Goal: Task Accomplishment & Management: Manage account settings

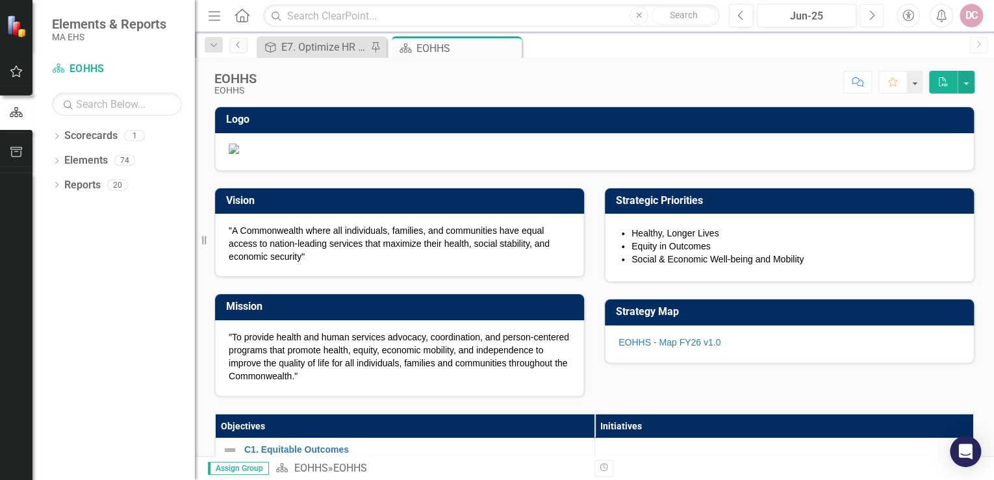
click at [872, 16] on icon "Next" at bounding box center [871, 16] width 7 height 12
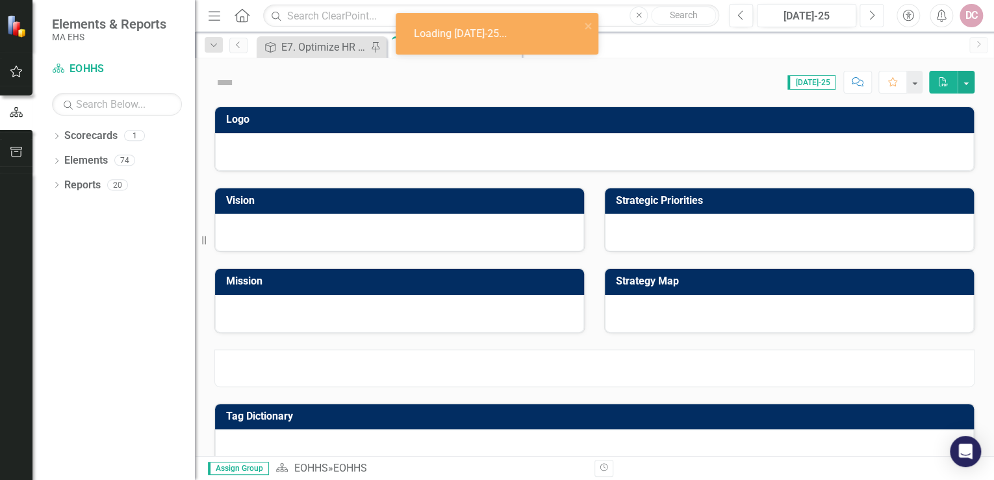
click at [872, 16] on icon "Next" at bounding box center [871, 16] width 7 height 12
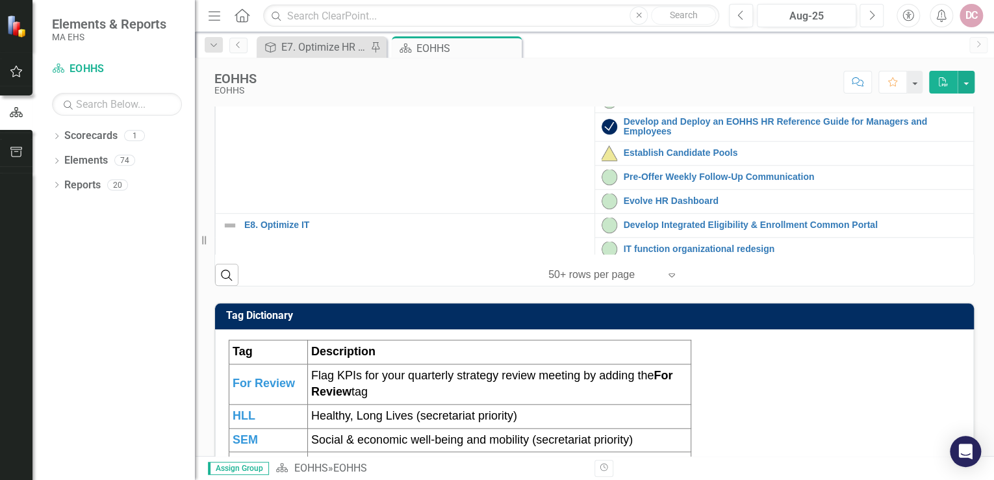
scroll to position [312, 0]
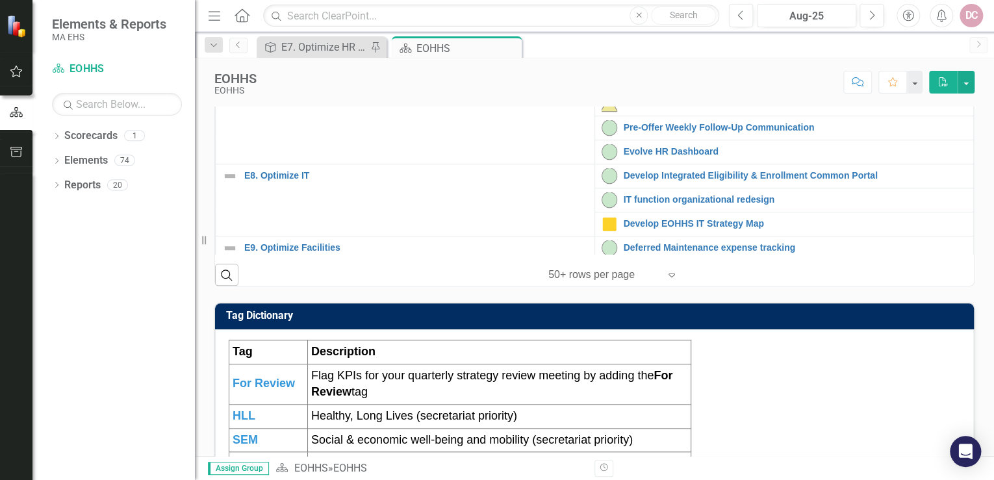
click at [672, 32] on link "Enhance Employee Experience" at bounding box center [795, 27] width 344 height 10
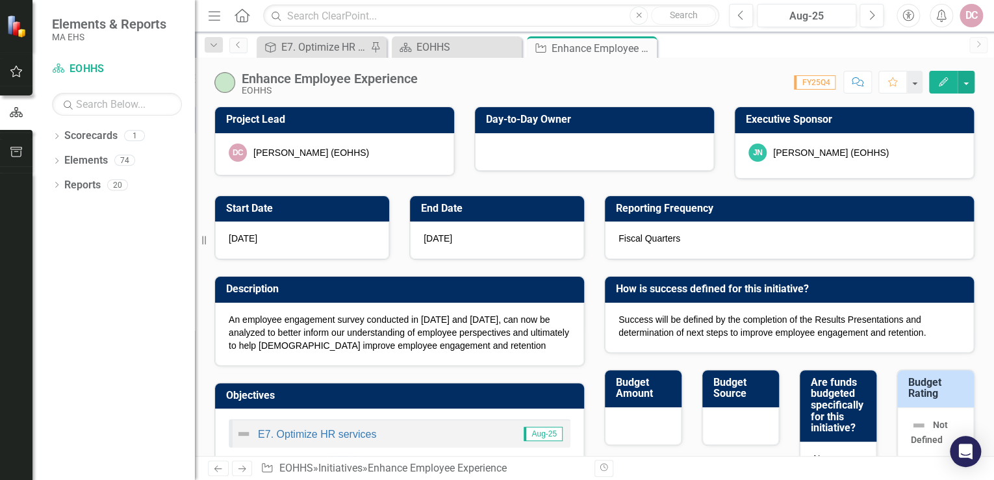
click at [944, 77] on icon "Edit" at bounding box center [943, 81] width 12 height 9
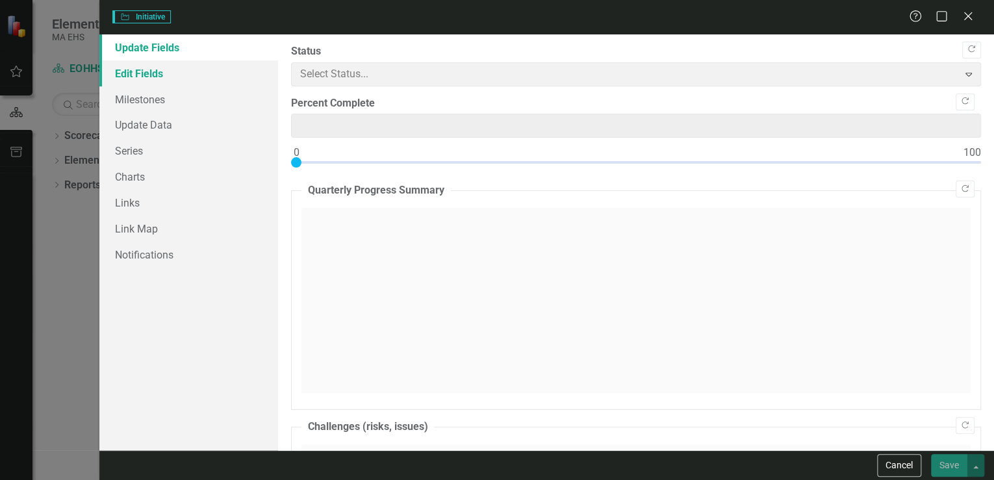
type input "0"
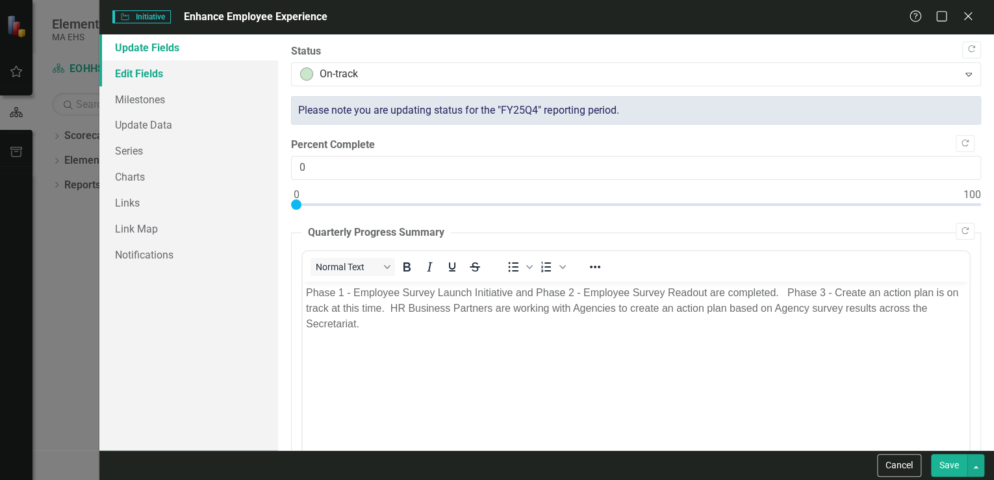
click at [153, 71] on link "Edit Fields" at bounding box center [188, 73] width 179 height 26
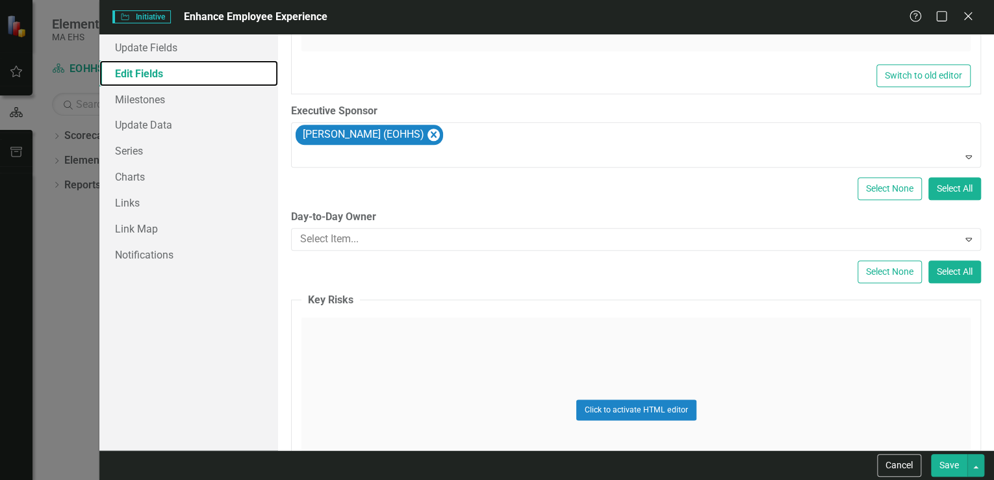
scroll to position [675, 0]
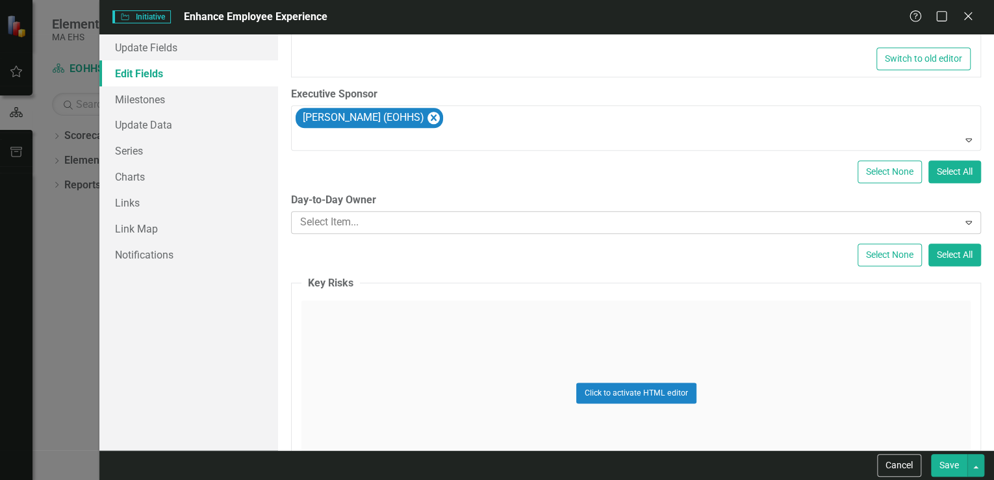
click at [382, 218] on div at bounding box center [626, 223] width 662 height 18
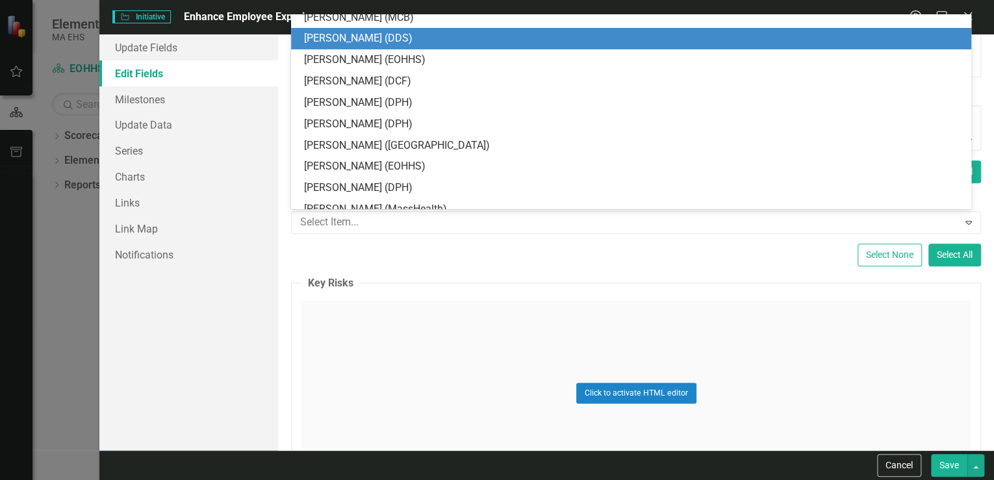
scroll to position [1247, 0]
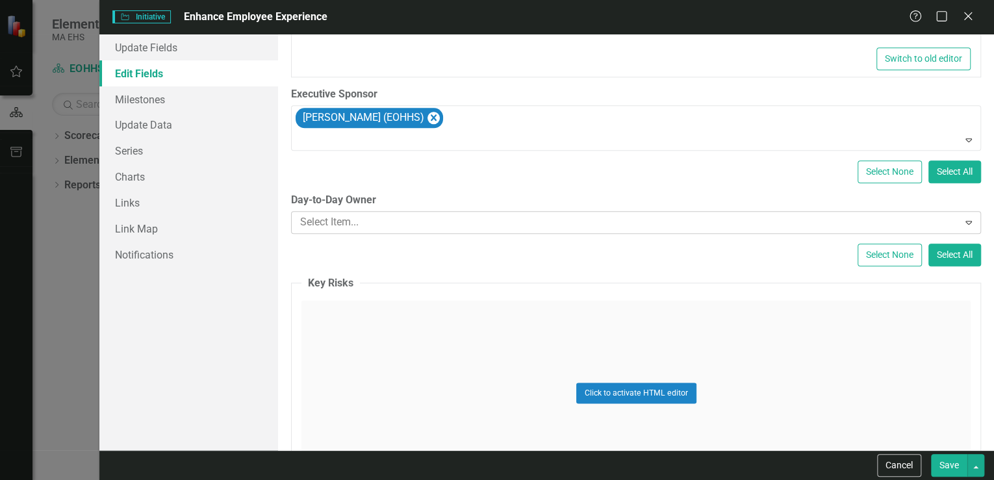
click at [331, 224] on div at bounding box center [626, 223] width 662 height 18
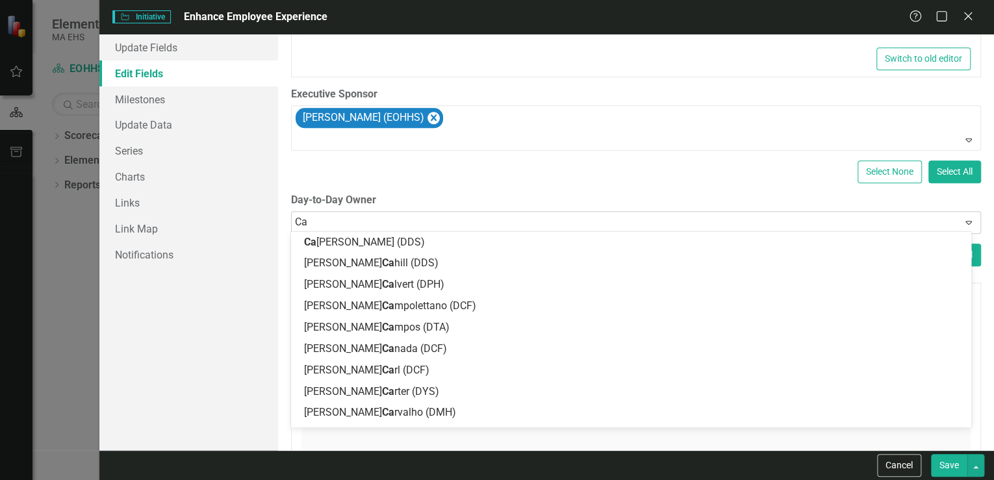
type input "C"
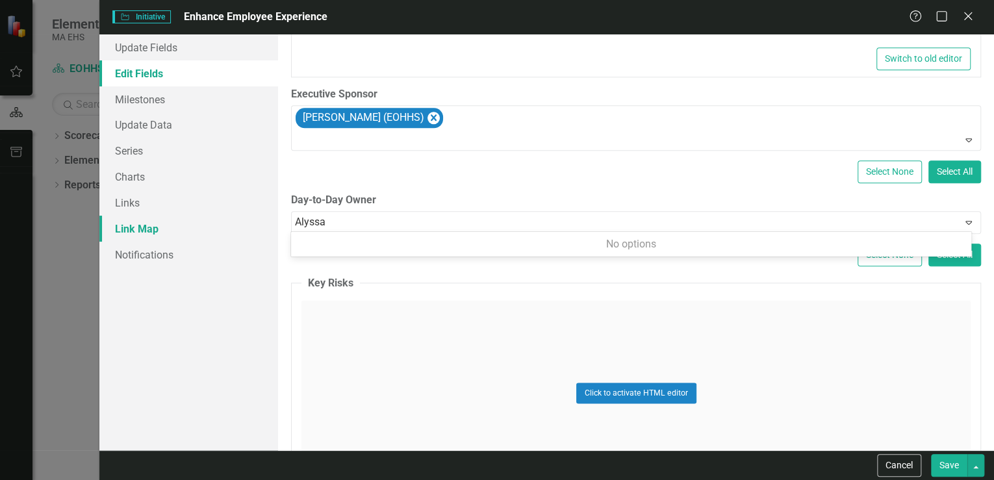
drag, startPoint x: 318, startPoint y: 216, endPoint x: 266, endPoint y: 219, distance: 52.7
click at [266, 219] on div "Update Fields Edit Fields Milestones Update Data Series Charts Links Link Map N…" at bounding box center [546, 242] width 894 height 416
type input "a"
drag, startPoint x: 319, startPoint y: 219, endPoint x: 280, endPoint y: 221, distance: 39.0
click at [280, 221] on div "ClearPoint Can Do More! How ClearPoint Can Help Close Enterprise plans can auto…" at bounding box center [636, 242] width 716 height 416
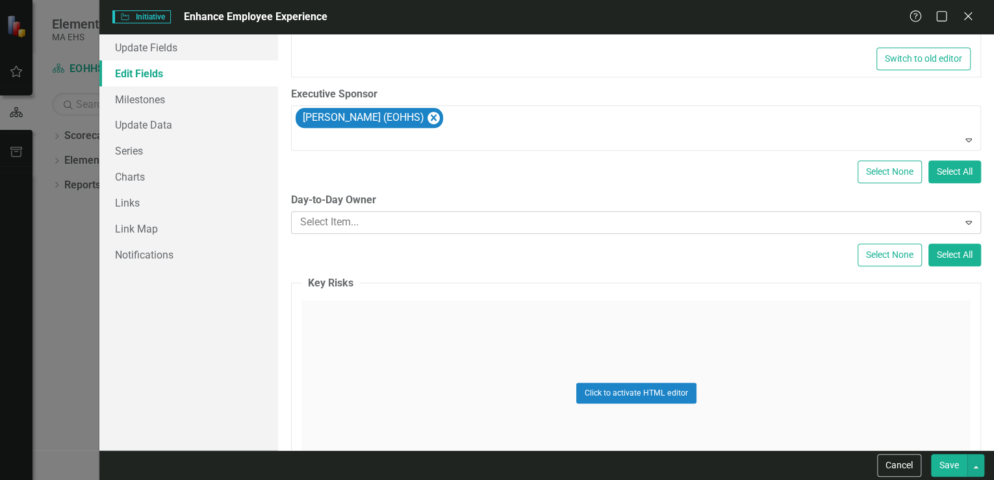
click at [965, 222] on icon at bounding box center [968, 223] width 6 height 4
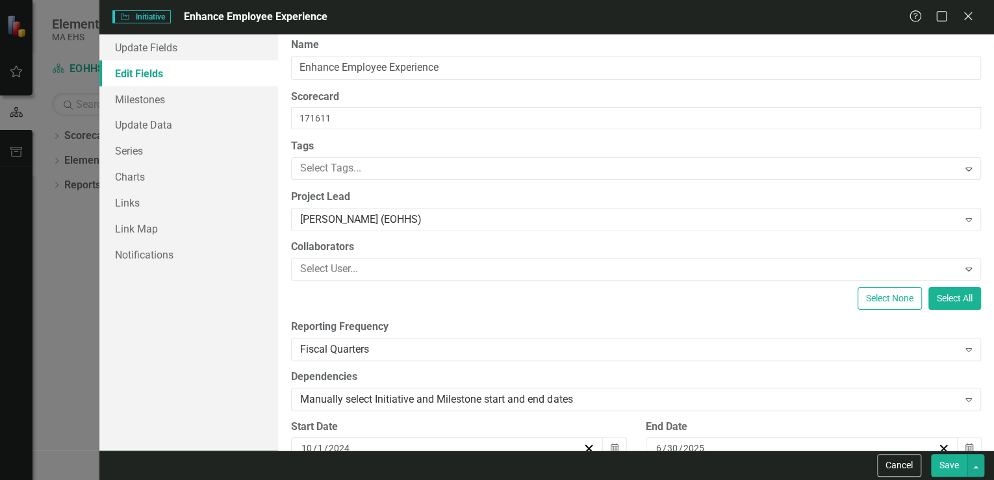
scroll to position [0, 0]
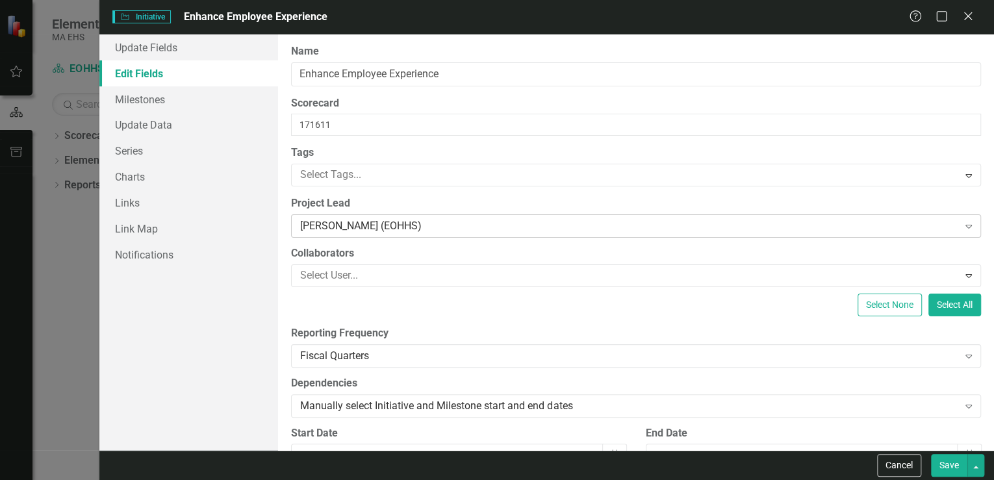
click at [962, 223] on icon "Expand" at bounding box center [968, 226] width 13 height 10
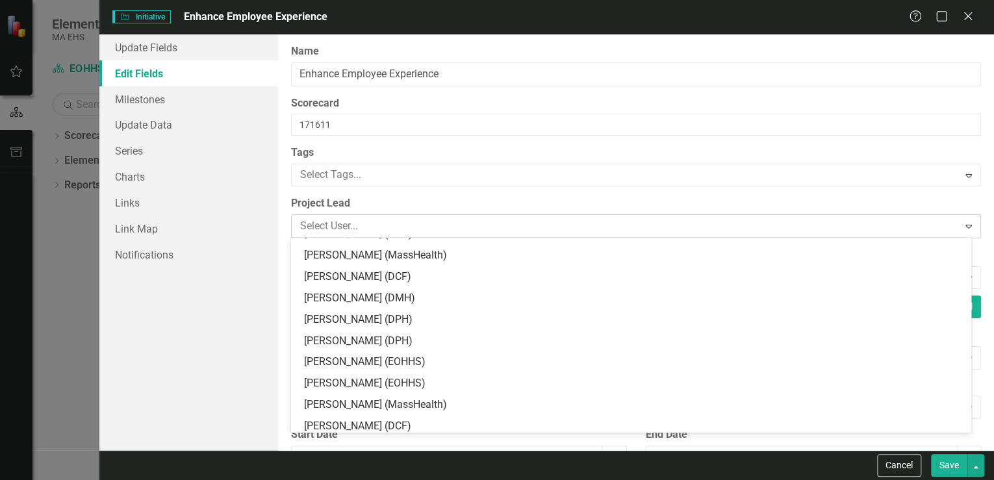
scroll to position [1425, 0]
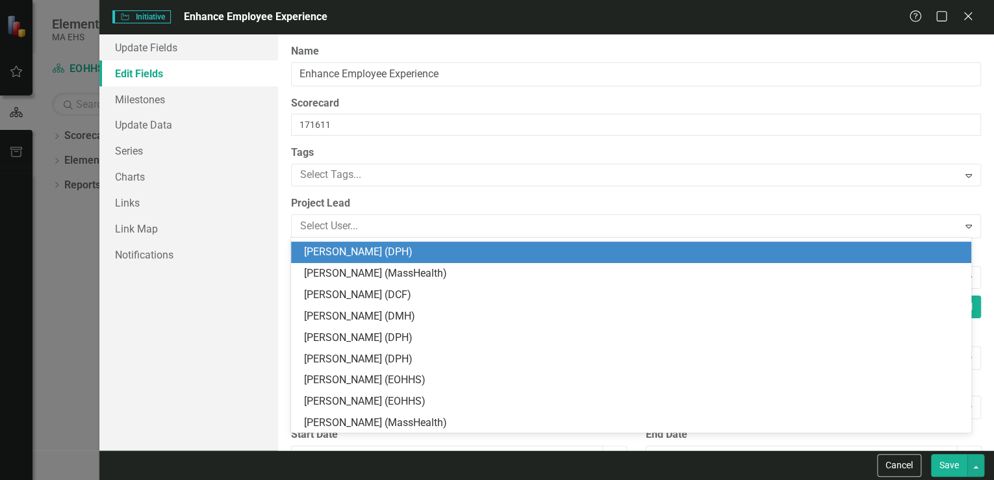
click at [535, 198] on label "Project Lead" at bounding box center [636, 203] width 690 height 15
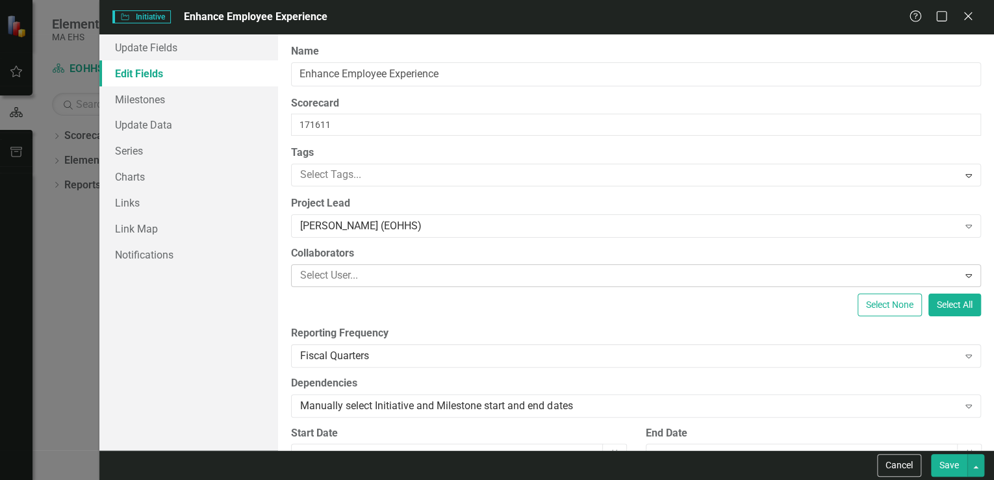
click at [378, 273] on div at bounding box center [626, 276] width 662 height 18
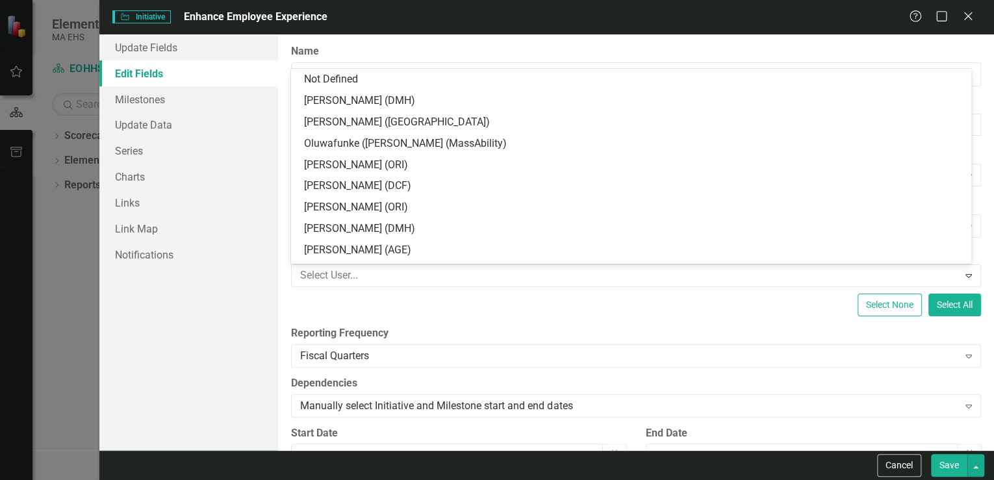
click at [460, 323] on div "ClearPoint Can Do More! How ClearPoint Can Help Close Enterprise plans can auto…" at bounding box center [636, 242] width 716 height 416
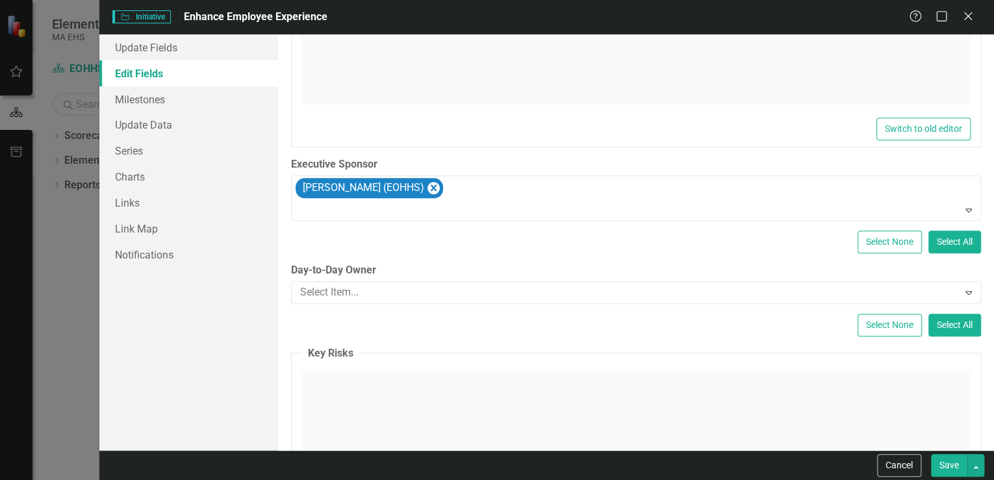
scroll to position [623, 0]
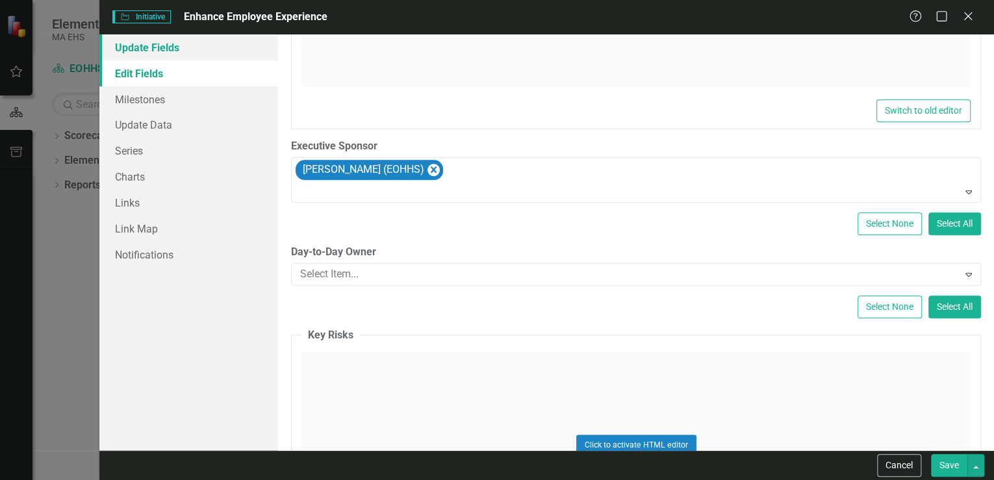
drag, startPoint x: 169, startPoint y: 47, endPoint x: 184, endPoint y: 57, distance: 18.4
click at [169, 47] on link "Update Fields" at bounding box center [188, 47] width 179 height 26
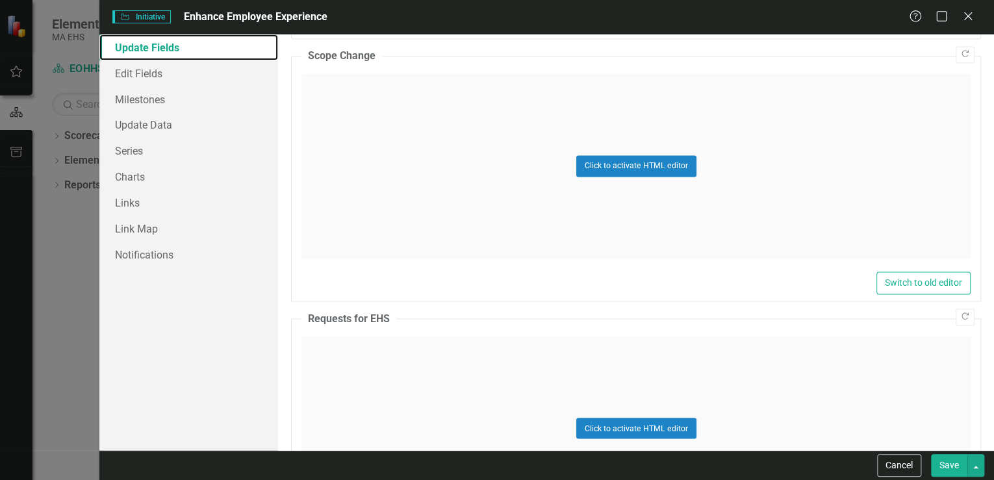
scroll to position [987, 0]
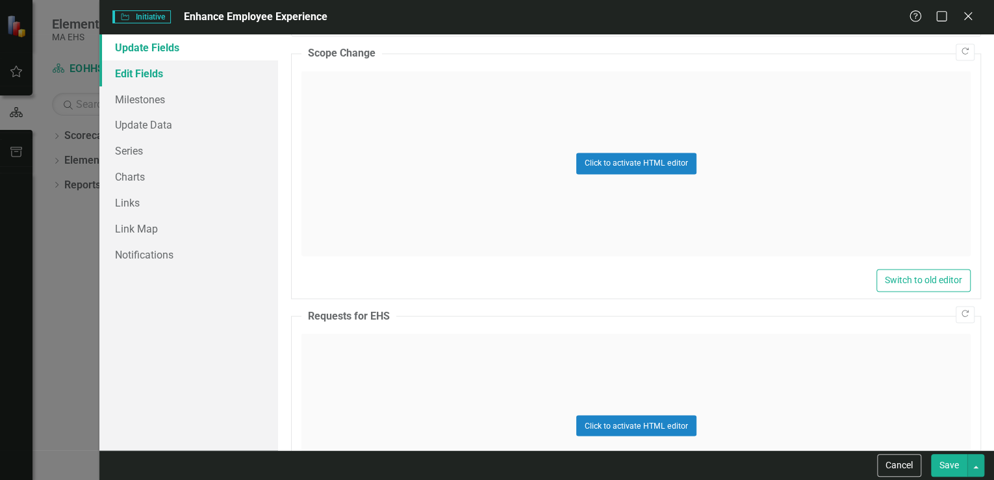
click at [151, 68] on link "Edit Fields" at bounding box center [188, 73] width 179 height 26
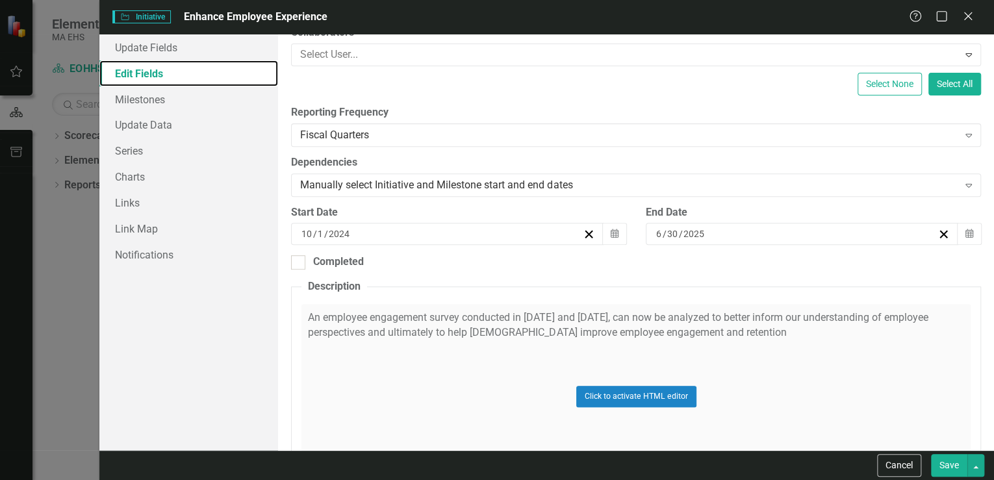
scroll to position [260, 0]
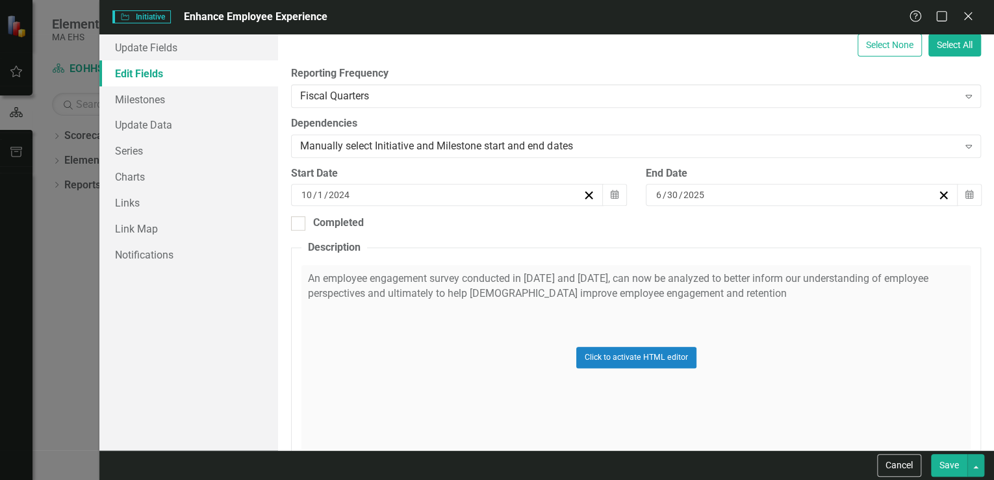
click at [598, 281] on div "Click to activate HTML editor" at bounding box center [635, 357] width 669 height 185
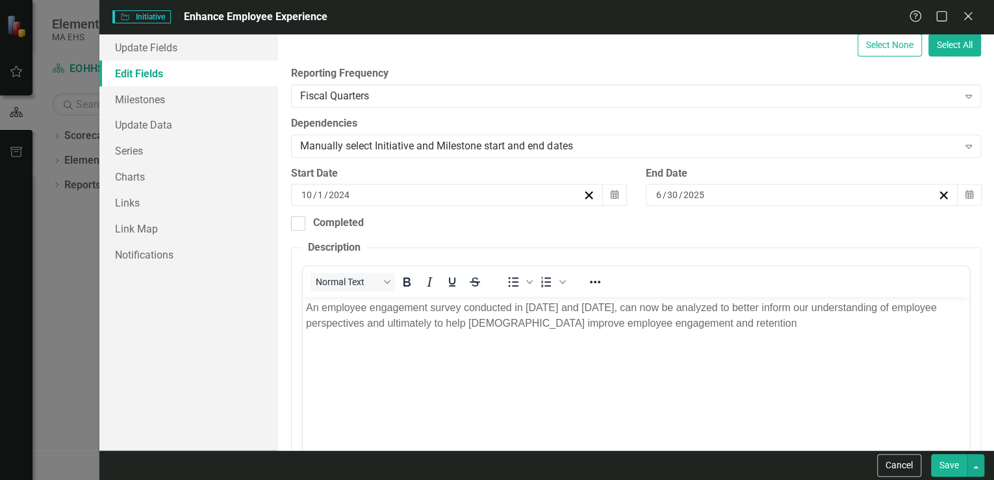
scroll to position [0, 0]
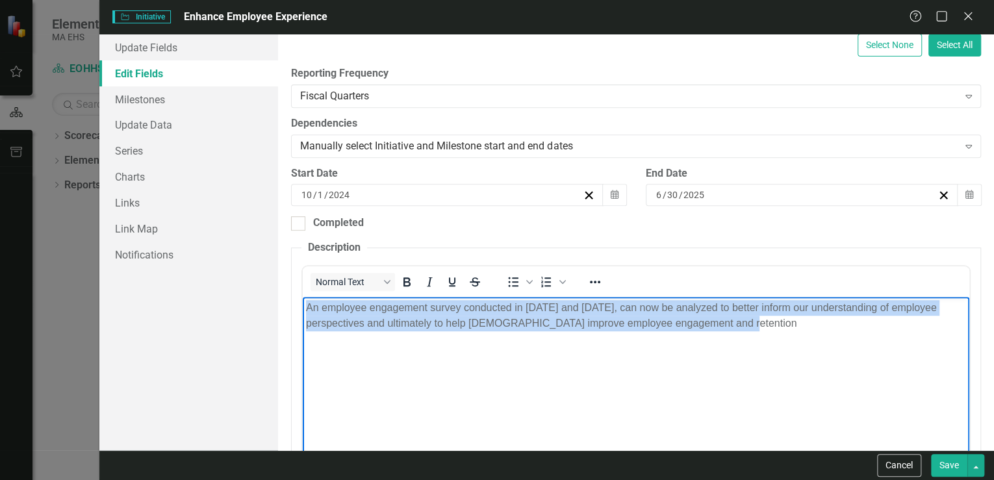
drag, startPoint x: 727, startPoint y: 329, endPoint x: 309, endPoint y: 307, distance: 418.8
click at [309, 307] on p "An employee engagement survey conducted in [DATE] and [DATE], can now be analyz…" at bounding box center [636, 315] width 660 height 31
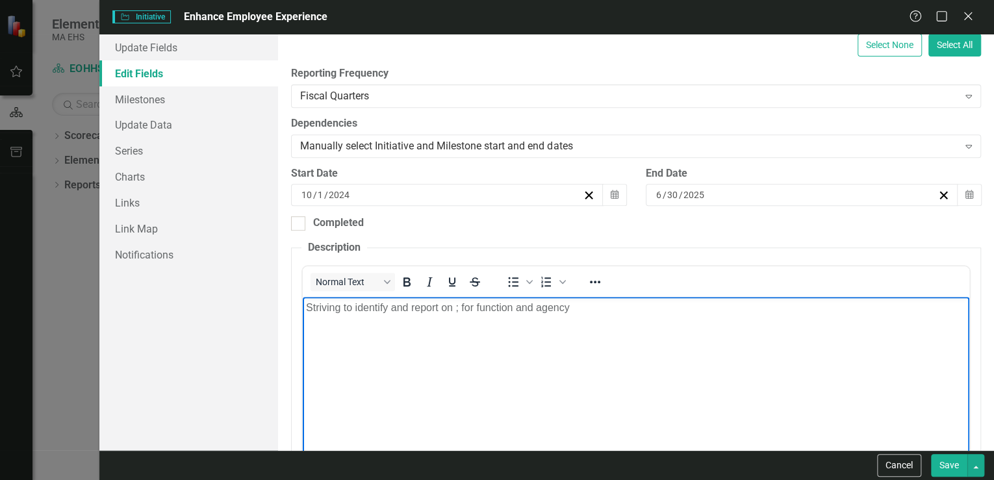
click at [601, 314] on p "Striving to identify and report on ; for function and agency" at bounding box center [636, 308] width 660 height 16
click at [597, 307] on p "Striving to identify and report on ____ for function and agency" at bounding box center [636, 308] width 660 height 16
drag, startPoint x: 479, startPoint y: 307, endPoint x: 455, endPoint y: 310, distance: 23.5
click at [455, 310] on p "Striving to identify and report on ____ for function and agency ______" at bounding box center [636, 308] width 660 height 16
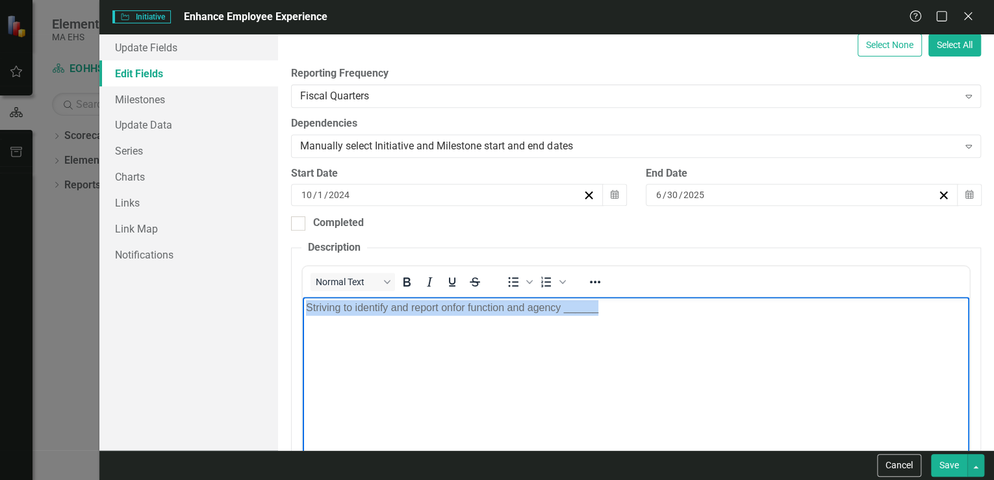
drag, startPoint x: 606, startPoint y: 309, endPoint x: 305, endPoint y: 308, distance: 301.4
click at [305, 308] on body "Striving to identify and report on for function and agency ______" at bounding box center [636, 394] width 666 height 195
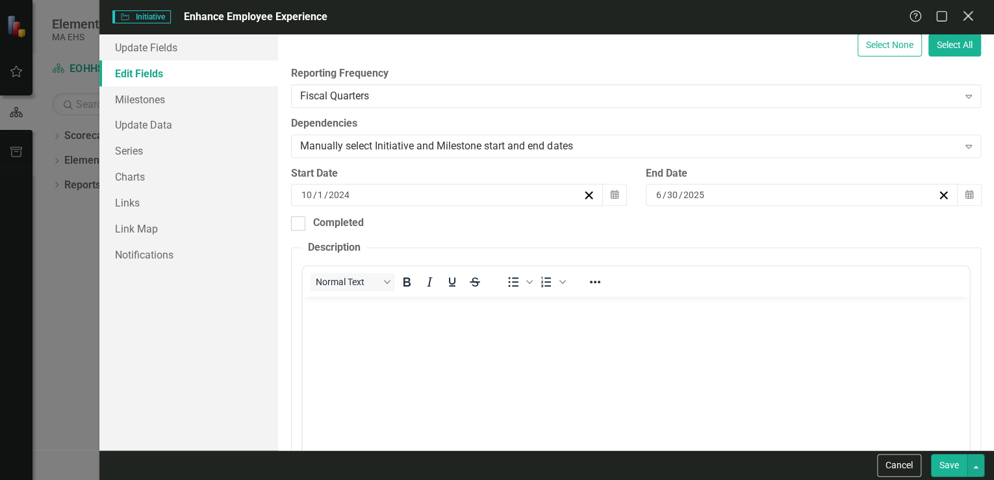
click at [966, 16] on icon at bounding box center [968, 16] width 10 height 10
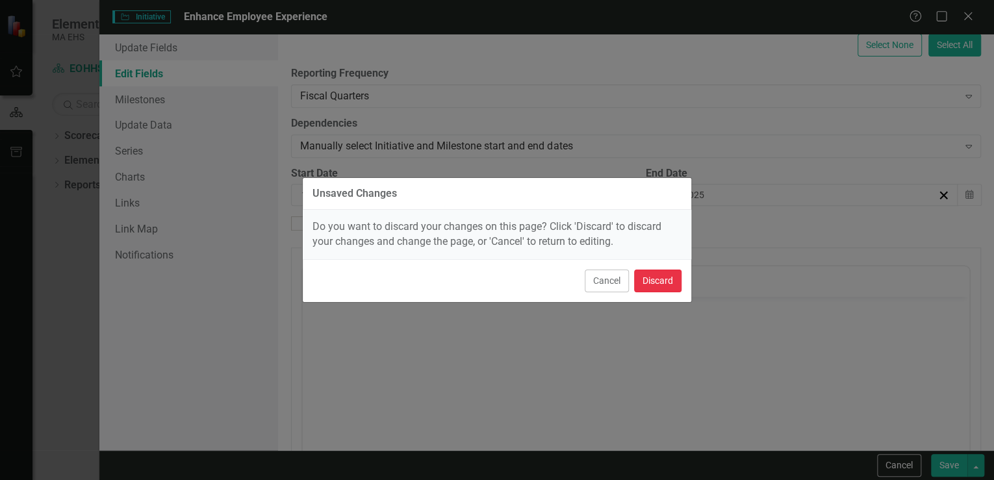
click at [662, 281] on button "Discard" at bounding box center [657, 281] width 47 height 23
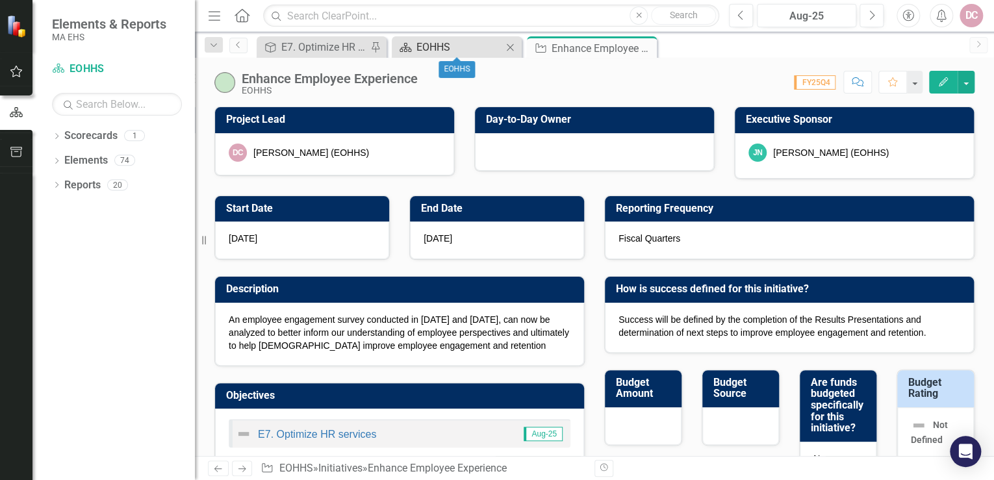
click at [462, 47] on div "EOHHS" at bounding box center [459, 47] width 86 height 16
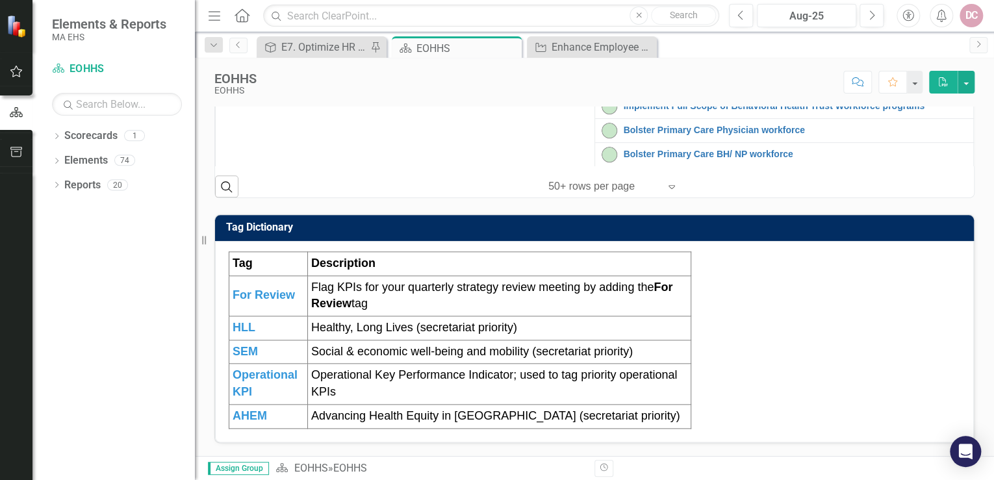
scroll to position [684, 0]
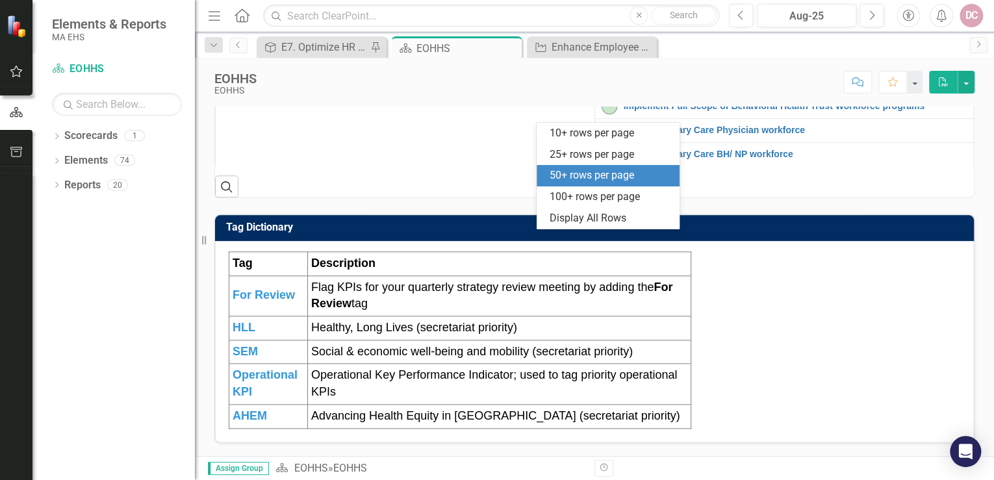
click at [668, 189] on icon at bounding box center [671, 187] width 6 height 4
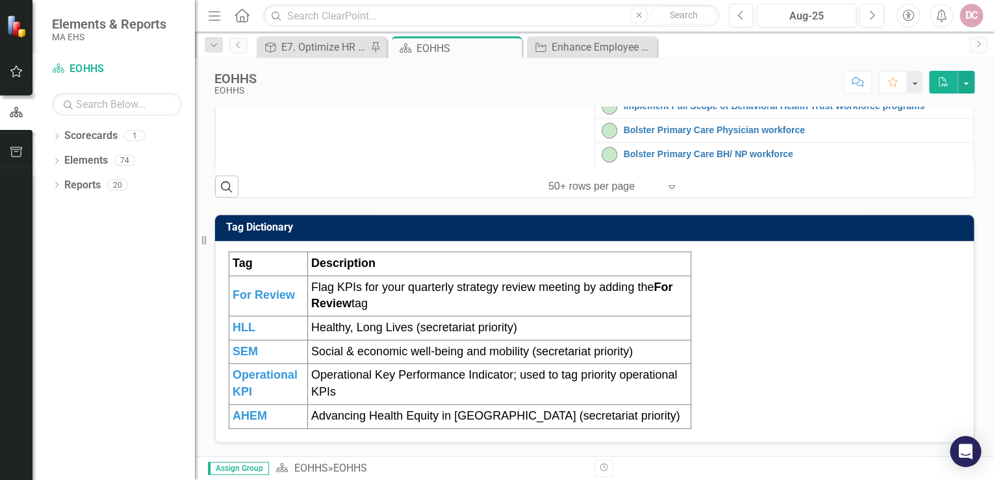
click at [758, 197] on div "Search ‹ Previous 1 (current) › Next 50+ rows per page Expand" at bounding box center [594, 182] width 759 height 32
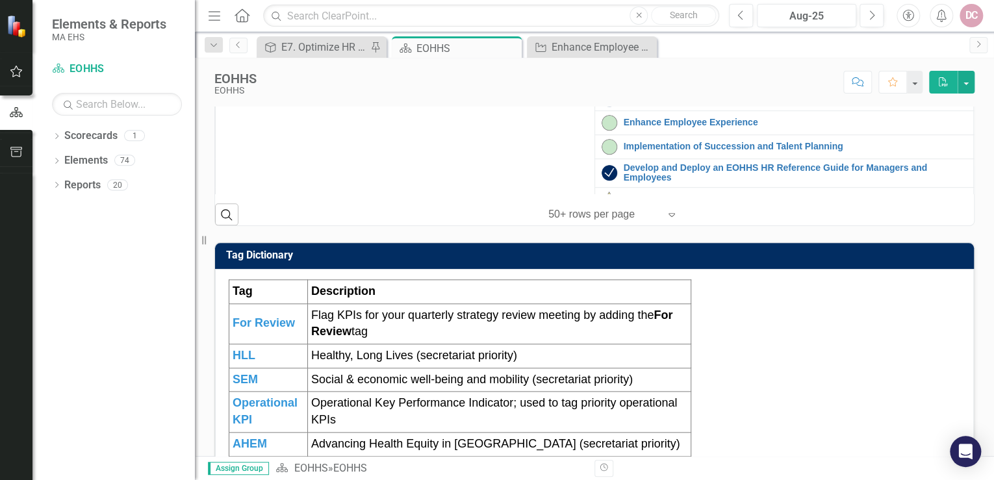
scroll to position [208, 0]
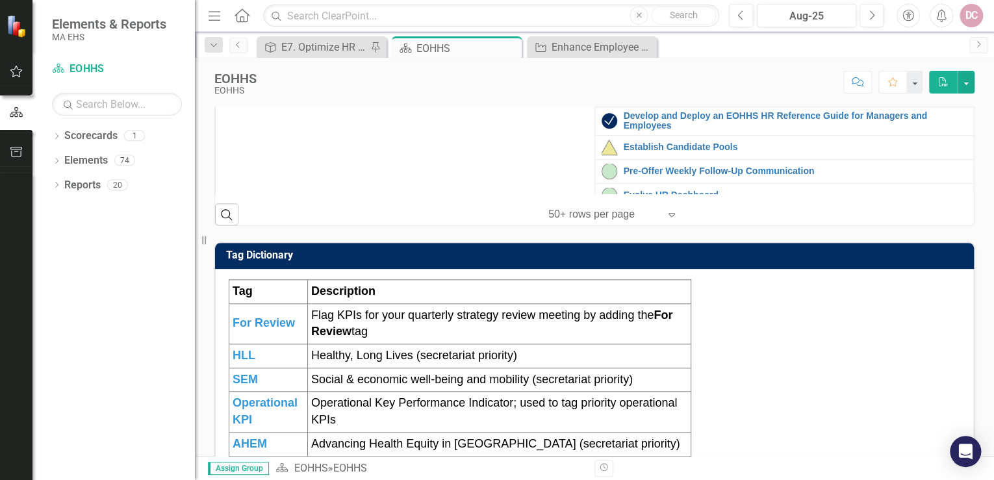
click at [729, 99] on link "Implementation of Succession and Talent Planning" at bounding box center [795, 95] width 344 height 10
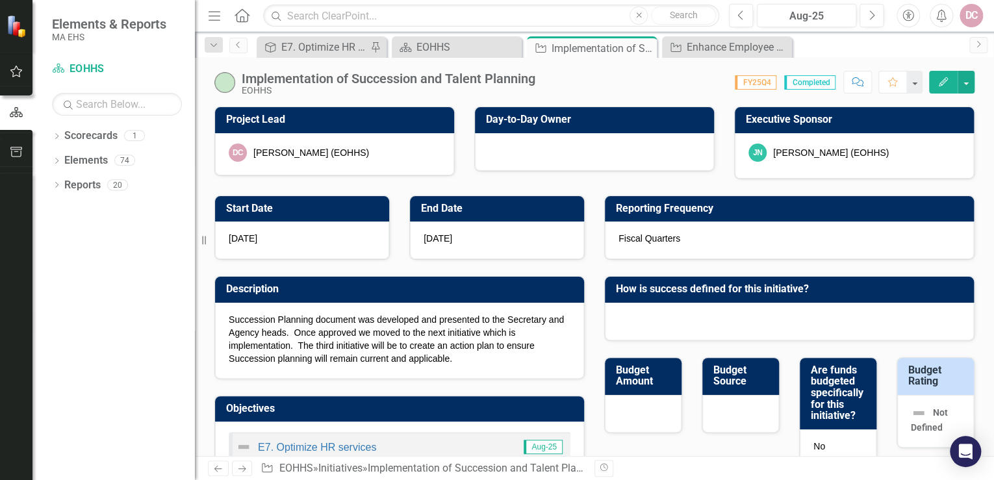
click at [940, 80] on icon "Edit" at bounding box center [943, 81] width 12 height 9
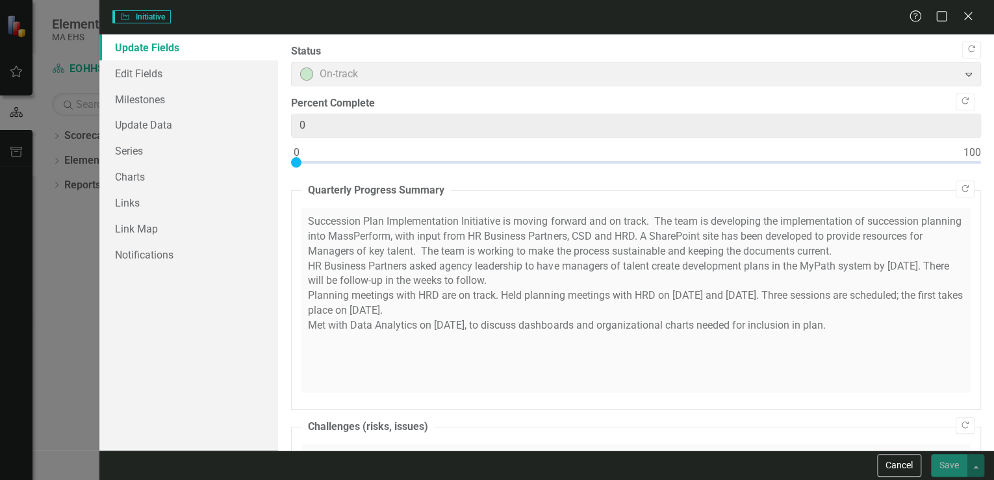
type input "0"
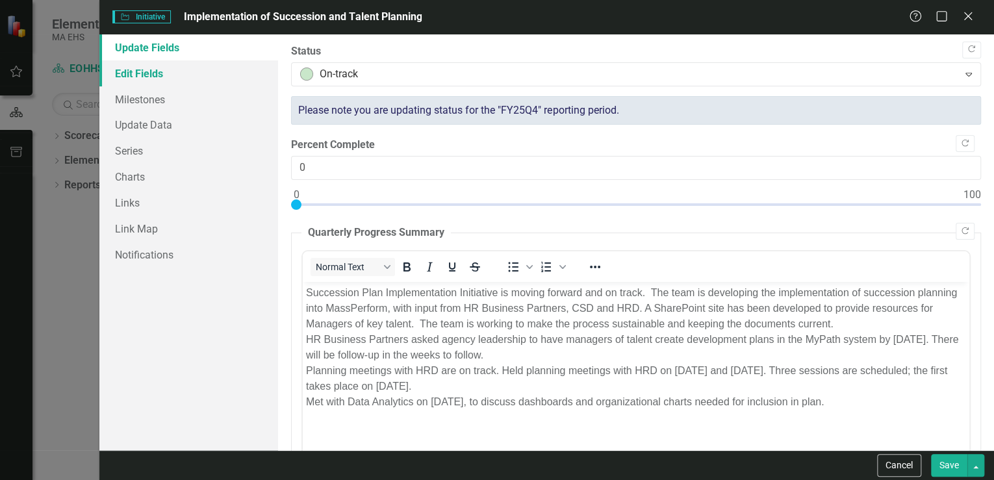
click at [153, 75] on link "Edit Fields" at bounding box center [188, 73] width 179 height 26
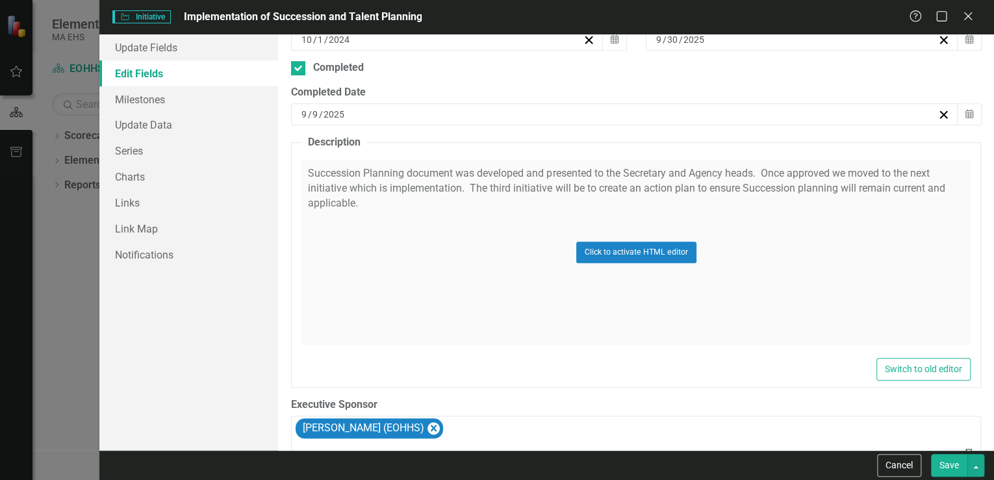
scroll to position [416, 0]
click at [362, 203] on div "Click to activate HTML editor" at bounding box center [635, 251] width 669 height 185
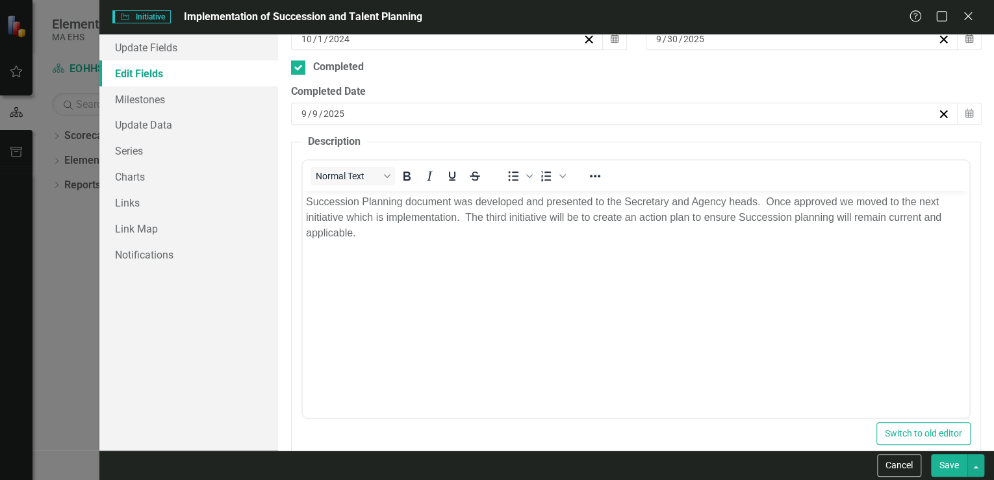
scroll to position [0, 0]
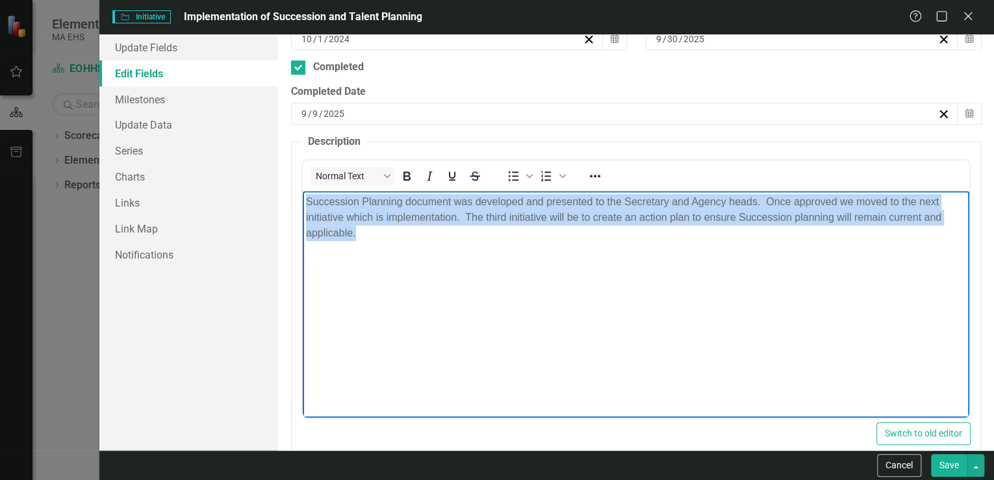
drag, startPoint x: 305, startPoint y: 199, endPoint x: 365, endPoint y: 231, distance: 68.3
click at [365, 231] on body "Succession Planning document was developed and presented to the Secretary and A…" at bounding box center [636, 288] width 666 height 195
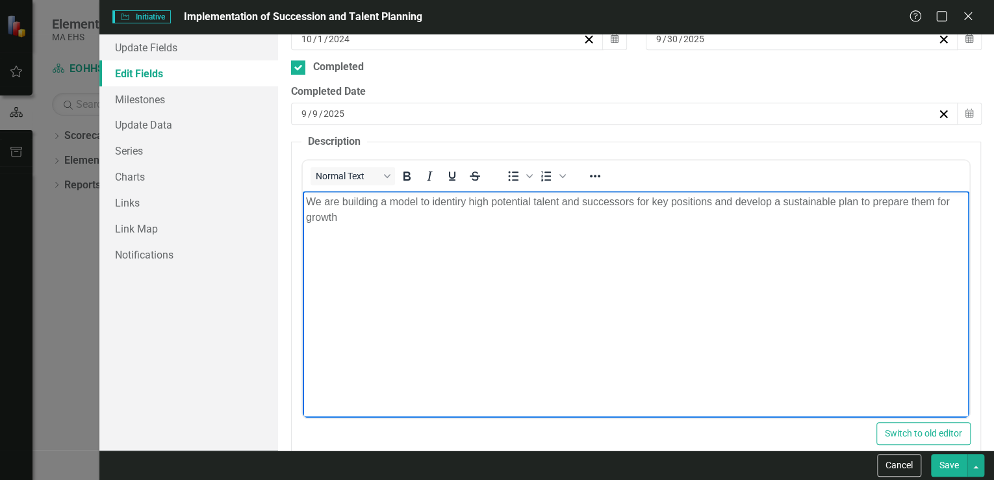
drag, startPoint x: 460, startPoint y: 201, endPoint x: 468, endPoint y: 221, distance: 21.6
click at [460, 201] on p "We are building a model to identiry high potential talent and successors for ke…" at bounding box center [636, 209] width 660 height 31
click at [336, 219] on p "We are building a model to idenitfy high potential talent and successors for ke…" at bounding box center [636, 209] width 660 height 31
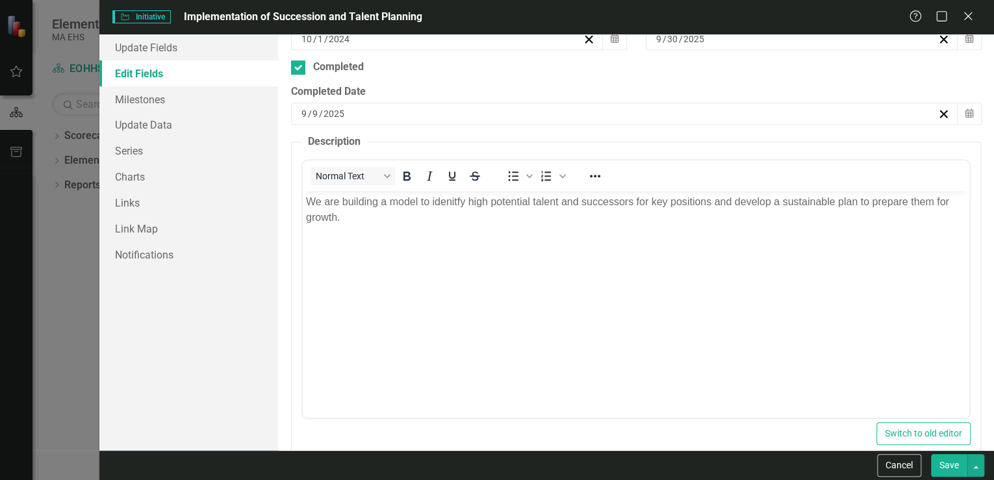
click at [956, 464] on button "Save" at bounding box center [949, 465] width 36 height 23
checkbox input "false"
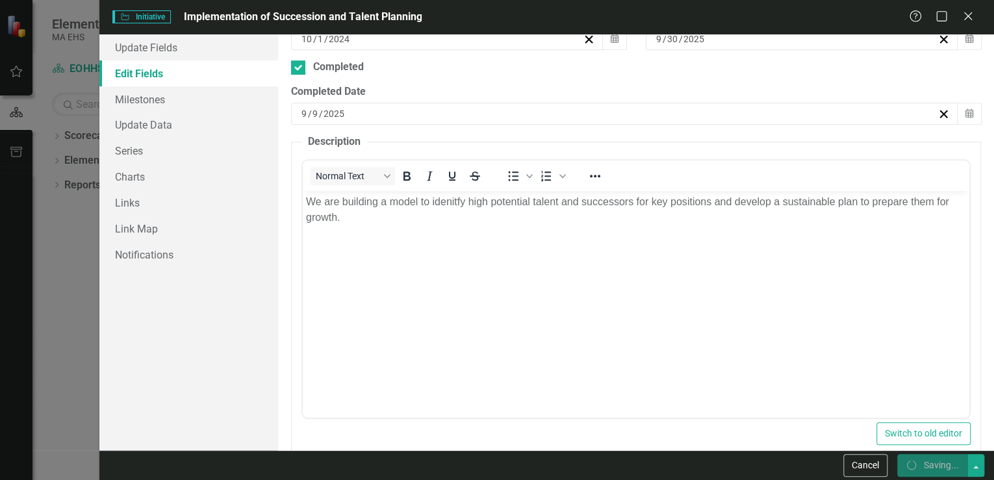
checkbox input "false"
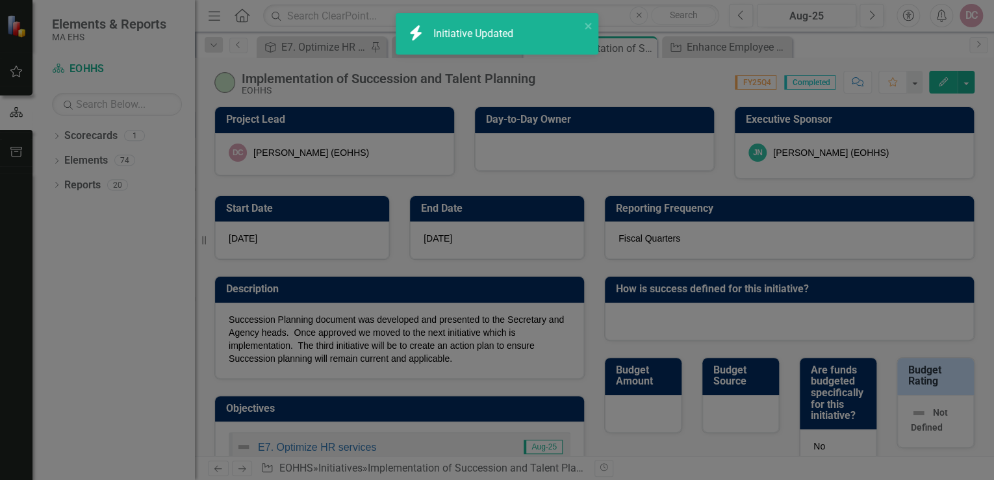
checkbox input "true"
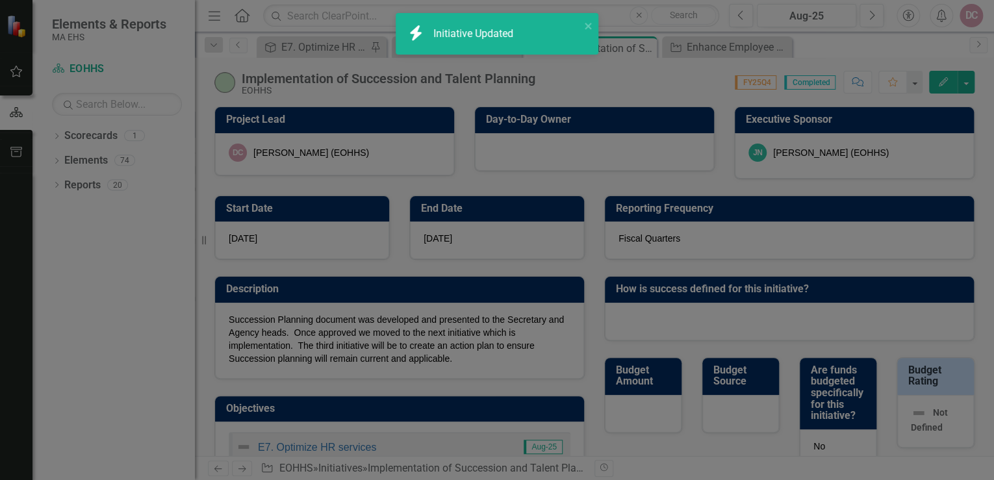
checkbox input "true"
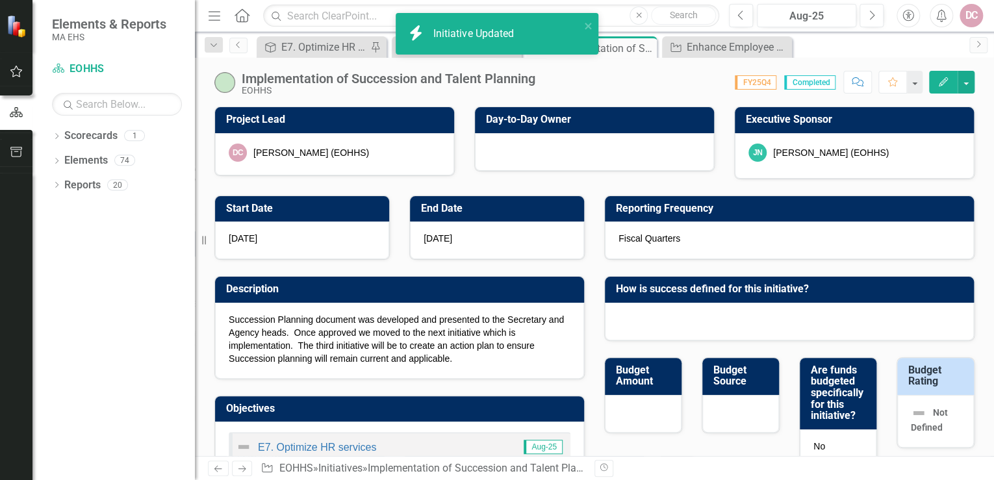
checkbox input "false"
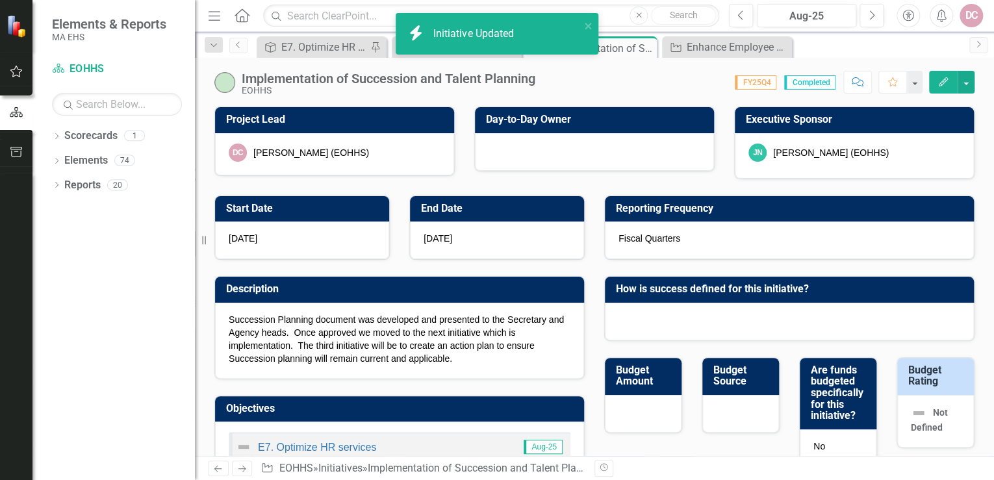
checkbox input "false"
checkbox input "true"
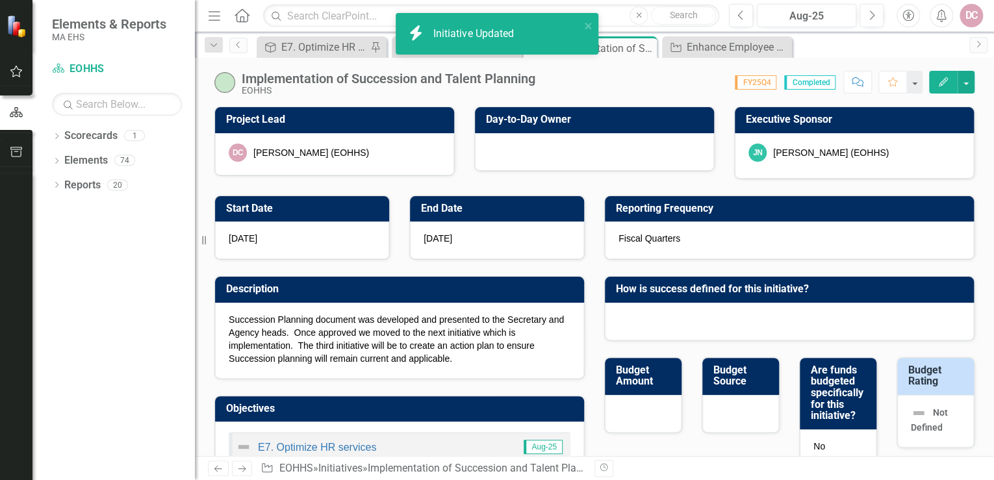
checkbox input "true"
checkbox input "false"
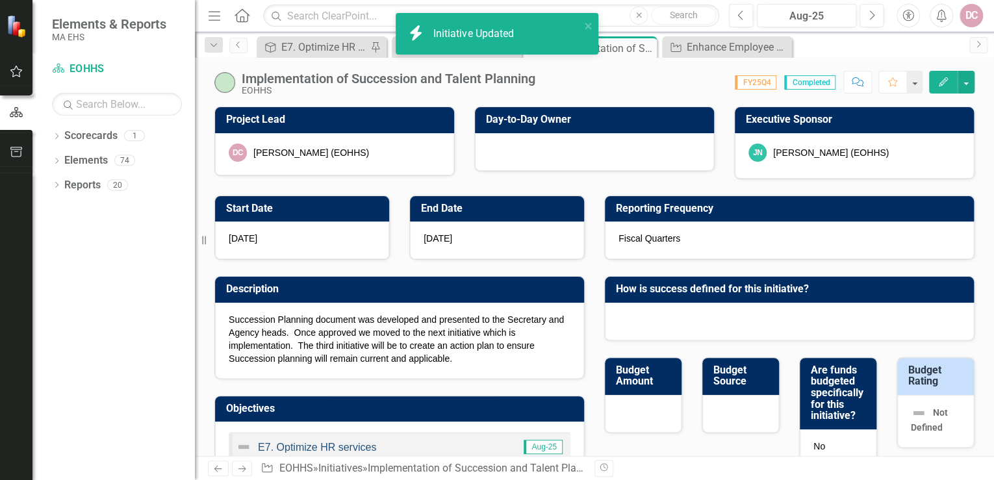
checkbox input "false"
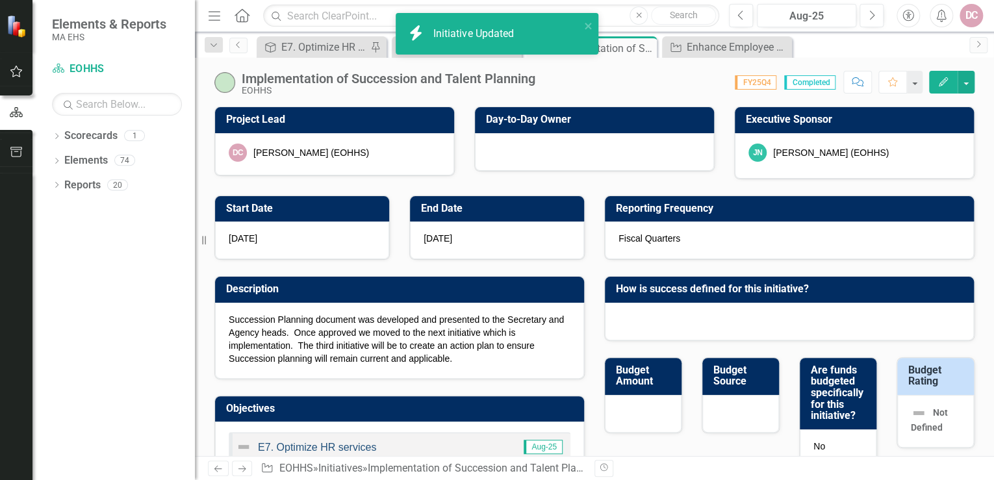
checkbox input "false"
checkbox input "true"
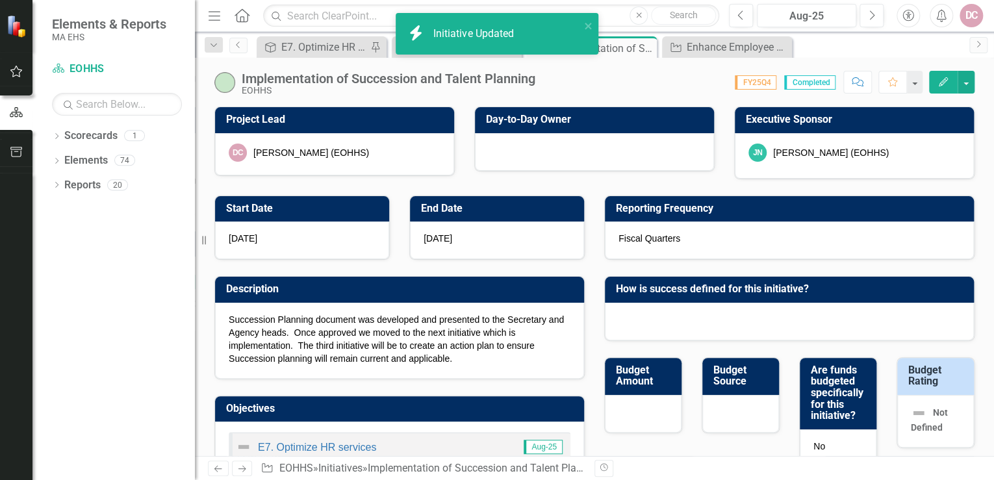
checkbox input "true"
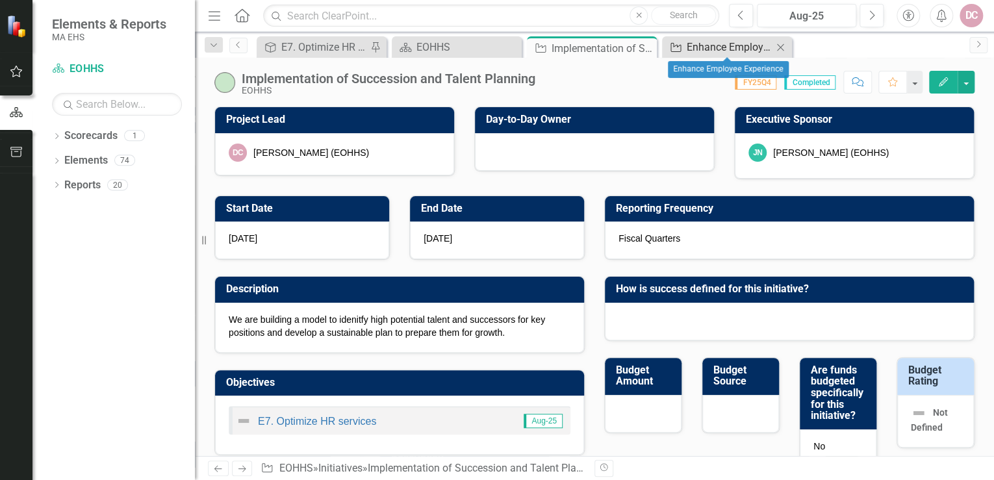
click at [701, 42] on div "Enhance Employee Experience" at bounding box center [729, 47] width 86 height 16
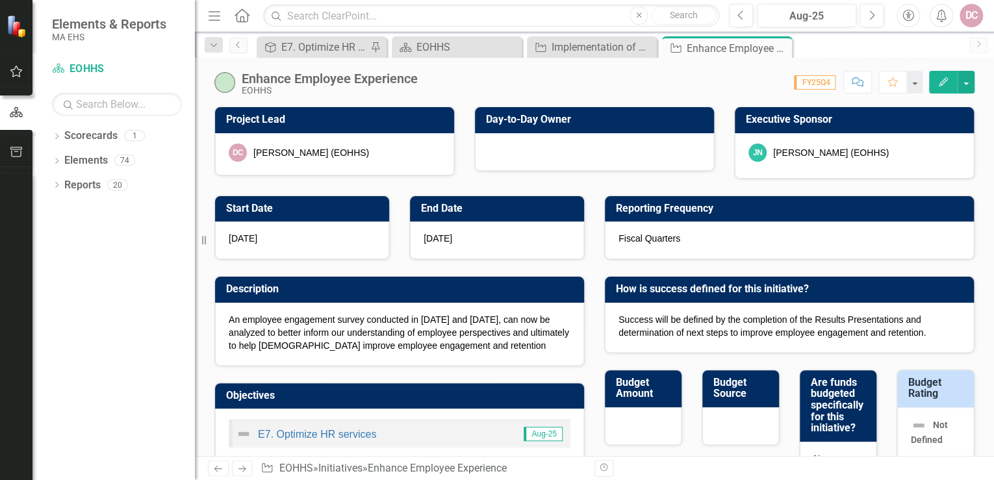
click at [938, 80] on icon "Edit" at bounding box center [943, 81] width 12 height 9
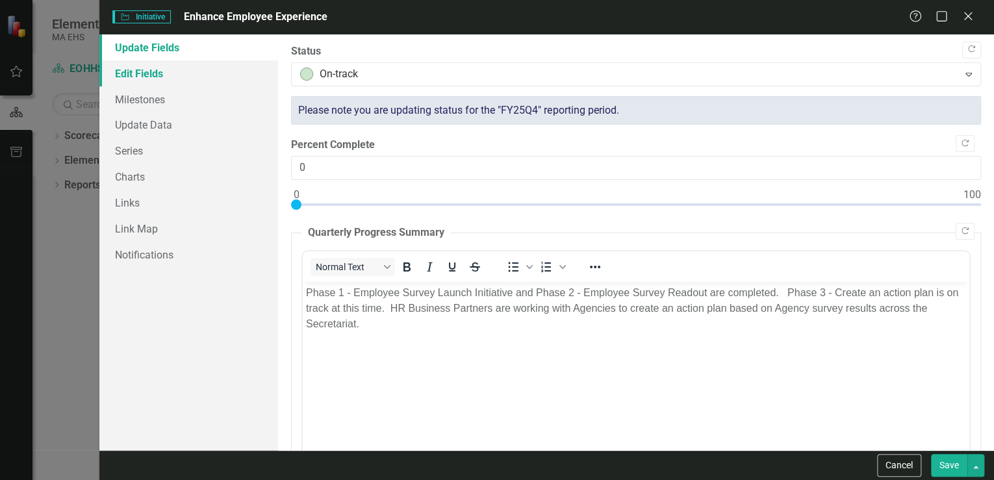
click at [180, 75] on link "Edit Fields" at bounding box center [188, 73] width 179 height 26
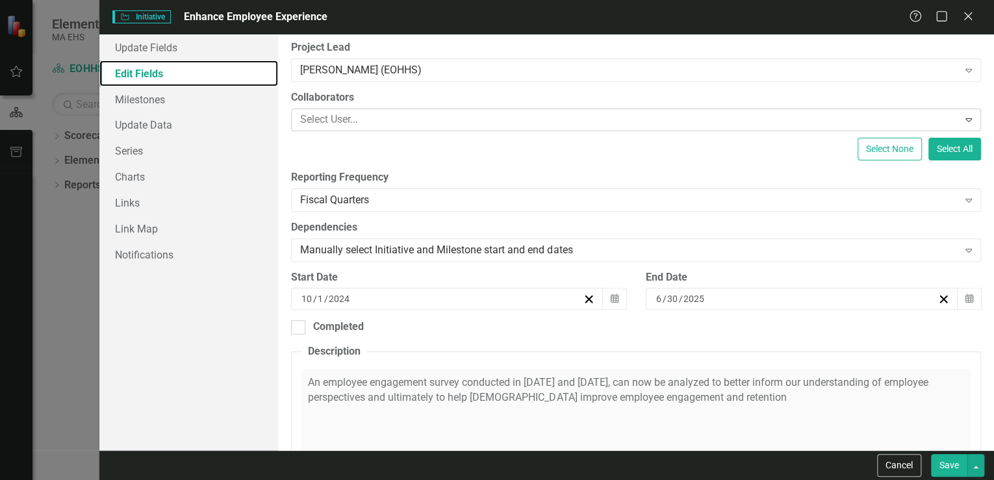
scroll to position [260, 0]
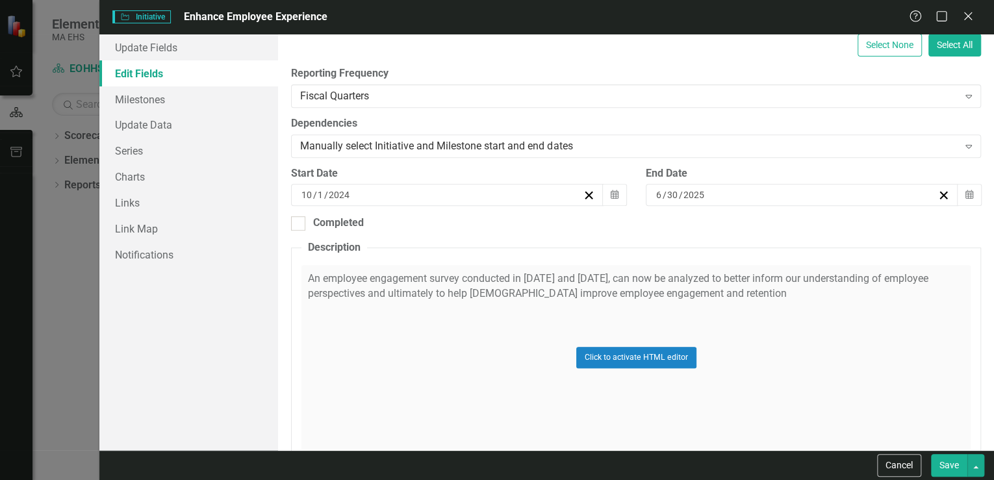
click at [315, 292] on div "Click to activate HTML editor" at bounding box center [635, 357] width 669 height 185
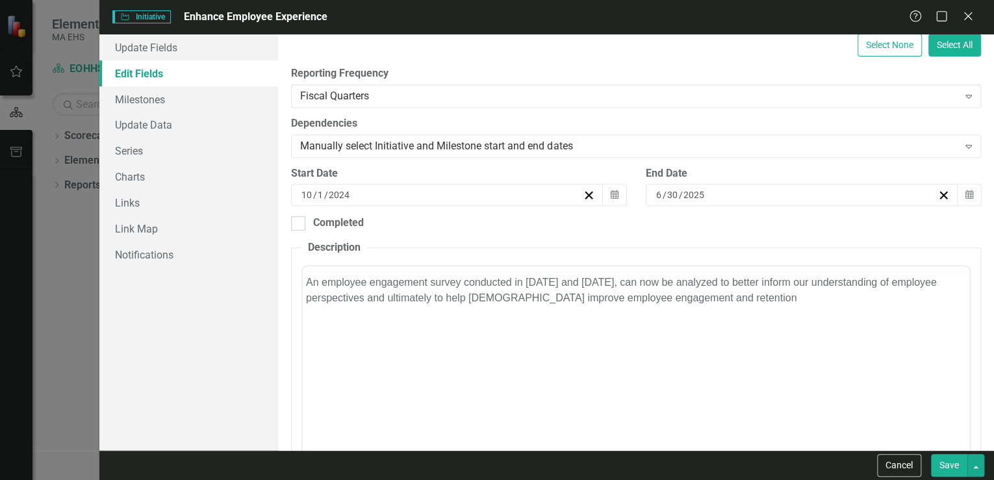
scroll to position [0, 0]
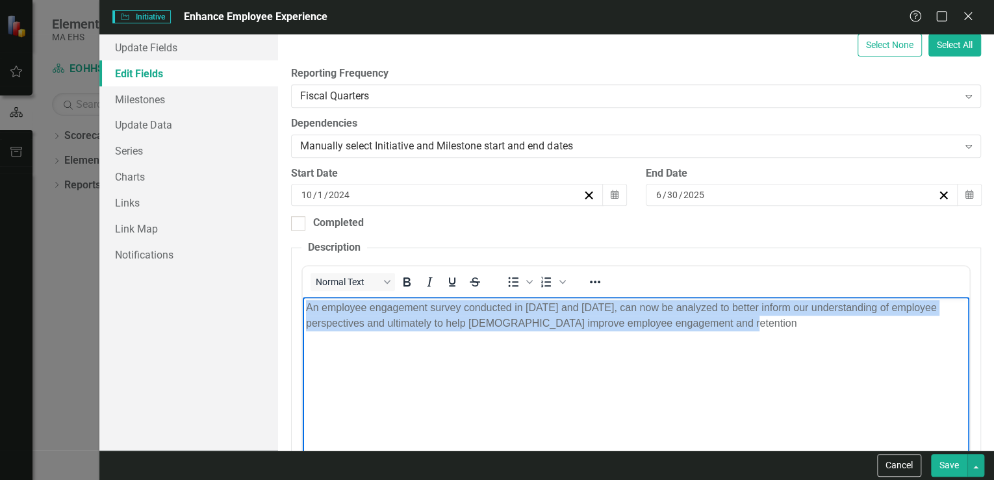
drag, startPoint x: 307, startPoint y: 307, endPoint x: 767, endPoint y: 330, distance: 460.4
click at [767, 330] on p "An employee engagement survey conducted in [DATE] and [DATE], can now be analyz…" at bounding box center [636, 315] width 660 height 31
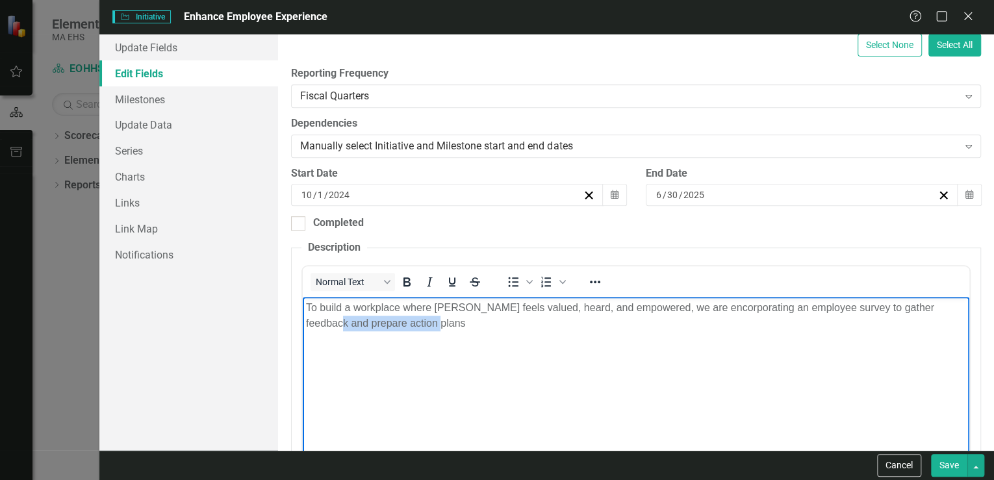
drag, startPoint x: 405, startPoint y: 323, endPoint x: 303, endPoint y: 331, distance: 102.3
click at [305, 331] on body "To build a workplace where [PERSON_NAME] feels valued, heard, and empowered, we…" at bounding box center [636, 394] width 666 height 195
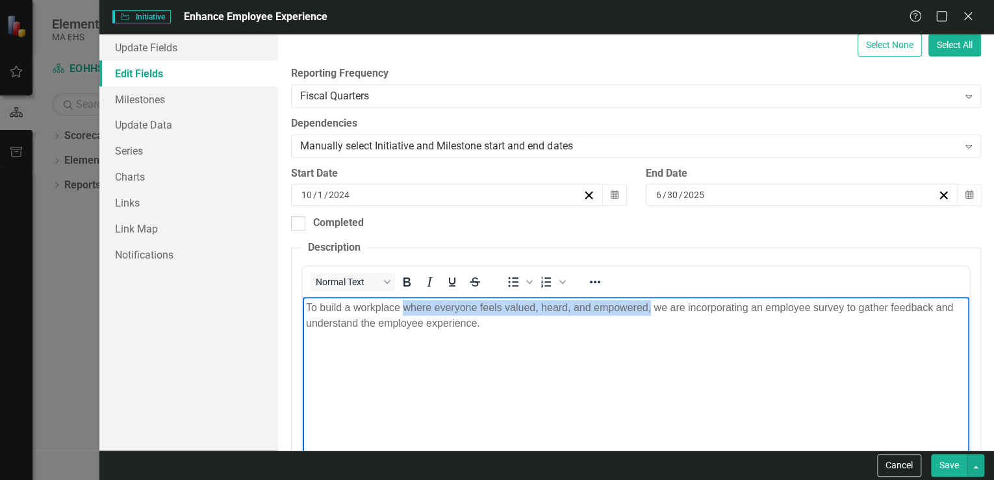
drag, startPoint x: 403, startPoint y: 307, endPoint x: 651, endPoint y: 305, distance: 248.1
click at [651, 305] on p "To build a workplace where everyone feels valued, heard, and empowered, we are …" at bounding box center [636, 315] width 660 height 31
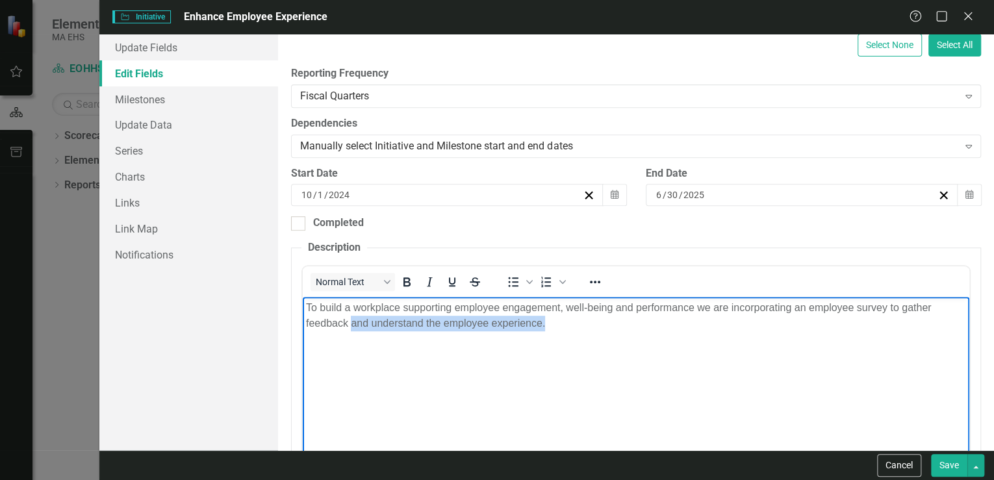
drag, startPoint x: 551, startPoint y: 323, endPoint x: 351, endPoint y: 318, distance: 200.8
click at [351, 318] on p "To build a workplace supporting employee engagement, well-being and performance…" at bounding box center [636, 315] width 660 height 31
click at [462, 322] on p "To build a workplace supporting employee engagement, well-being and performance…" at bounding box center [636, 315] width 660 height 31
click at [695, 308] on p "To build a workplace supporting employee engagement, well-being and performance…" at bounding box center [636, 315] width 660 height 31
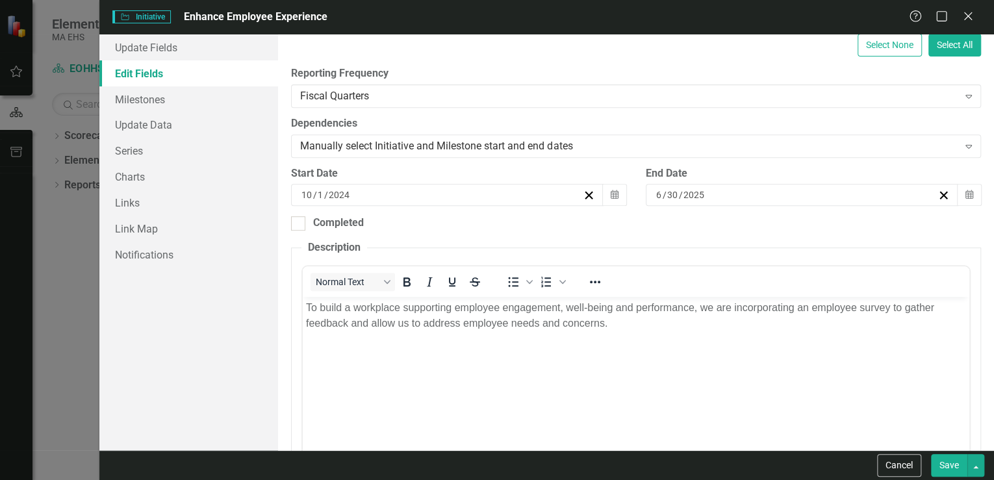
drag, startPoint x: 951, startPoint y: 466, endPoint x: 283, endPoint y: 59, distance: 783.2
click at [951, 466] on button "Save" at bounding box center [949, 465] width 36 height 23
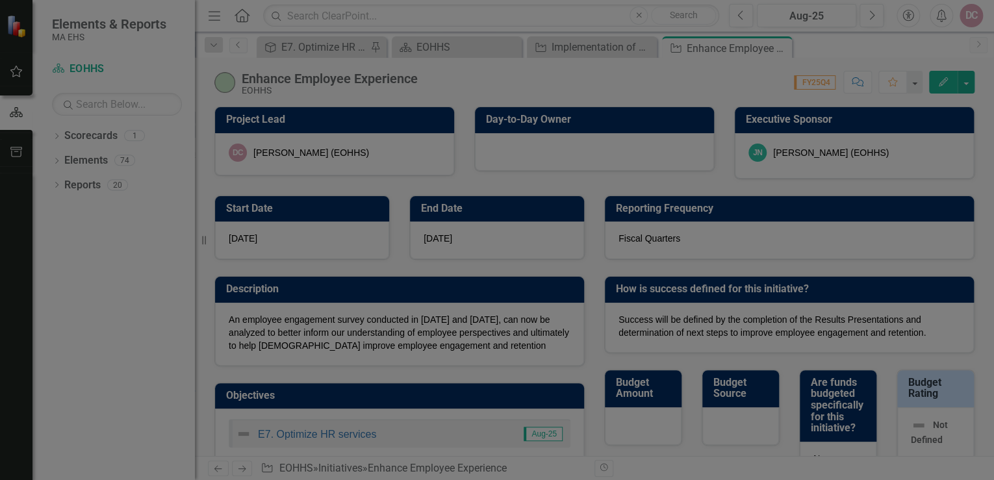
checkbox input "false"
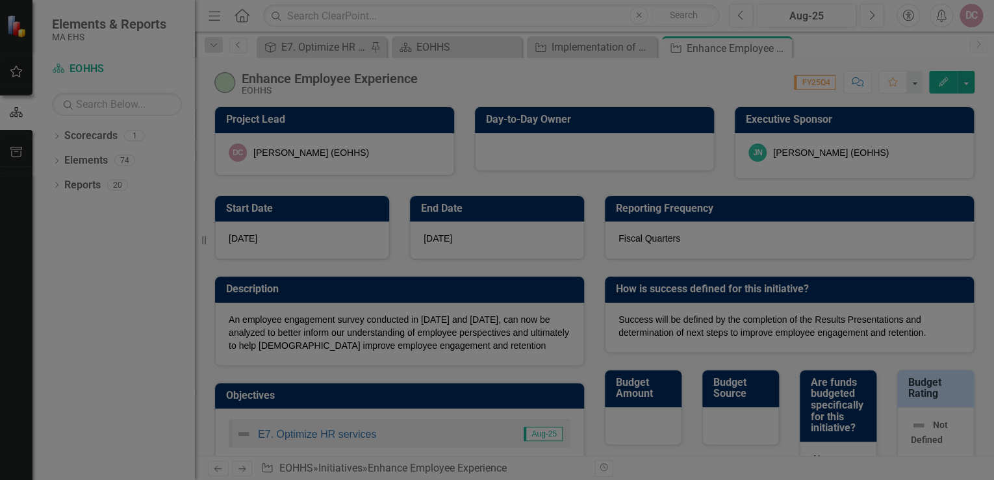
checkbox input "false"
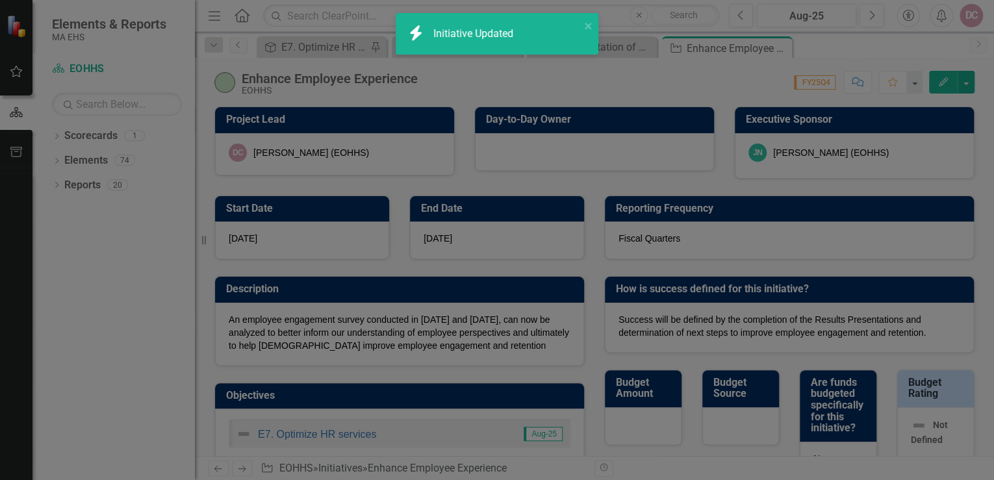
checkbox input "true"
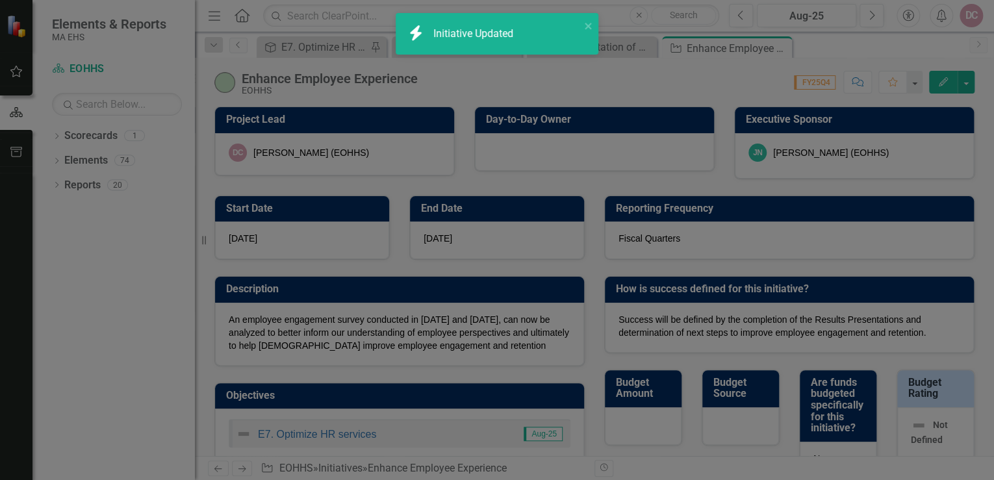
checkbox input "true"
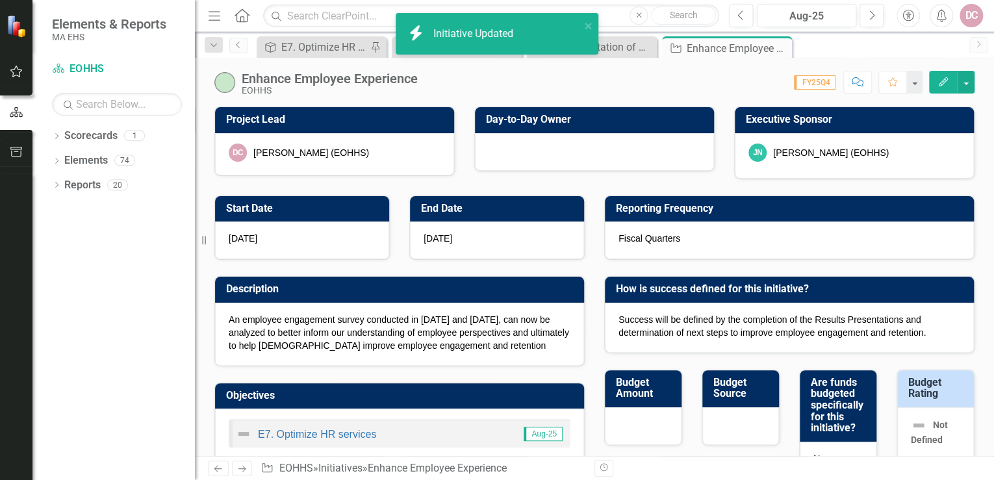
checkbox input "false"
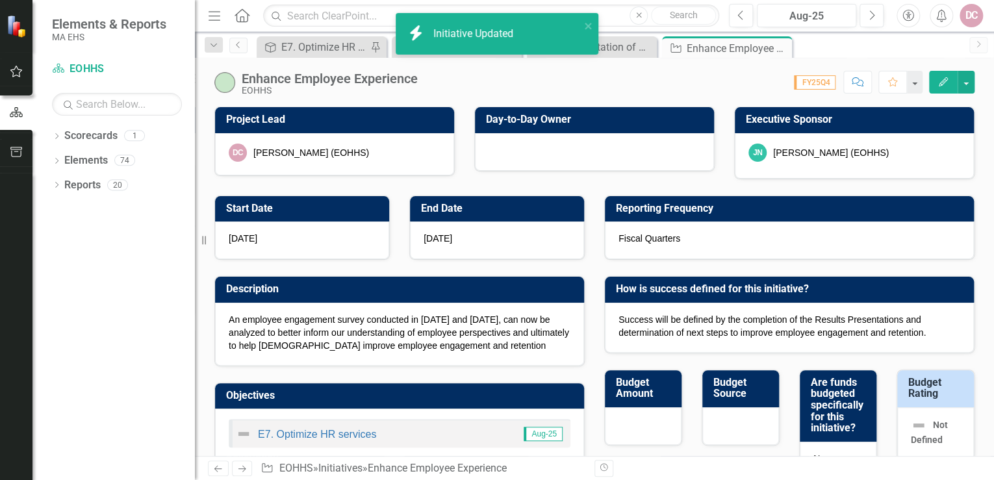
checkbox input "false"
checkbox input "true"
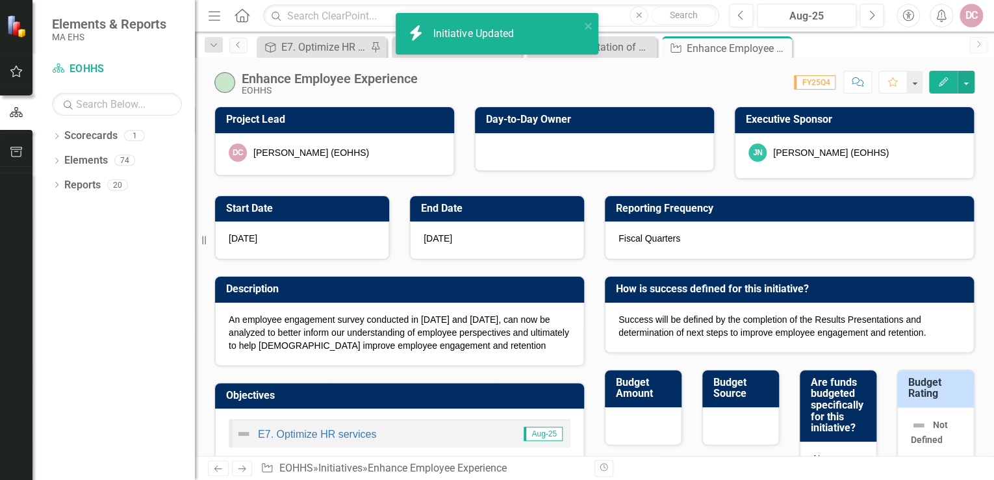
checkbox input "true"
checkbox input "false"
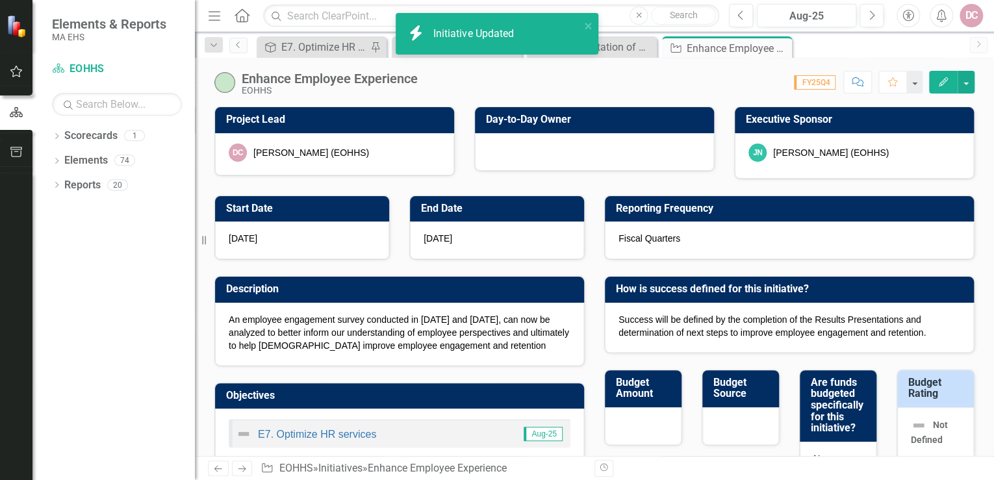
checkbox input "false"
checkbox input "true"
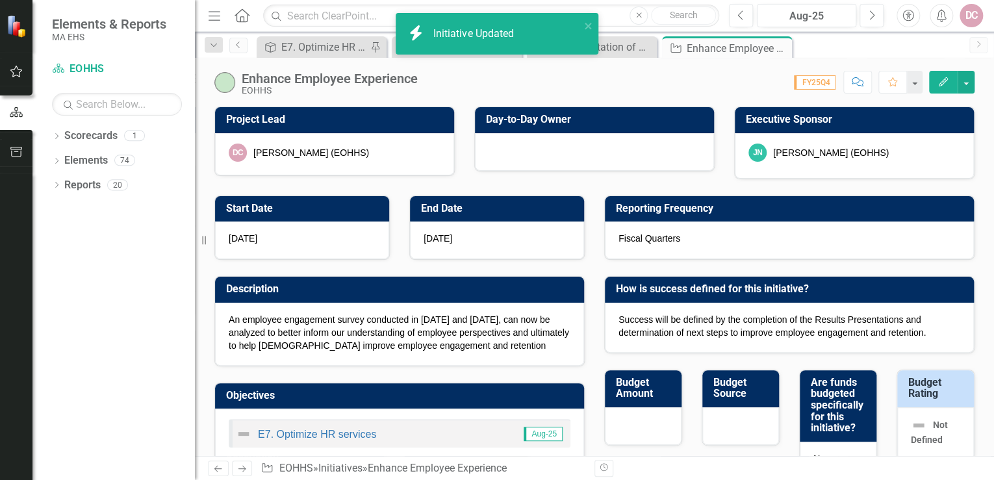
checkbox input "true"
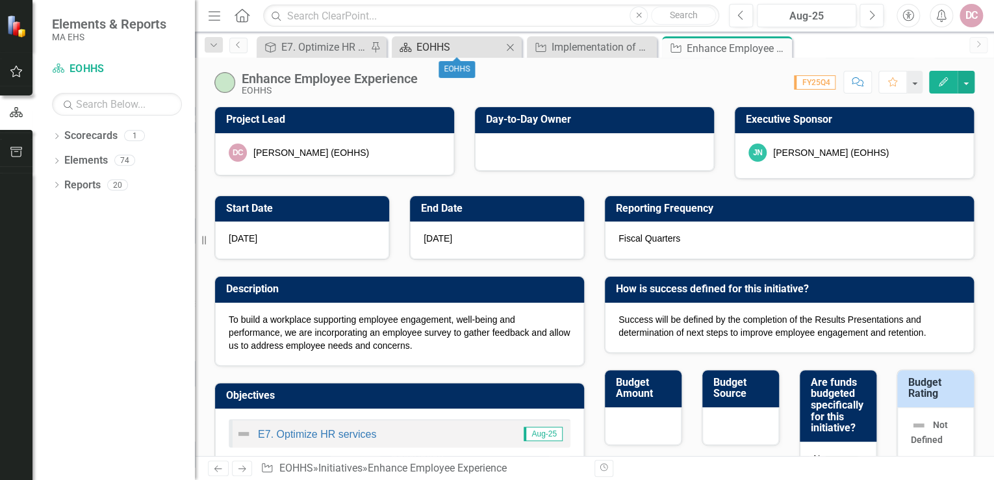
click at [442, 47] on div "EOHHS" at bounding box center [459, 47] width 86 height 16
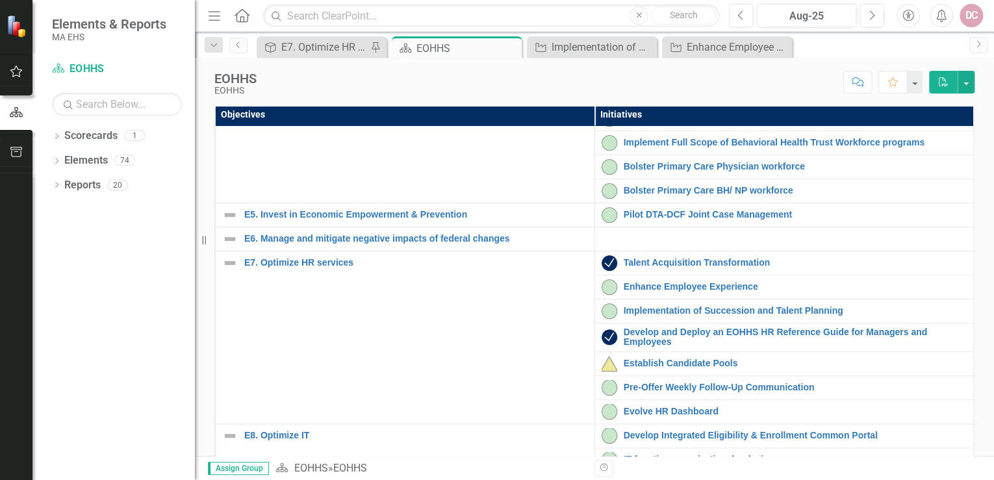
scroll to position [312, 0]
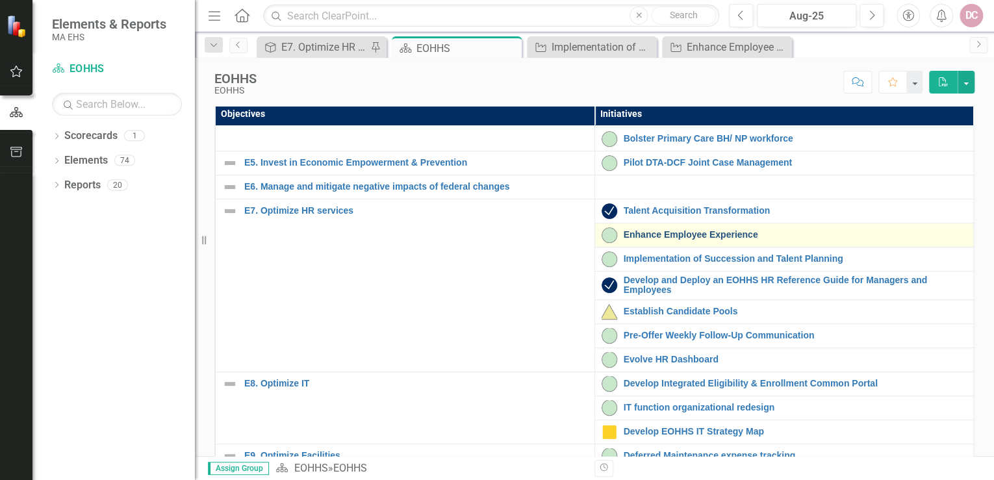
click at [680, 240] on link "Enhance Employee Experience" at bounding box center [795, 235] width 344 height 10
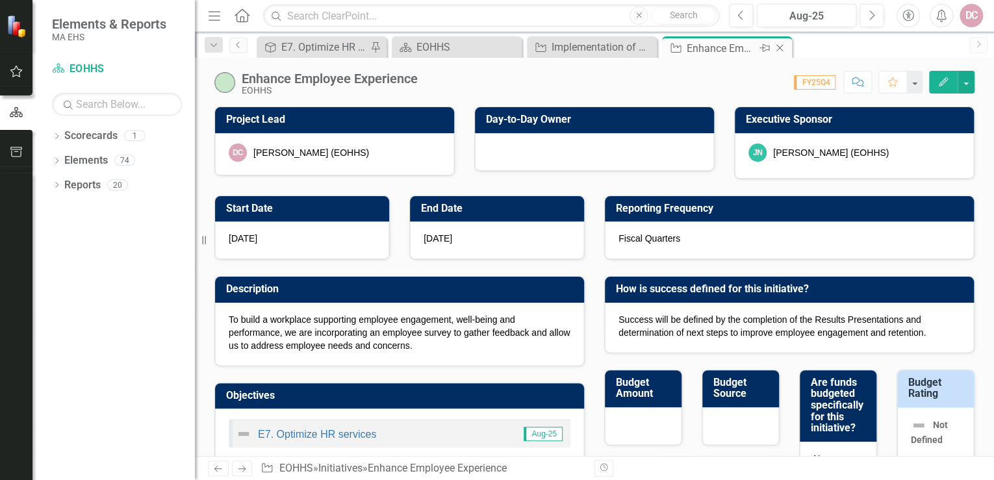
click at [740, 51] on div "Enhance Employee Experience" at bounding box center [720, 48] width 69 height 16
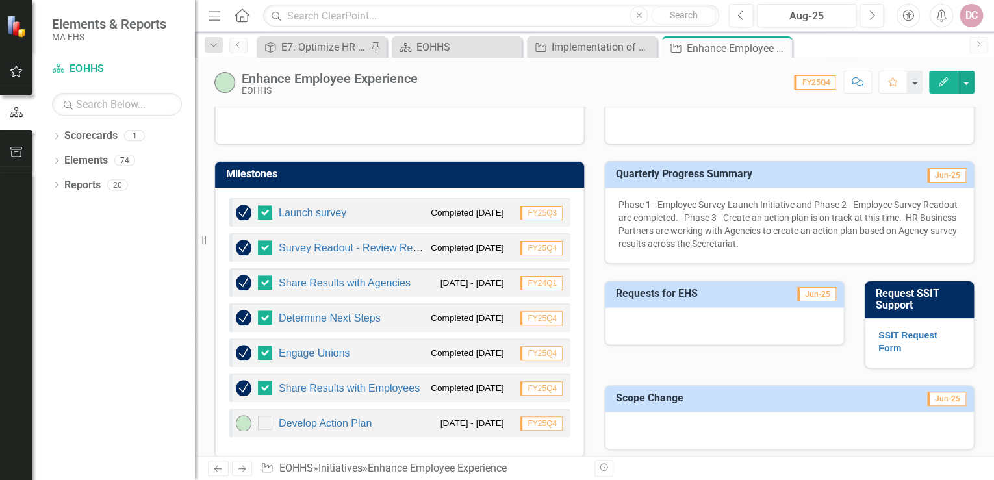
scroll to position [468, 0]
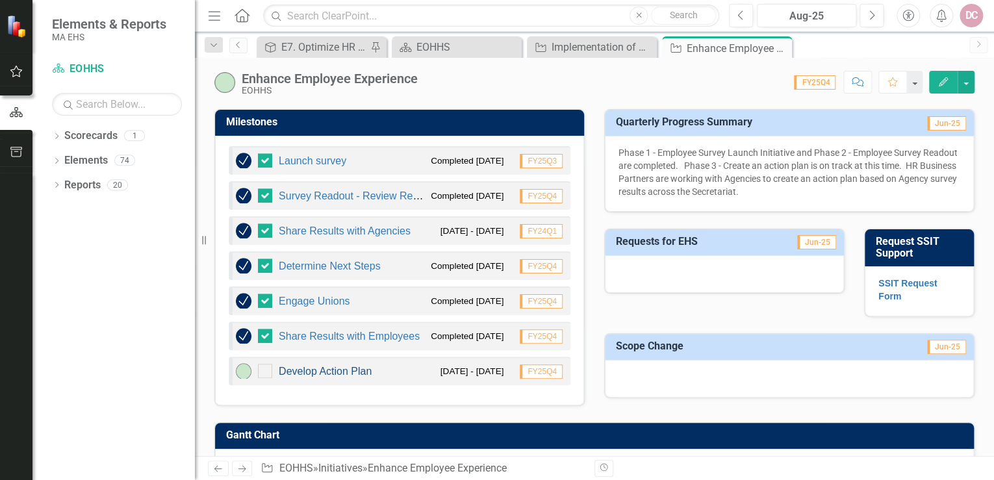
click at [353, 368] on link "Develop Action Plan" at bounding box center [325, 371] width 93 height 11
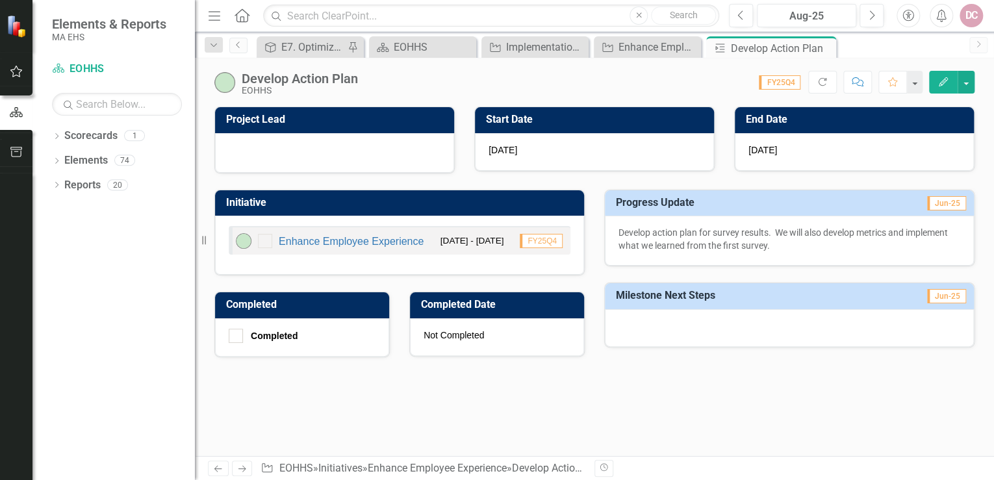
click at [227, 82] on img at bounding box center [224, 82] width 21 height 21
click at [280, 81] on div "Develop Action Plan" at bounding box center [300, 78] width 116 height 14
click at [231, 84] on img at bounding box center [224, 82] width 21 height 21
click at [948, 81] on icon "Edit" at bounding box center [943, 81] width 12 height 9
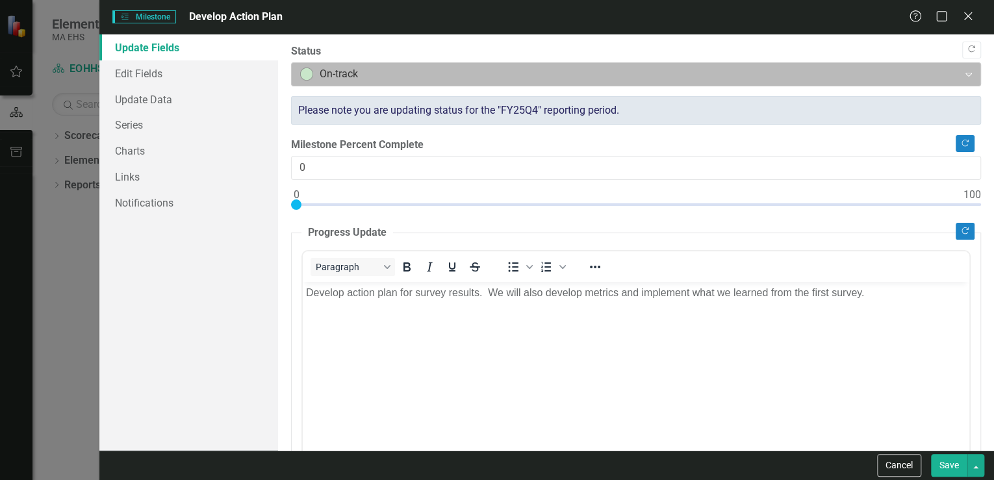
click at [299, 73] on div "On-track" at bounding box center [625, 74] width 662 height 23
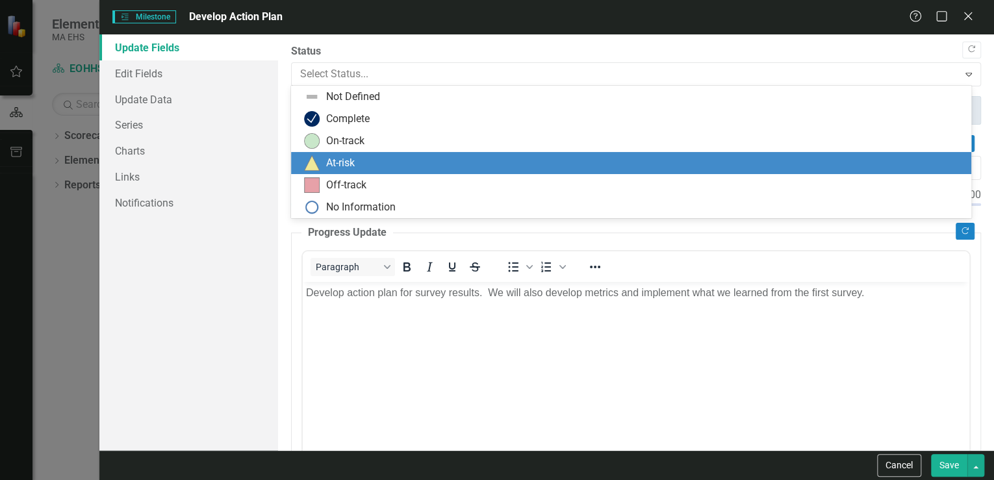
click at [307, 160] on img at bounding box center [312, 163] width 16 height 16
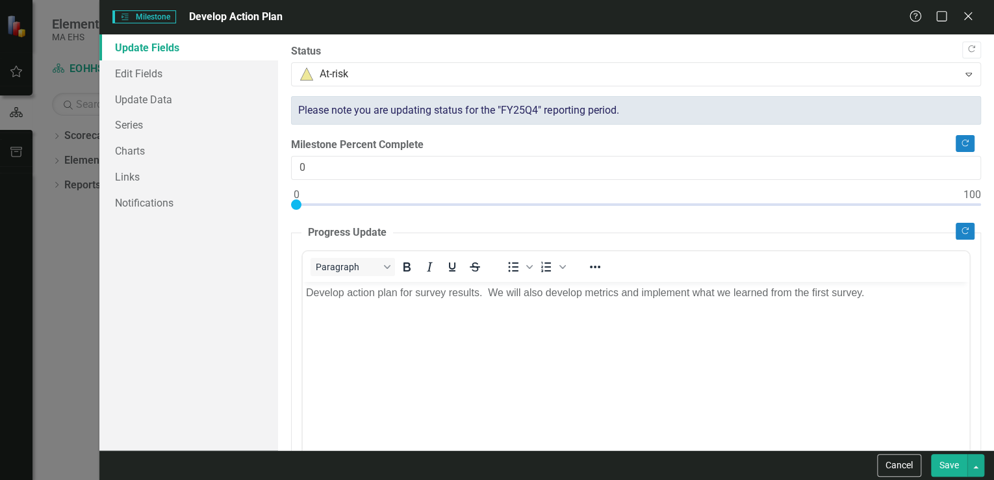
click at [446, 340] on body "Develop action plan for survey results. We will also develop metrics and implem…" at bounding box center [636, 379] width 666 height 195
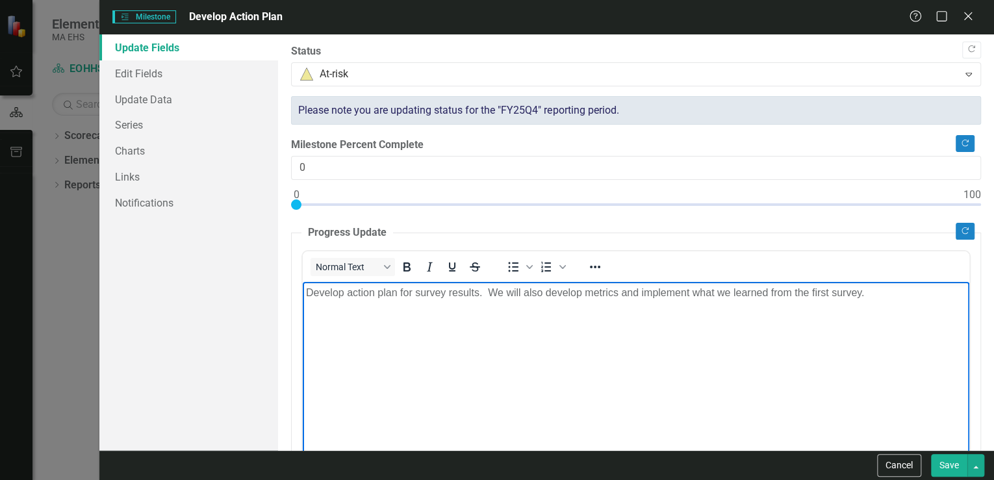
click at [410, 294] on p "Develop action plan for survey results. We will also develop metrics and implem…" at bounding box center [636, 293] width 660 height 16
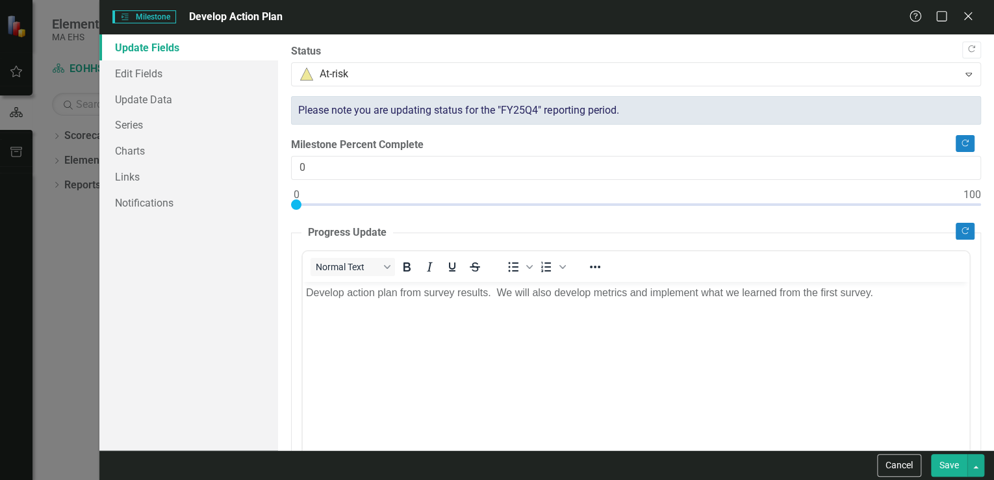
click at [948, 468] on button "Save" at bounding box center [949, 465] width 36 height 23
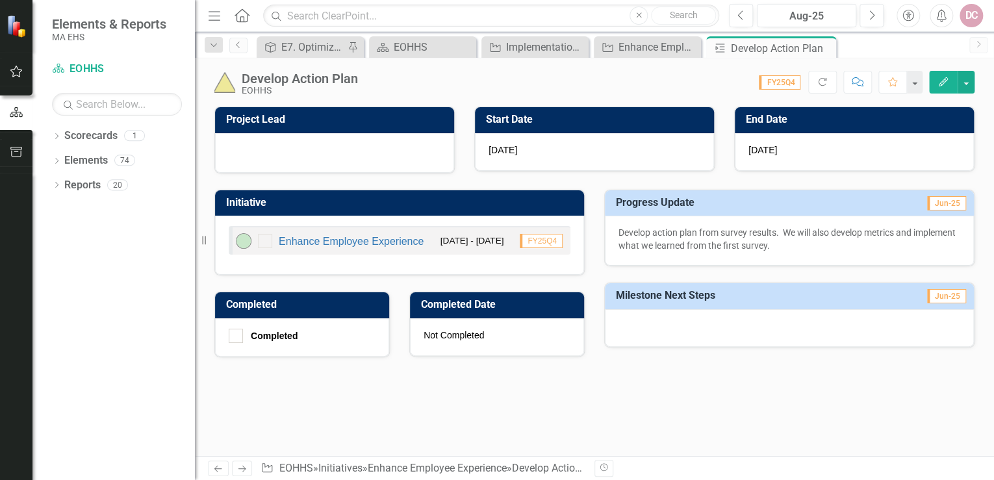
click at [944, 75] on button "Edit" at bounding box center [943, 82] width 29 height 23
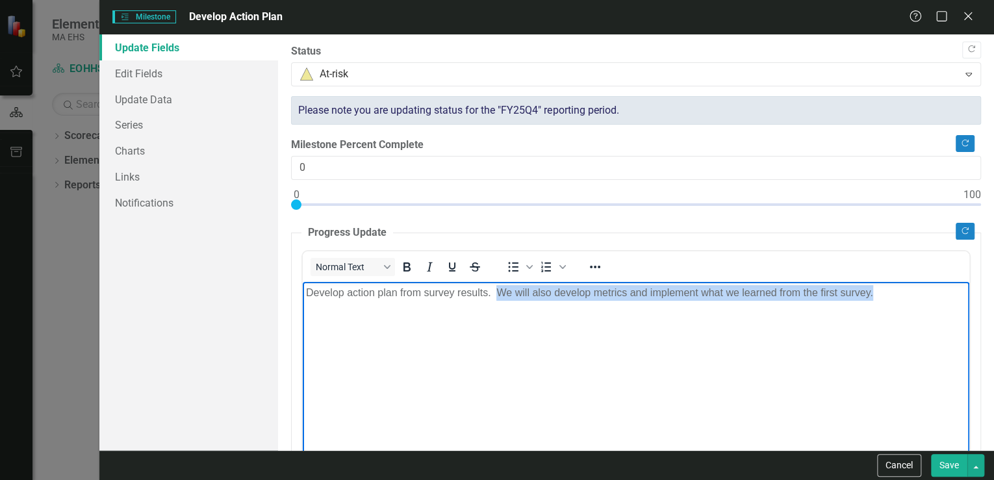
drag, startPoint x: 876, startPoint y: 297, endPoint x: 499, endPoint y: 288, distance: 377.4
click at [499, 288] on p "Develop action plan from survey results. We will also develop metrics and imple…" at bounding box center [636, 293] width 660 height 16
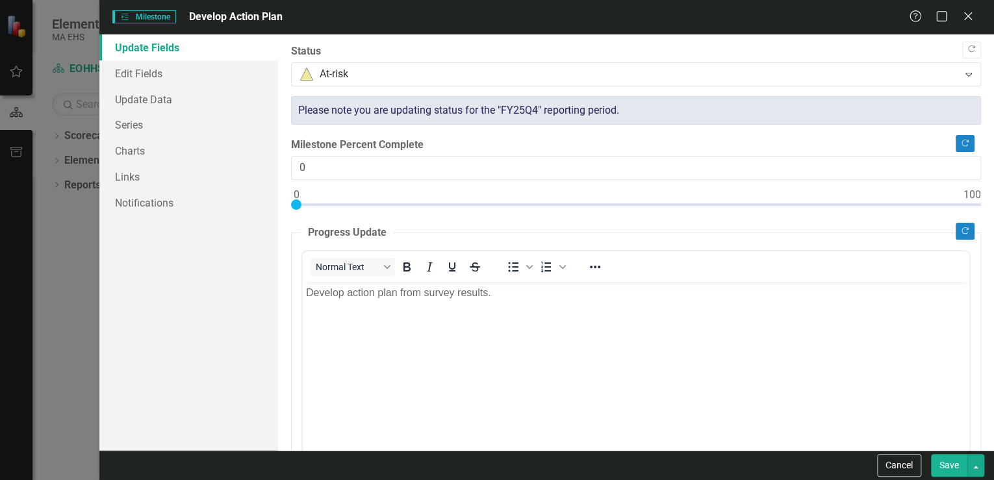
click at [951, 462] on button "Save" at bounding box center [949, 465] width 36 height 23
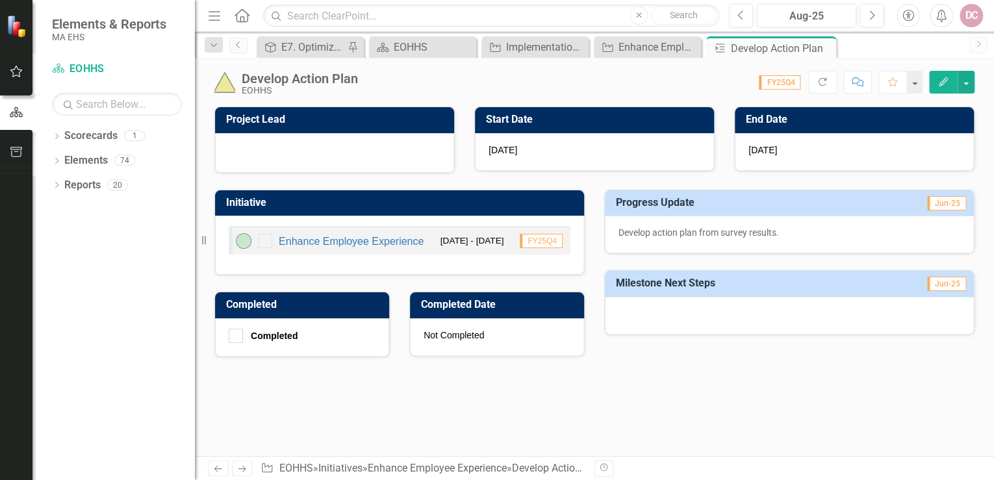
click at [943, 78] on icon "Edit" at bounding box center [943, 81] width 12 height 9
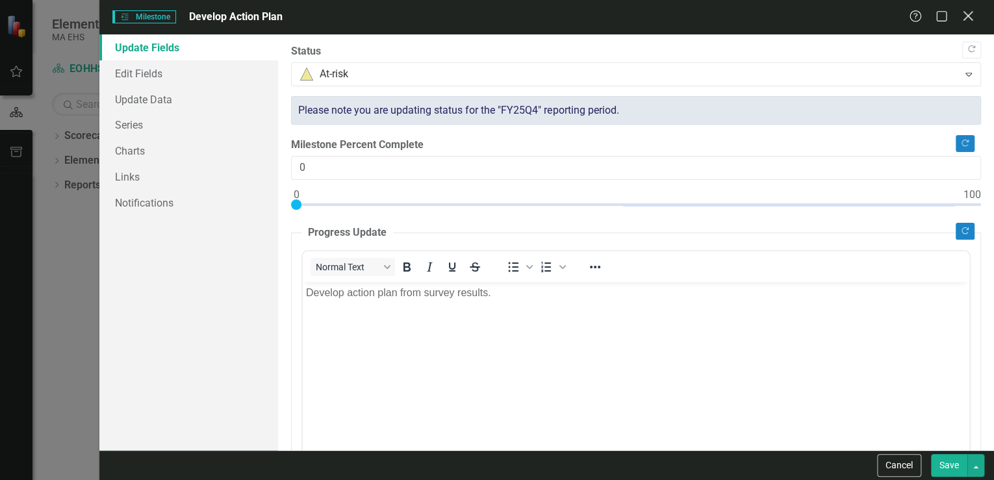
click at [967, 16] on icon "Close" at bounding box center [967, 16] width 16 height 12
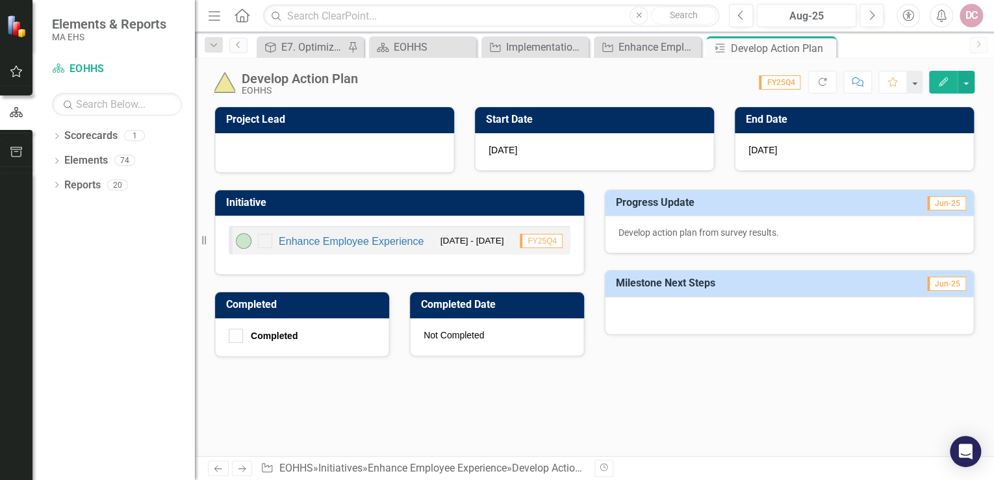
click at [371, 379] on div "Project Lead Start Date [DATE] End Date [DATE] Initiative Enhance Employee Expe…" at bounding box center [594, 281] width 799 height 349
click at [824, 46] on icon "Close" at bounding box center [823, 48] width 13 height 10
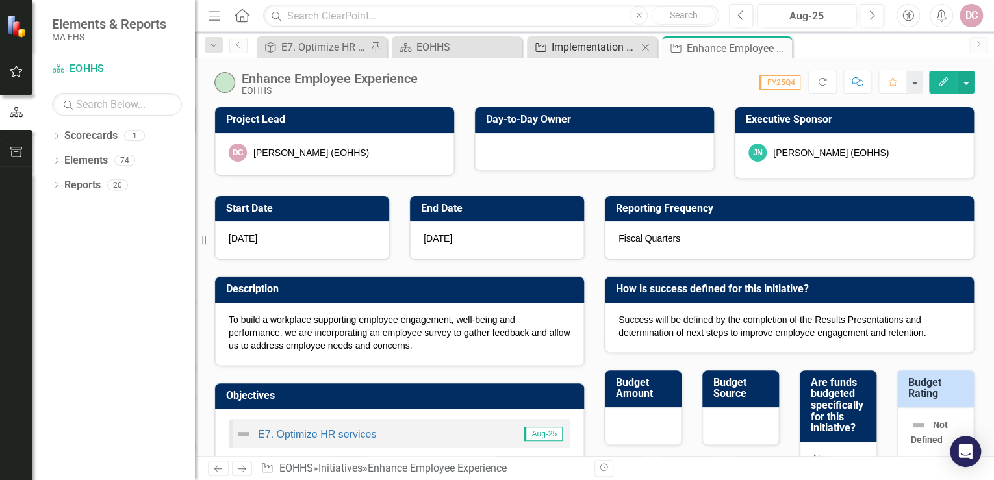
checkbox input "false"
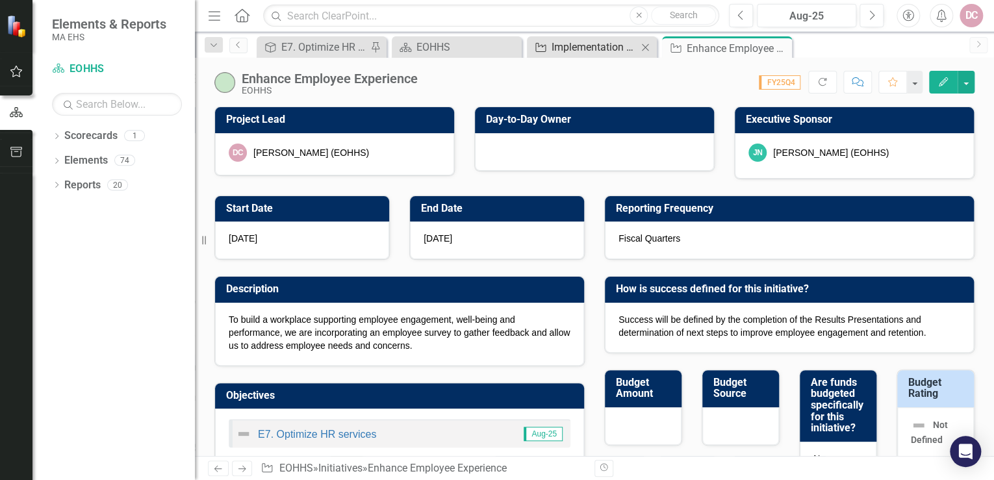
checkbox input "false"
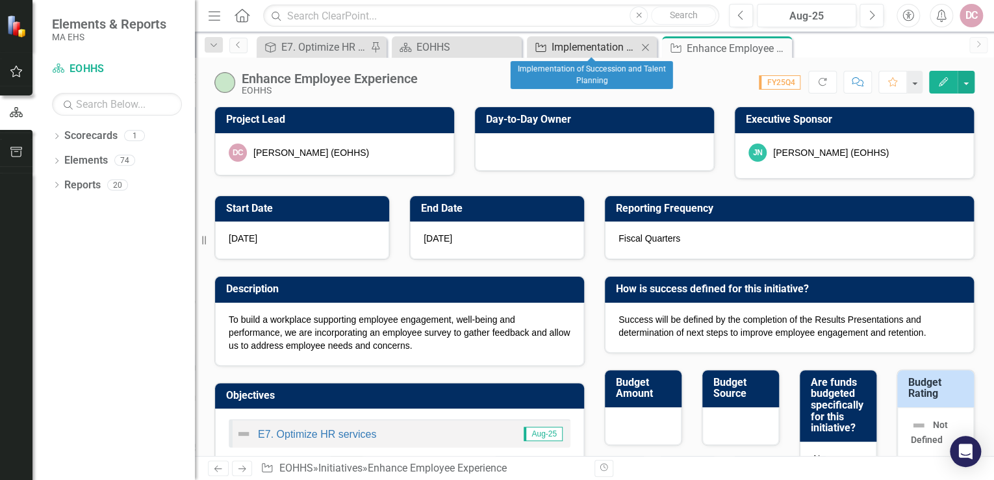
checkbox input "true"
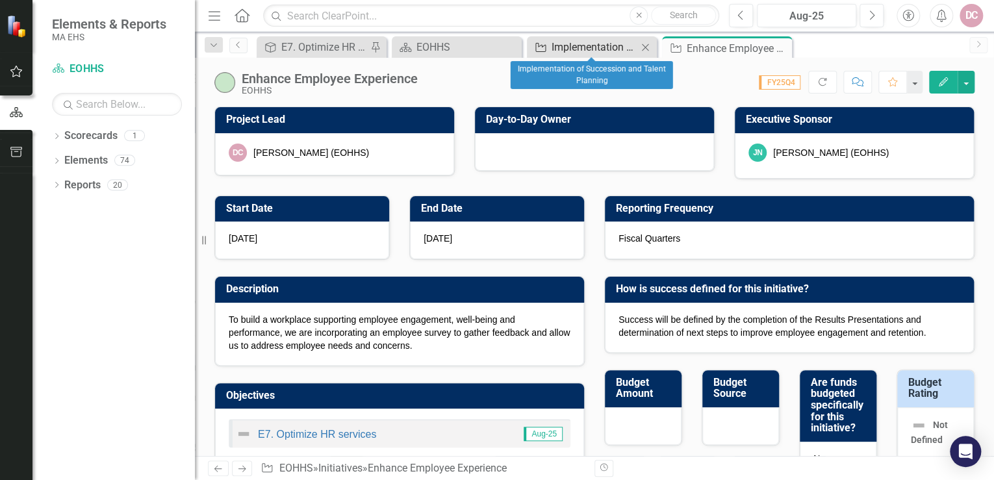
checkbox input "true"
click at [732, 51] on div "Enhance Employee Experience" at bounding box center [720, 48] width 69 height 16
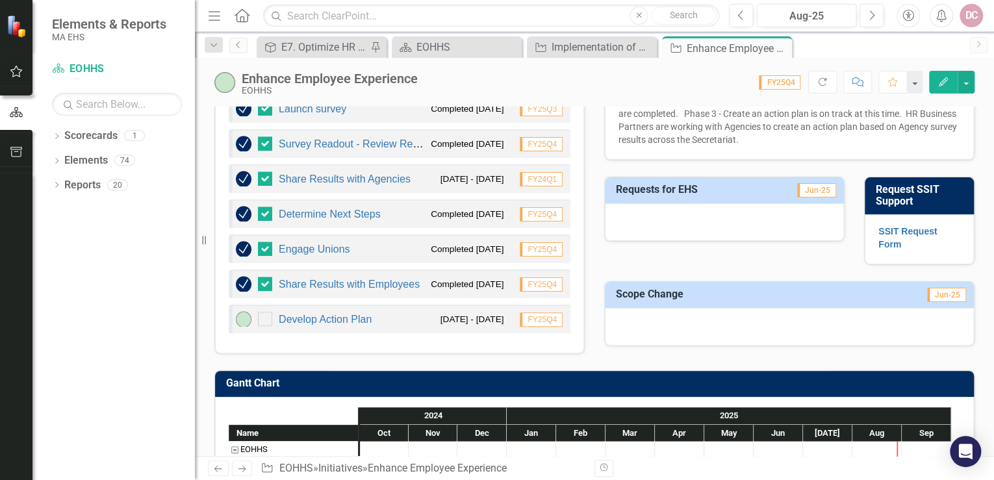
scroll to position [572, 0]
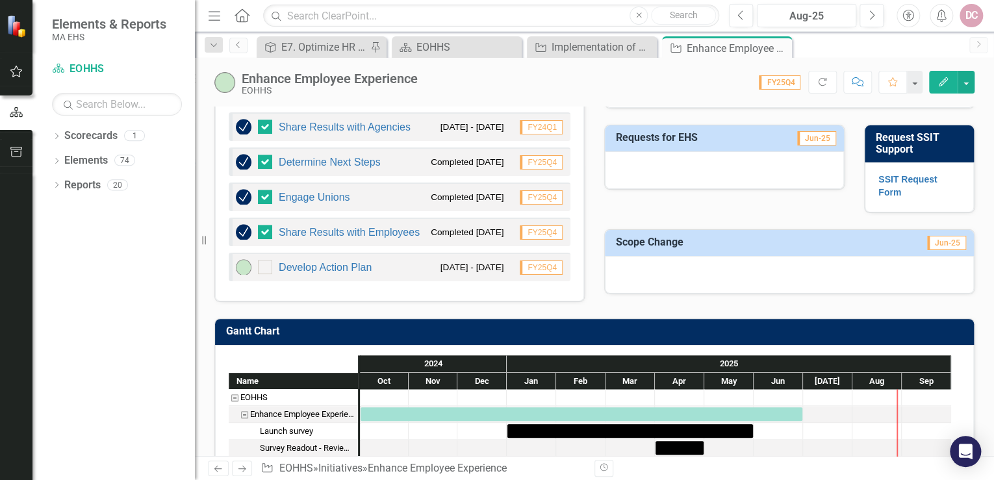
click at [938, 77] on icon "Edit" at bounding box center [943, 81] width 12 height 9
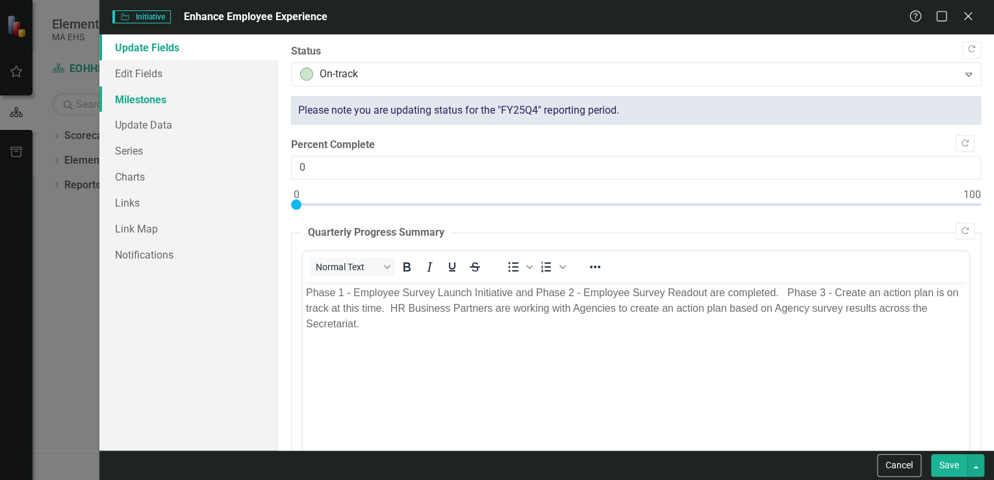
scroll to position [0, 0]
click at [151, 100] on link "Milestones" at bounding box center [188, 99] width 179 height 26
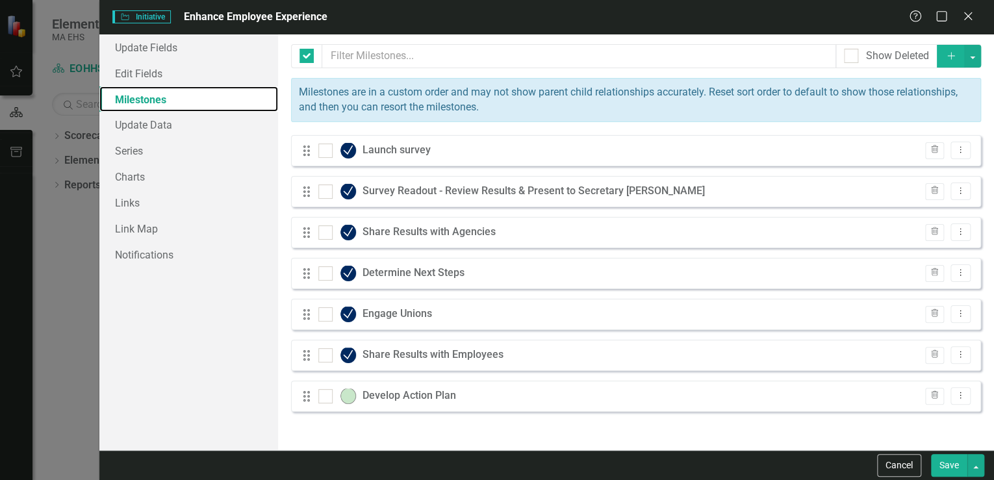
checkbox input "false"
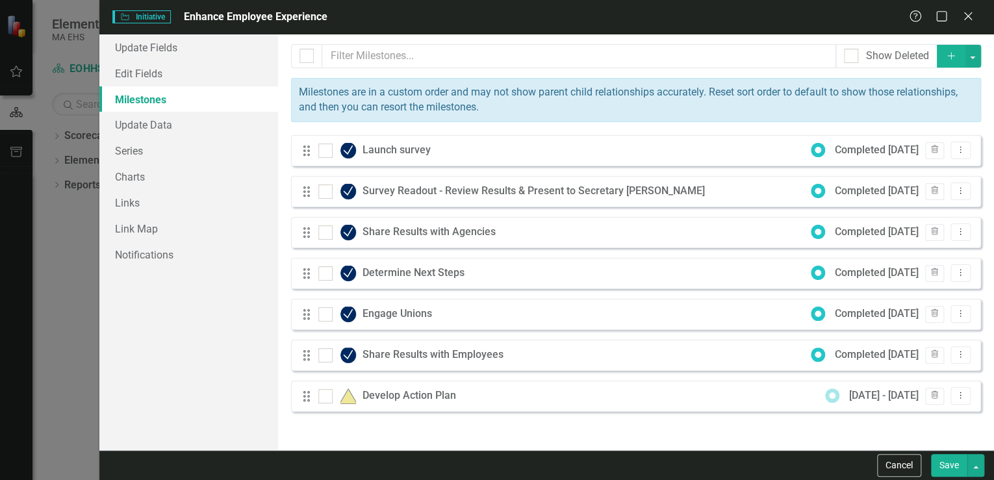
click at [952, 51] on icon "Add" at bounding box center [951, 55] width 12 height 9
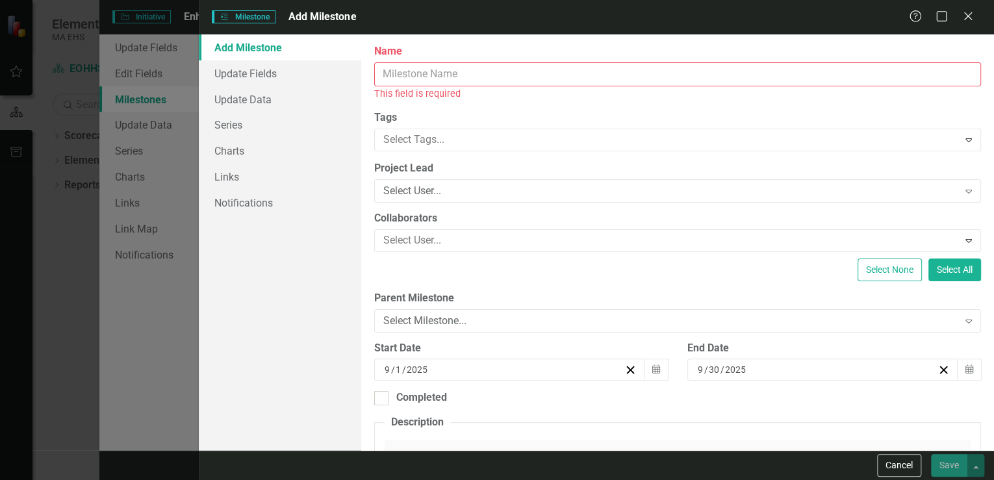
click at [408, 77] on input "Name" at bounding box center [677, 74] width 607 height 24
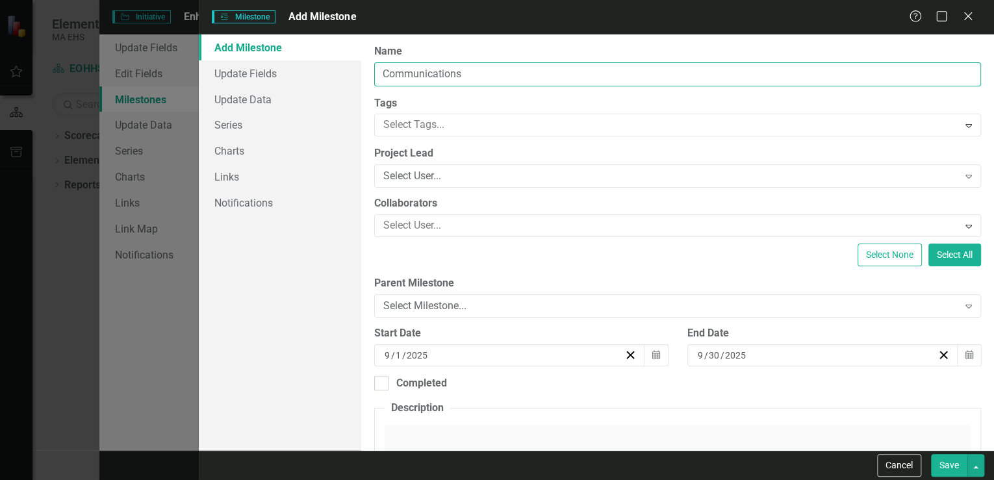
click at [480, 73] on input "Communications" at bounding box center [677, 74] width 607 height 24
type input "Communicate Actions to Employees"
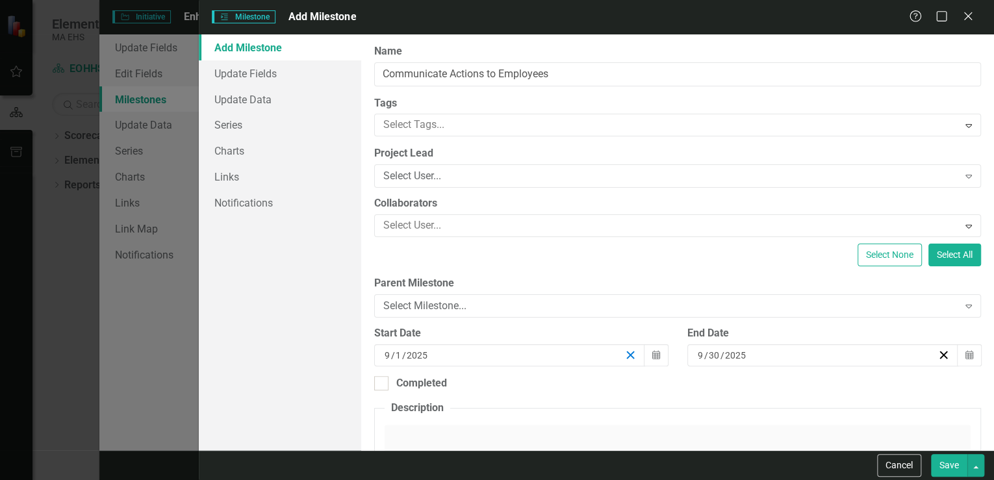
click at [627, 355] on line "button" at bounding box center [630, 354] width 7 height 7
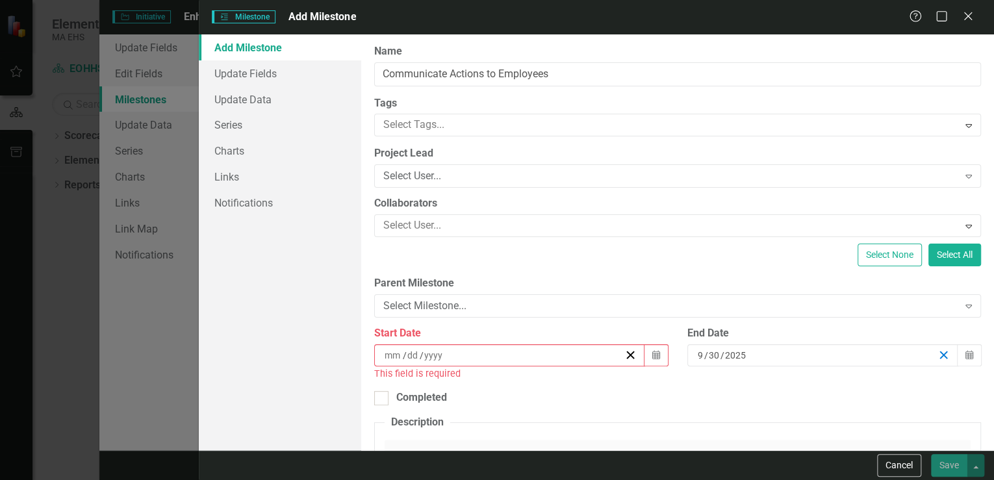
click at [937, 354] on icon "button" at bounding box center [943, 355] width 12 height 12
click at [965, 351] on icon "Calendar" at bounding box center [969, 355] width 8 height 9
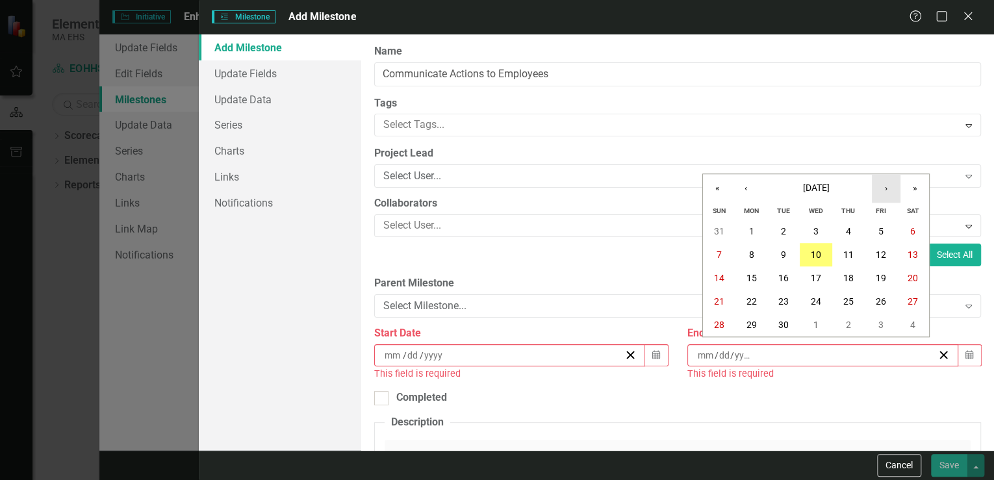
click at [887, 187] on button "›" at bounding box center [886, 188] width 29 height 29
click at [818, 320] on abbr "31" at bounding box center [816, 325] width 10 height 10
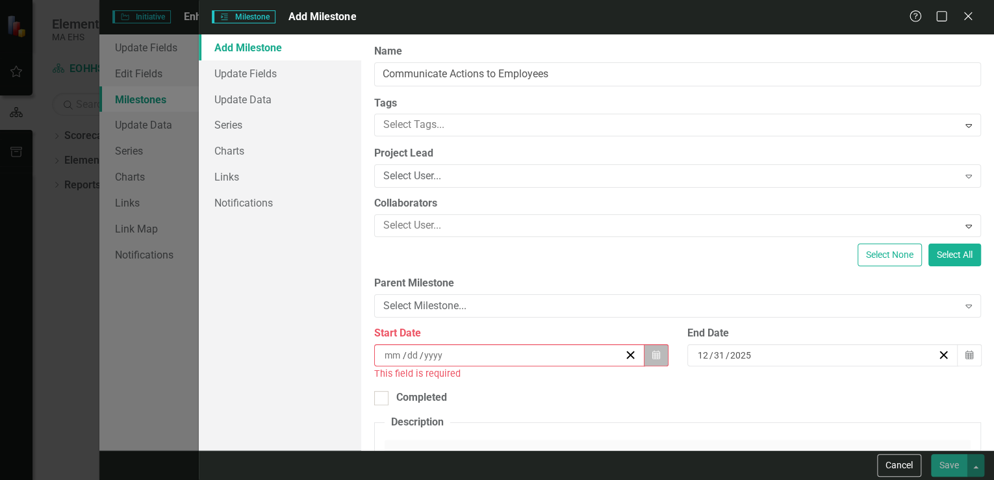
click at [652, 351] on icon "Calendar" at bounding box center [656, 355] width 8 height 9
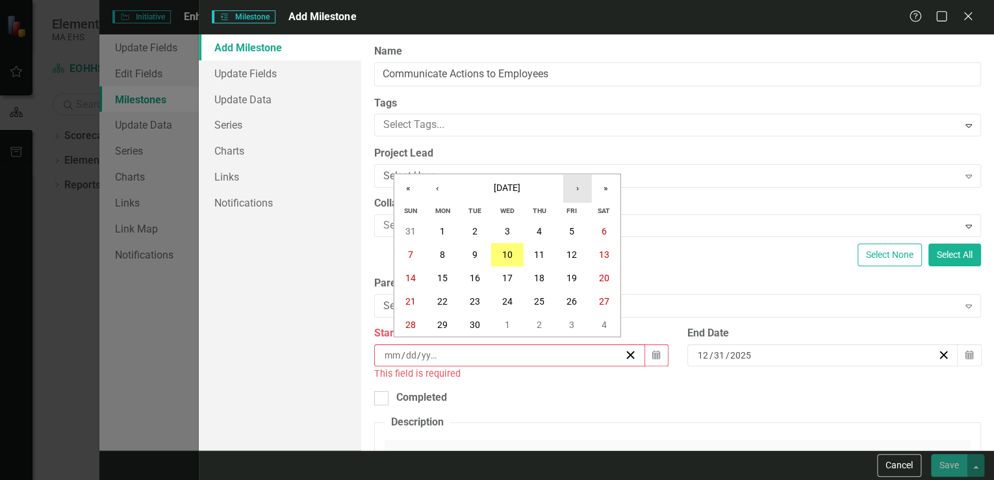
click at [579, 190] on button "›" at bounding box center [577, 188] width 29 height 29
click at [434, 192] on button "‹" at bounding box center [437, 188] width 29 height 29
click at [438, 229] on button "1" at bounding box center [442, 231] width 32 height 23
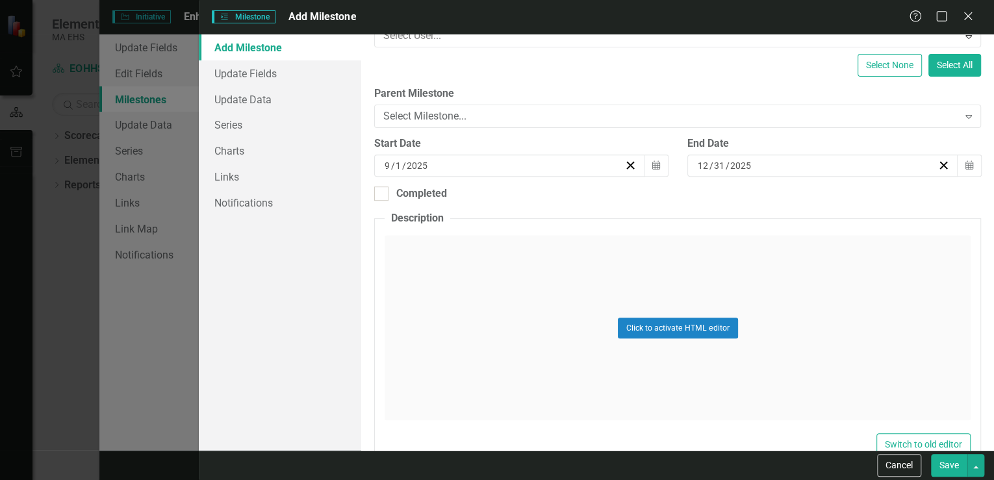
scroll to position [208, 0]
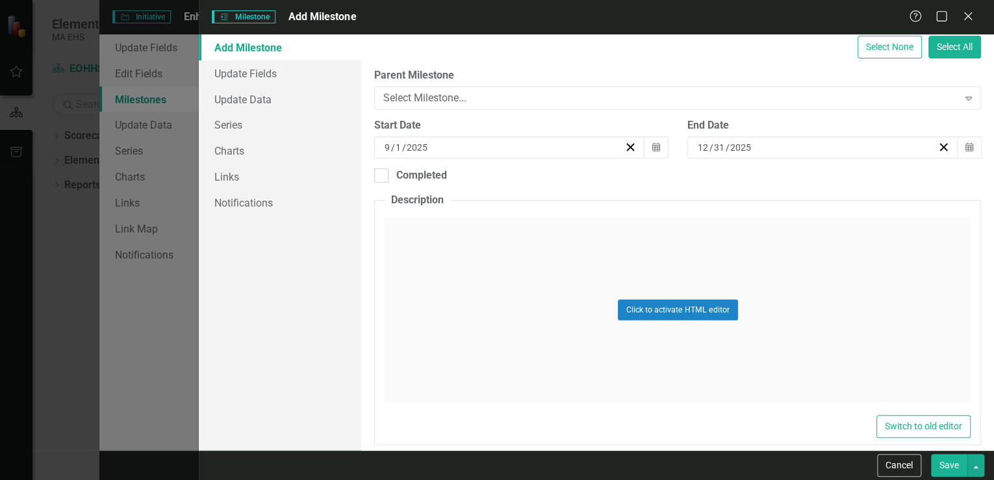
click at [946, 467] on button "Save" at bounding box center [949, 465] width 36 height 23
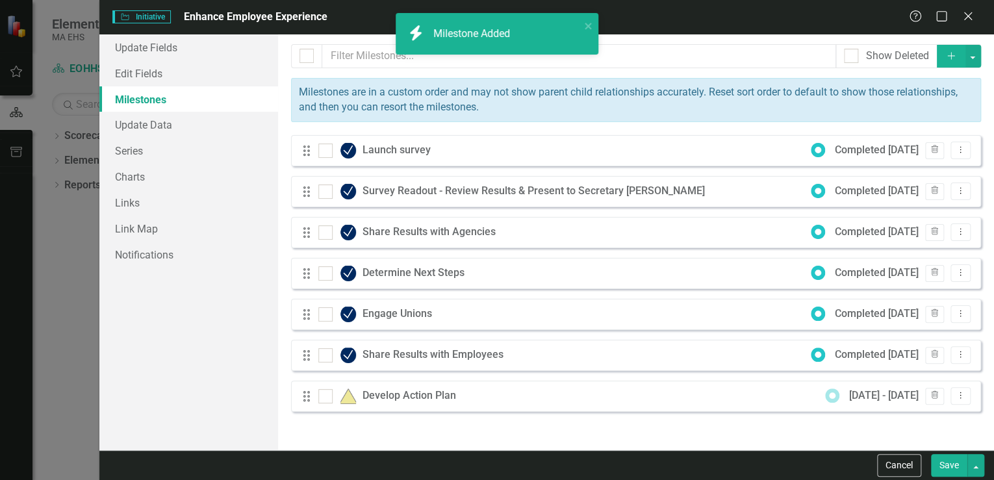
checkbox input "false"
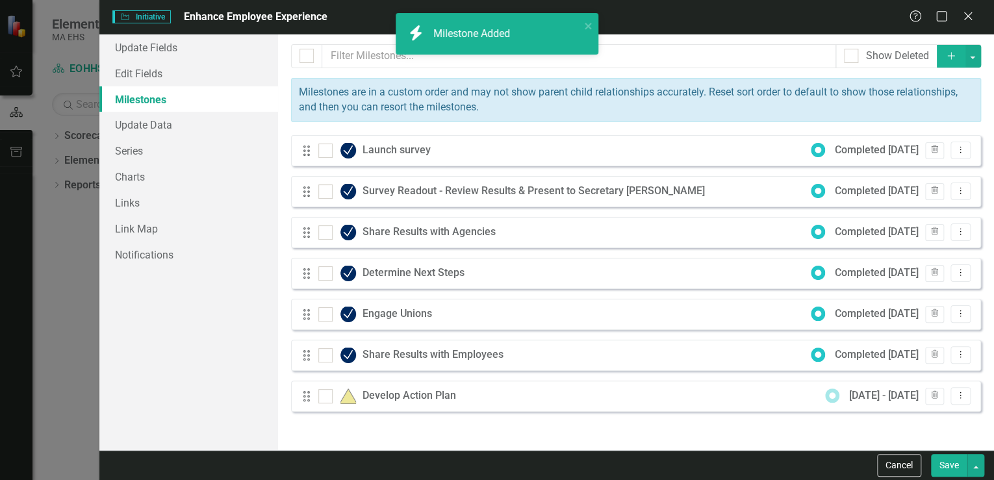
checkbox input "false"
checkbox input "true"
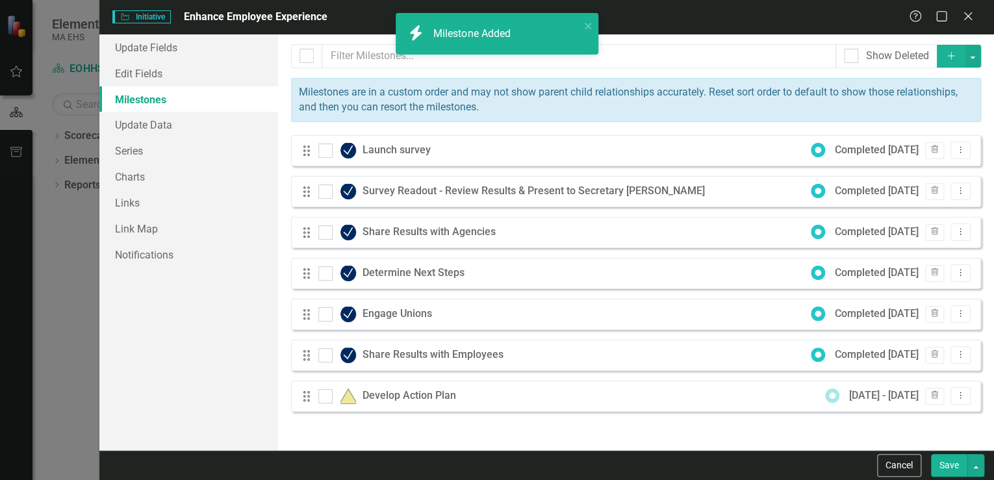
checkbox input "true"
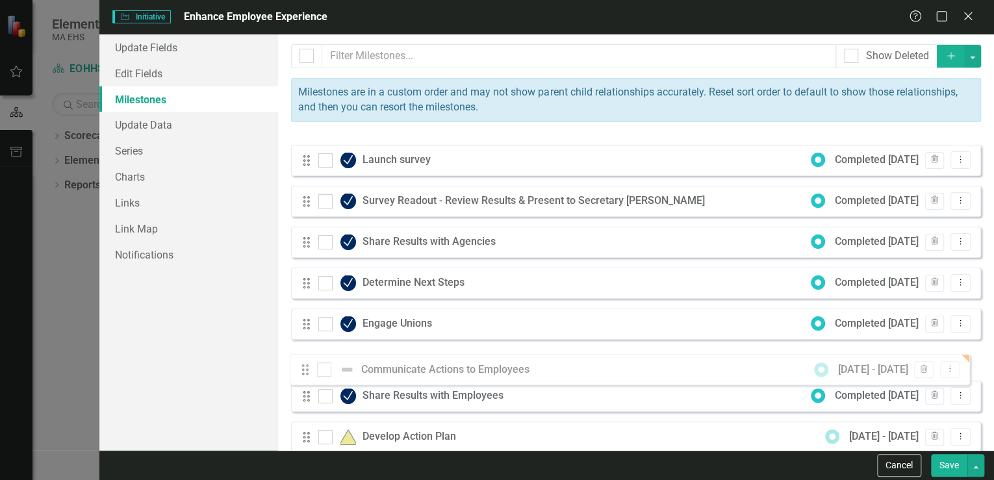
scroll to position [21, 0]
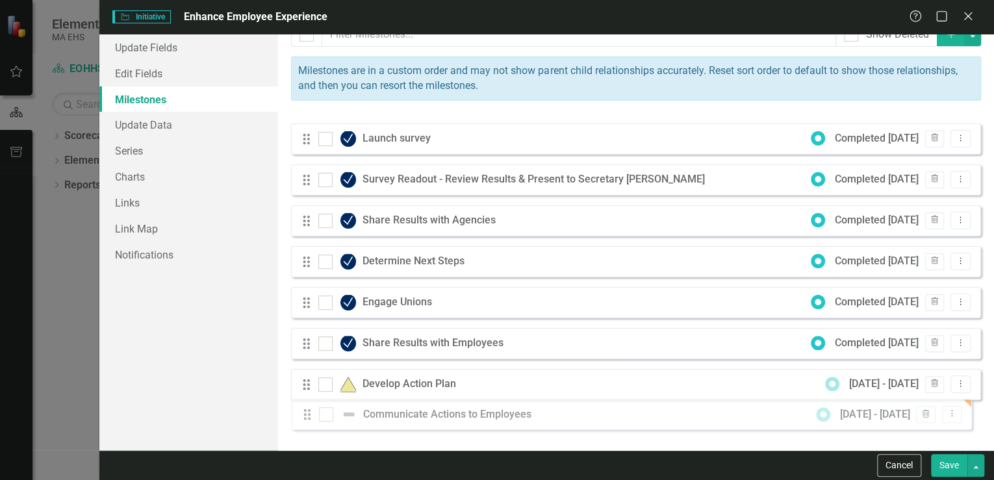
drag, startPoint x: 307, startPoint y: 152, endPoint x: 308, endPoint y: 416, distance: 264.3
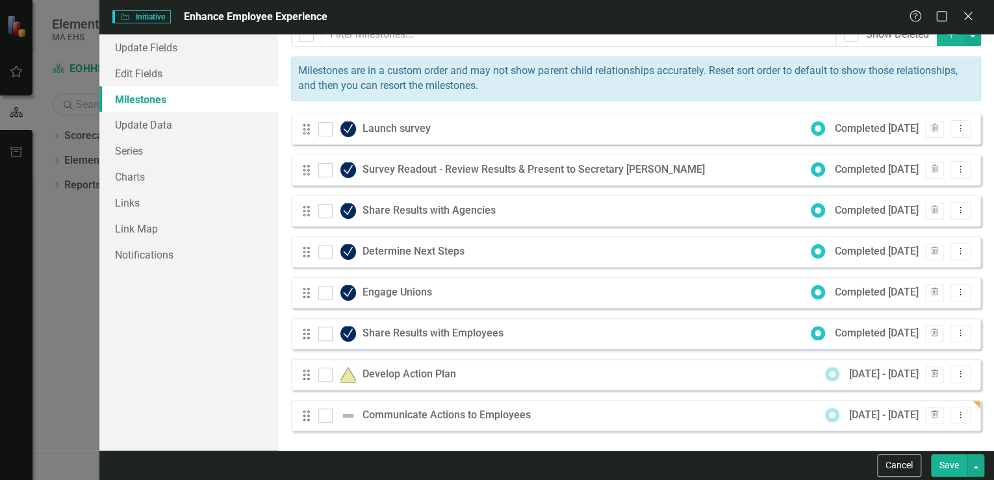
scroll to position [0, 0]
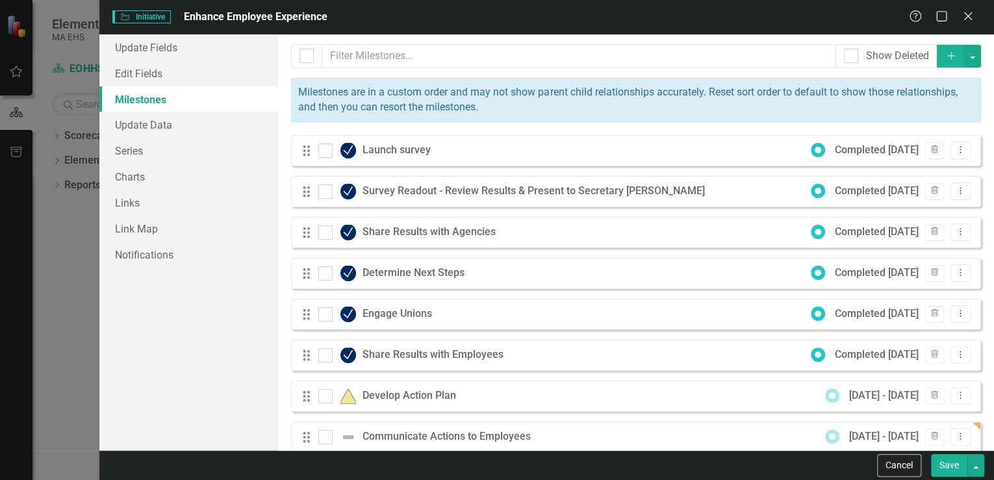
click at [817, 114] on div "Milestones are in a custom order and may not show parent child relationships ac…" at bounding box center [636, 100] width 690 height 44
click at [948, 60] on button "Add" at bounding box center [951, 56] width 29 height 23
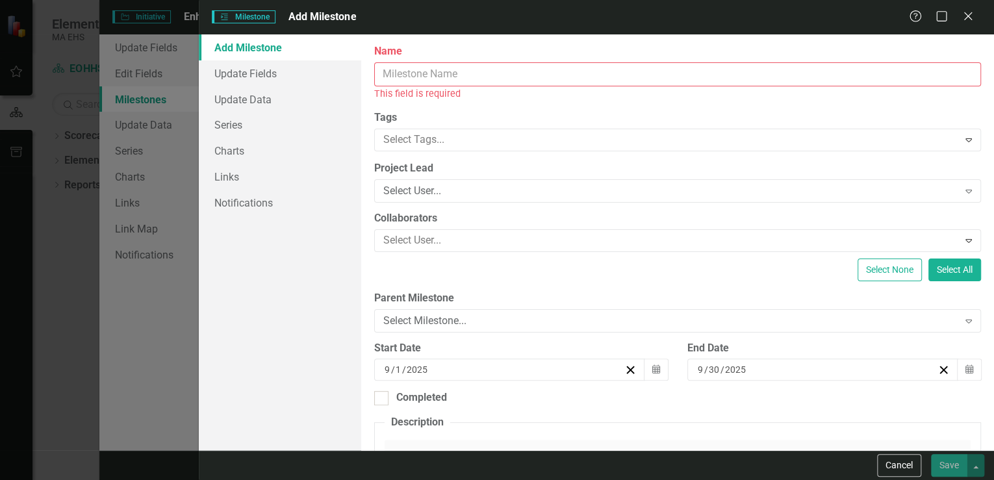
click at [413, 75] on input "Name" at bounding box center [677, 74] width 607 height 24
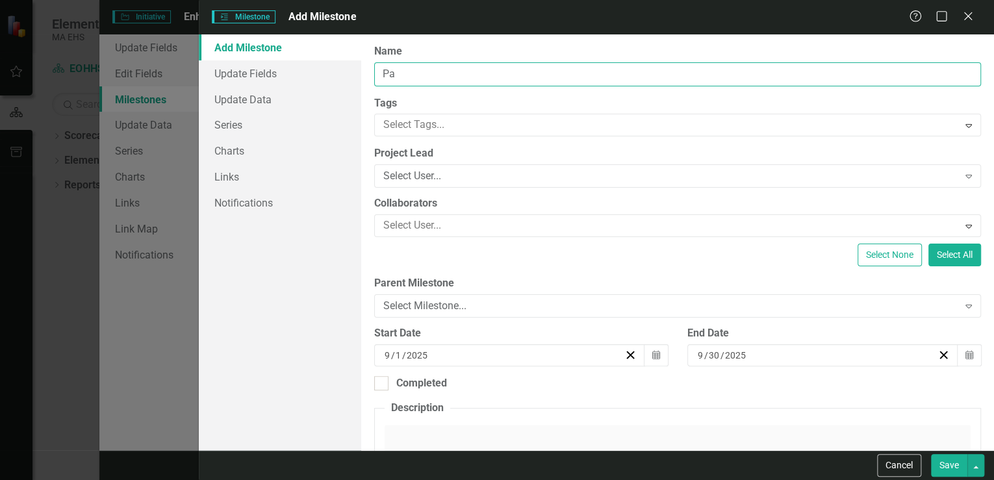
type input "P"
type input "Begin planning for next Cycle"
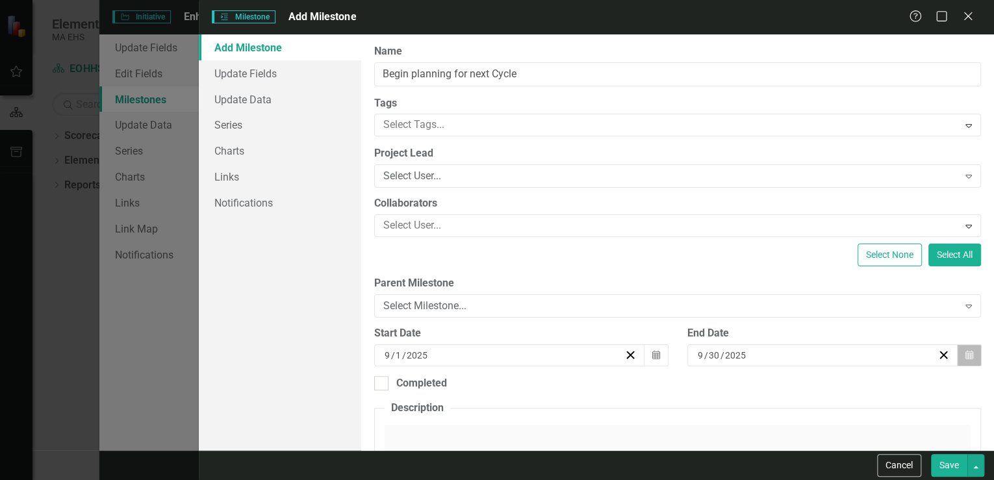
click at [965, 354] on icon "button" at bounding box center [969, 354] width 8 height 9
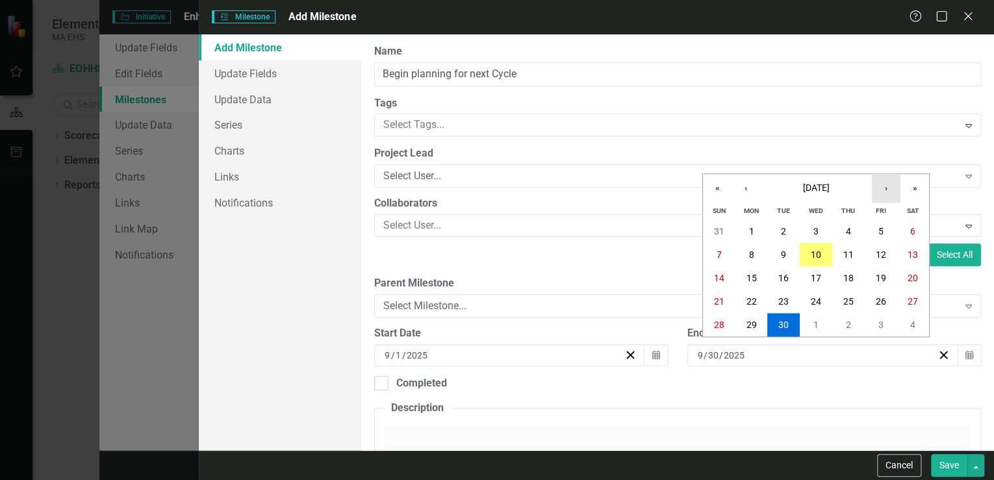
click at [890, 190] on button "›" at bounding box center [886, 188] width 29 height 29
click at [881, 320] on abbr "30" at bounding box center [880, 325] width 10 height 10
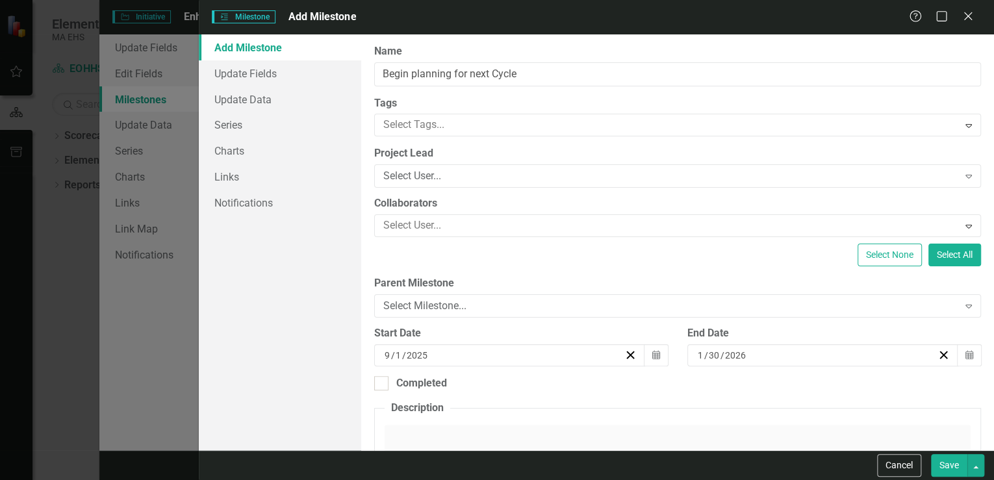
click at [954, 465] on button "Save" at bounding box center [949, 465] width 36 height 23
checkbox input "false"
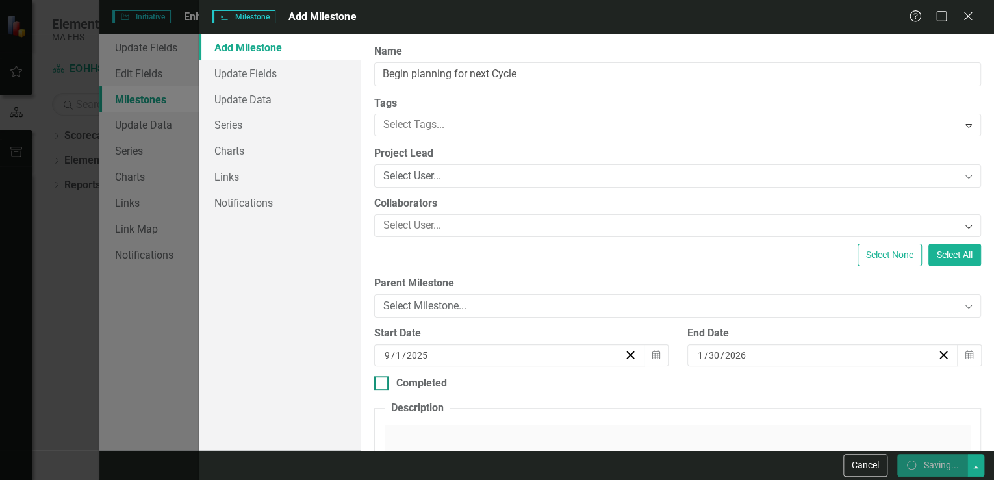
checkbox input "false"
checkbox input "true"
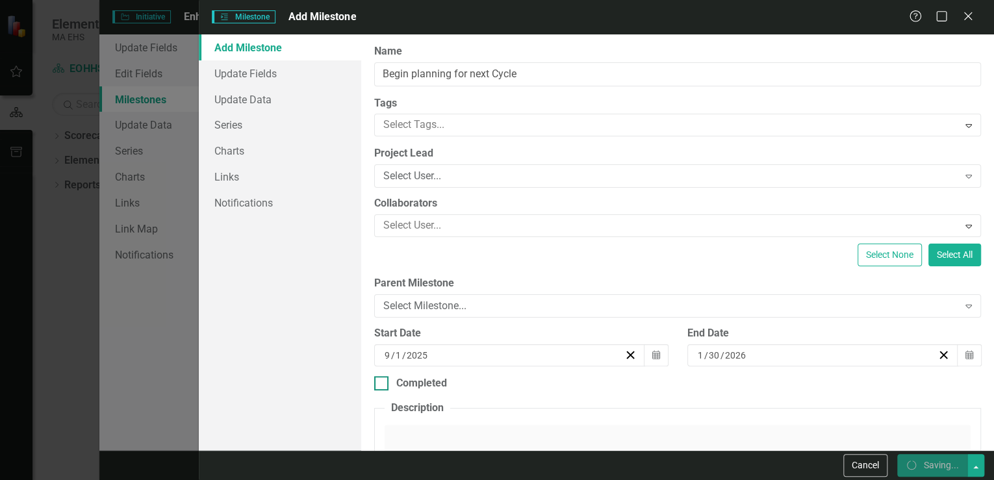
checkbox input "true"
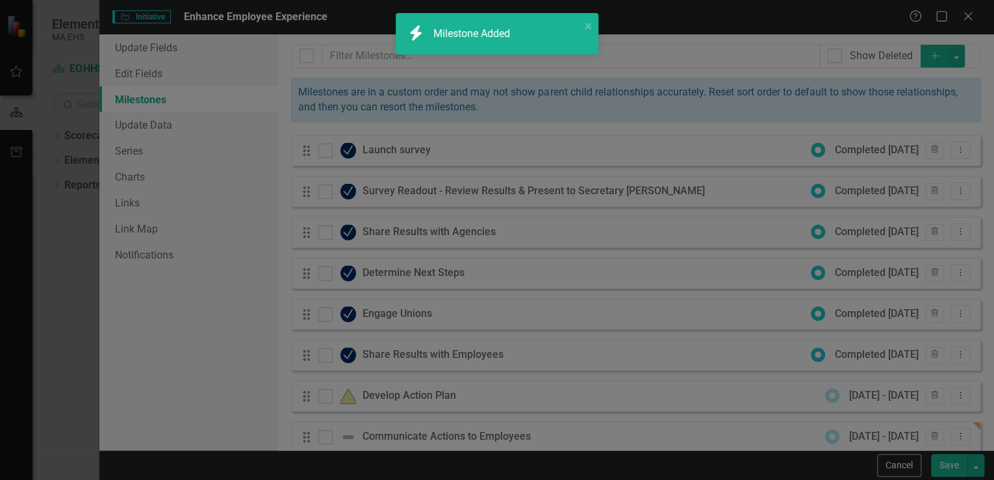
checkbox input "false"
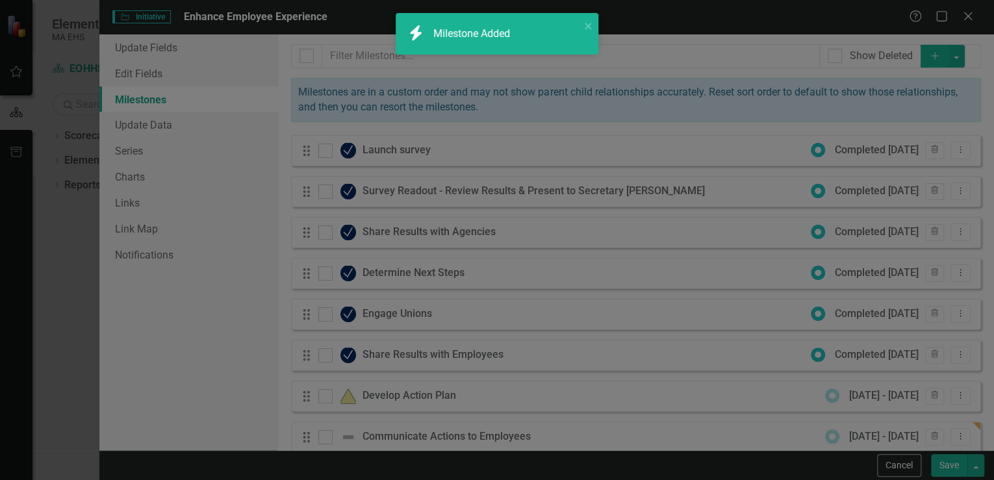
checkbox input "false"
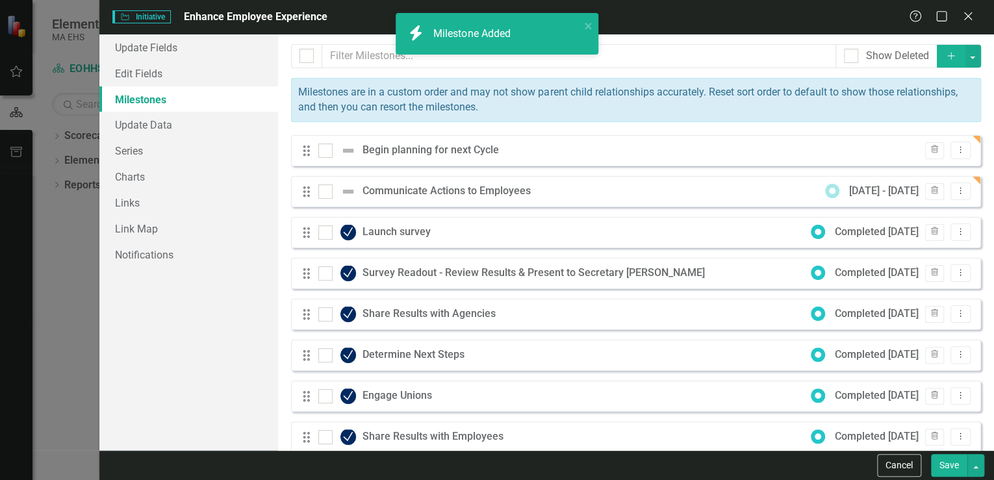
checkbox input "true"
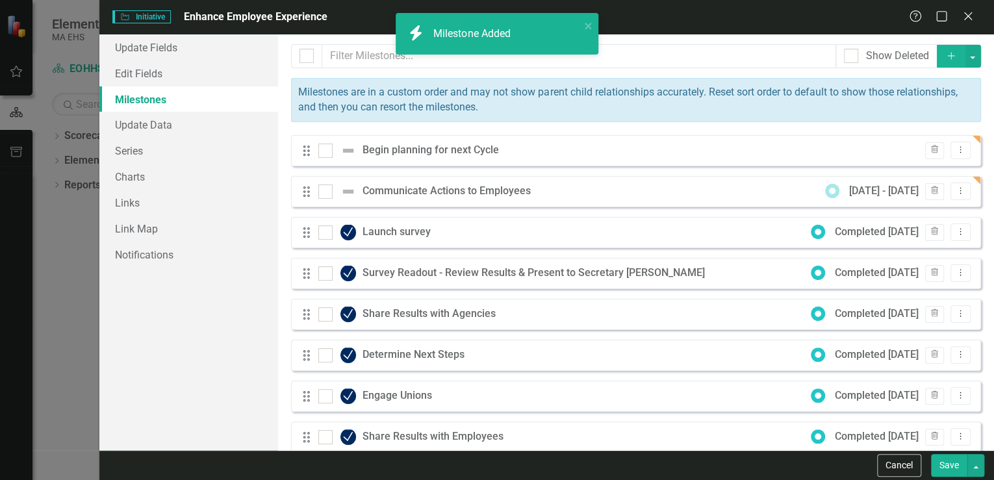
checkbox input "true"
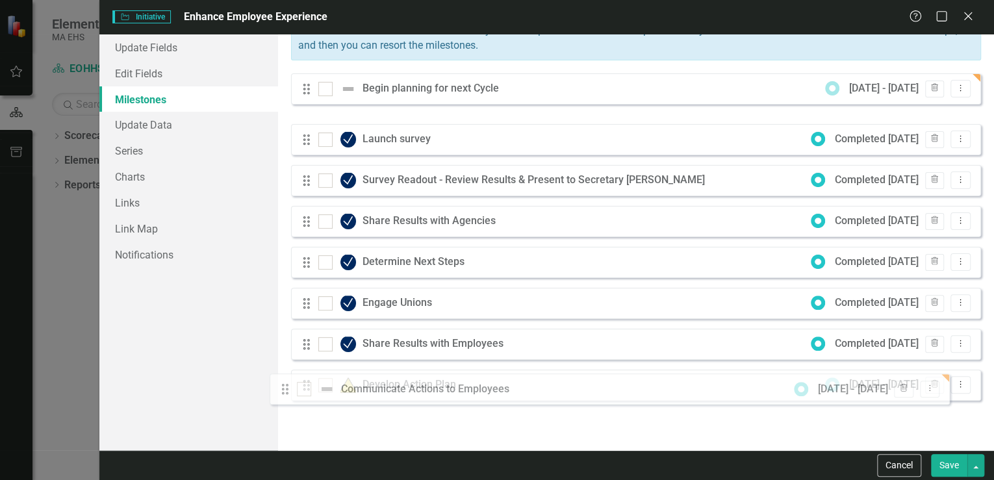
scroll to position [62, 0]
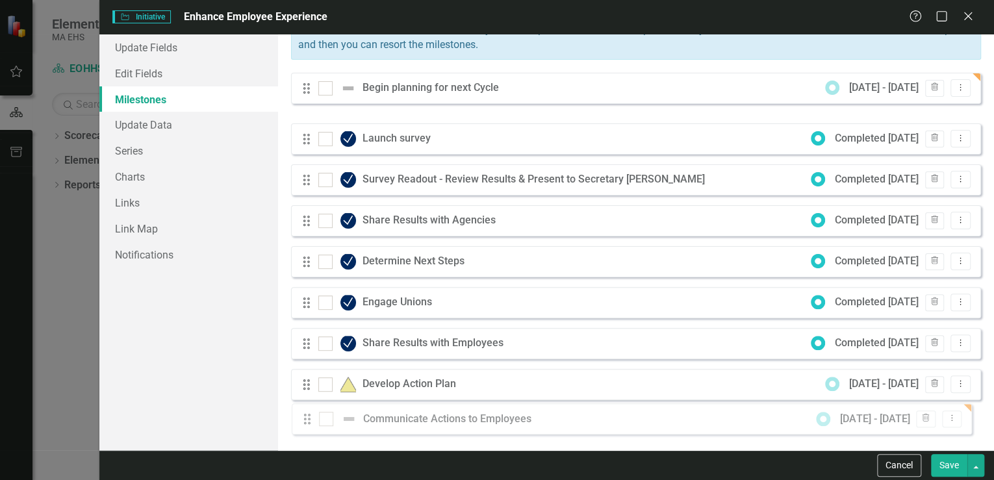
drag, startPoint x: 304, startPoint y: 127, endPoint x: 305, endPoint y: 417, distance: 289.7
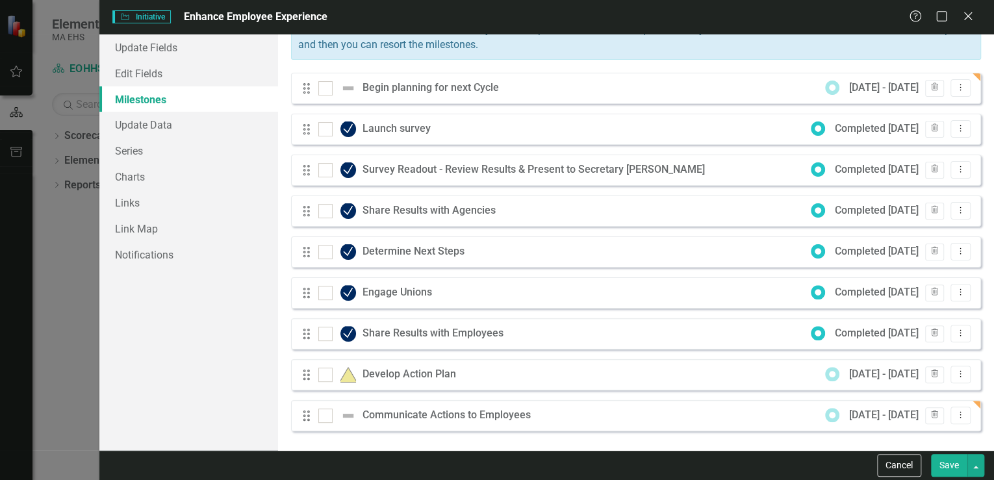
drag, startPoint x: 301, startPoint y: 77, endPoint x: 273, endPoint y: 294, distance: 219.4
click at [261, 334] on div "Update Fields Edit Fields Milestones Update Data Series Charts Links Link Map N…" at bounding box center [546, 242] width 894 height 416
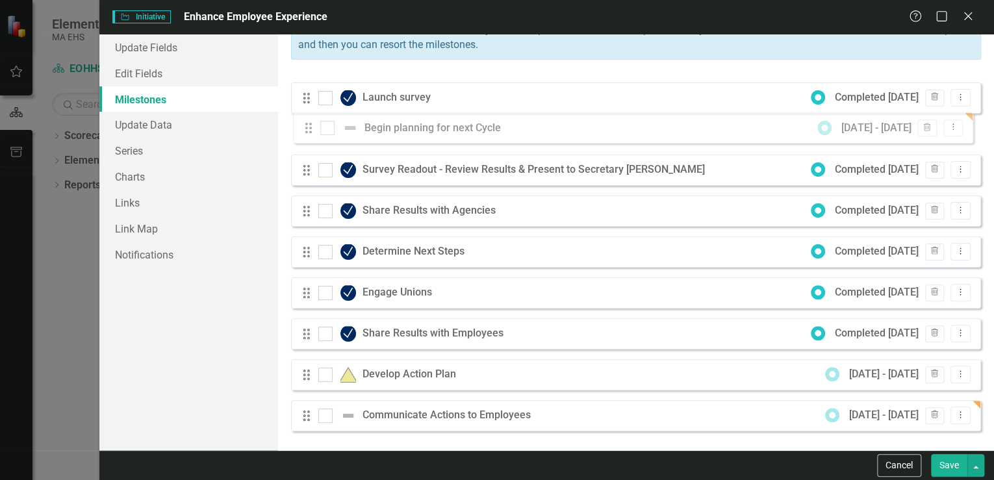
scroll to position [62, 0]
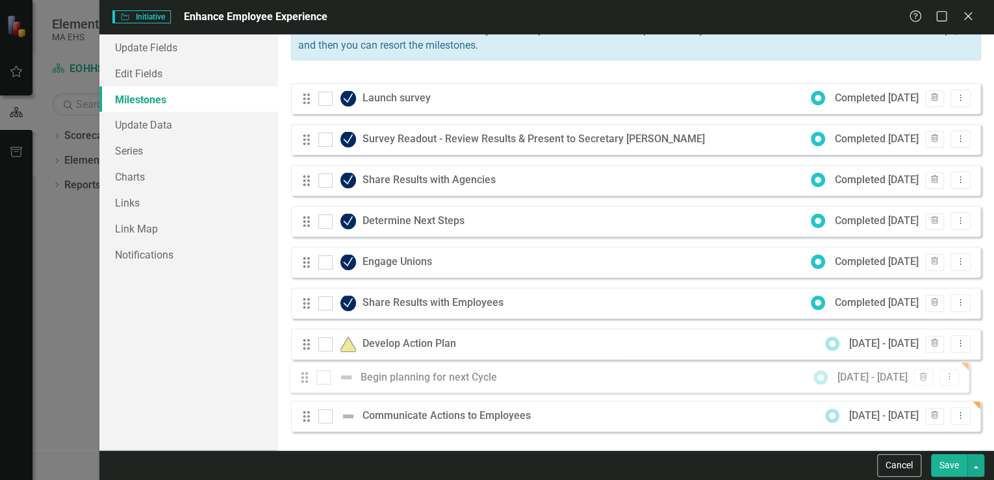
drag, startPoint x: 303, startPoint y: 86, endPoint x: 301, endPoint y: 377, distance: 291.0
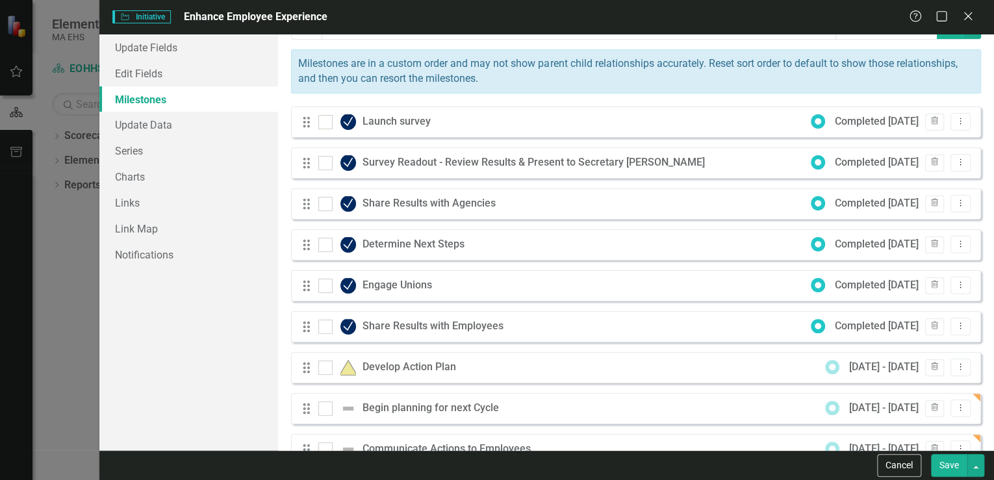
scroll to position [0, 0]
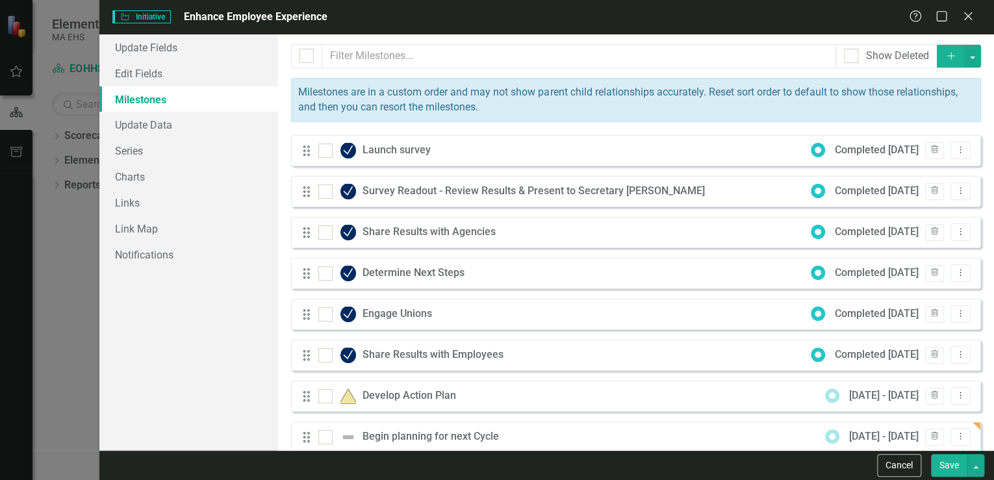
click at [951, 463] on button "Save" at bounding box center [949, 465] width 36 height 23
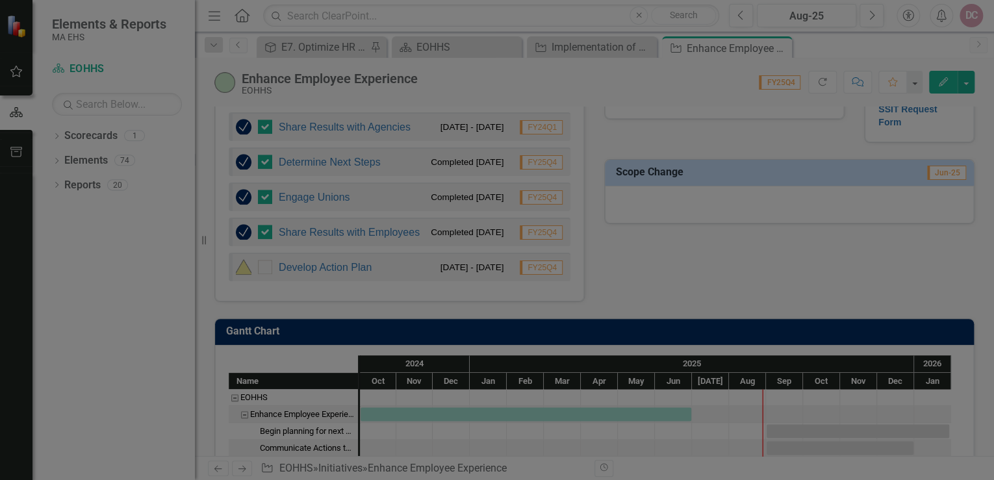
checkbox input "false"
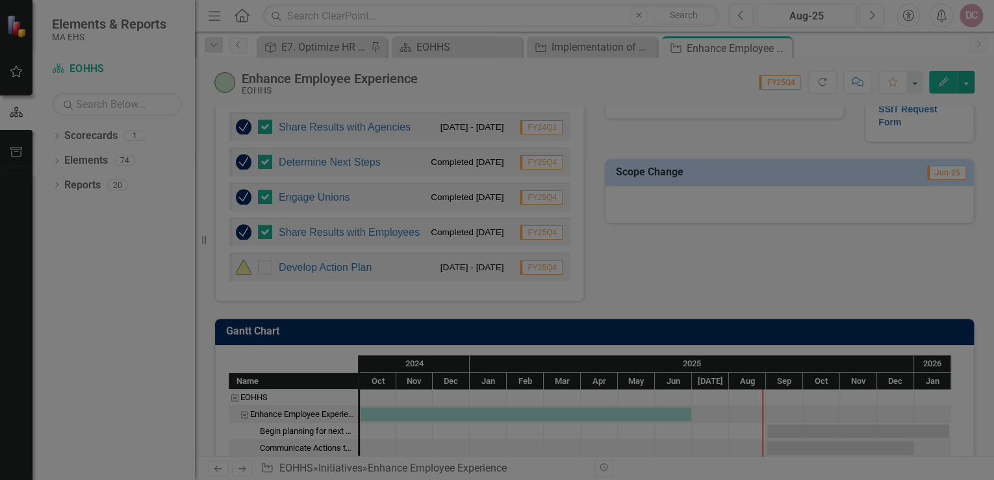
checkbox input "false"
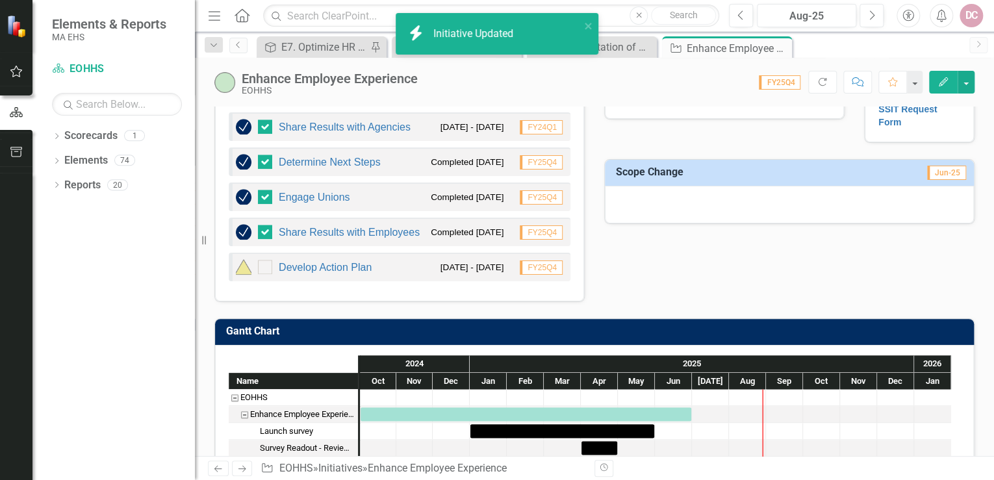
checkbox input "true"
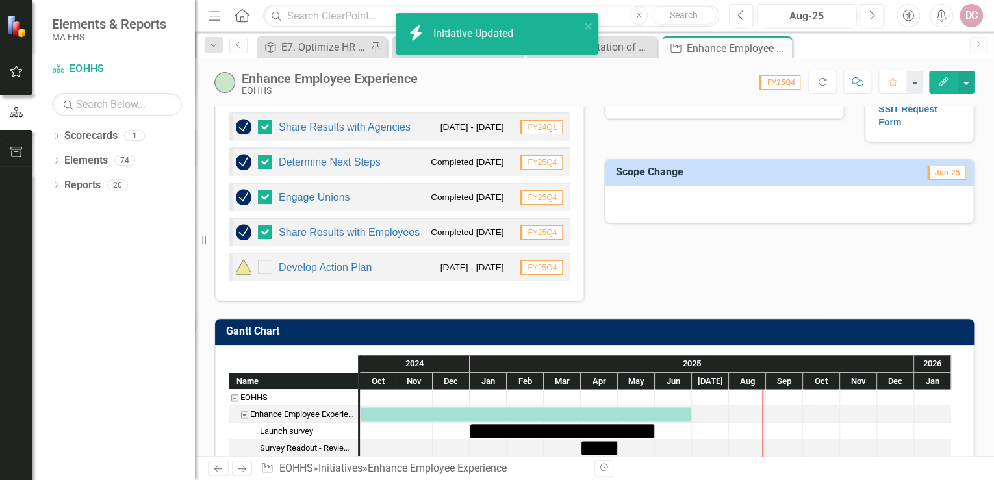
checkbox input "true"
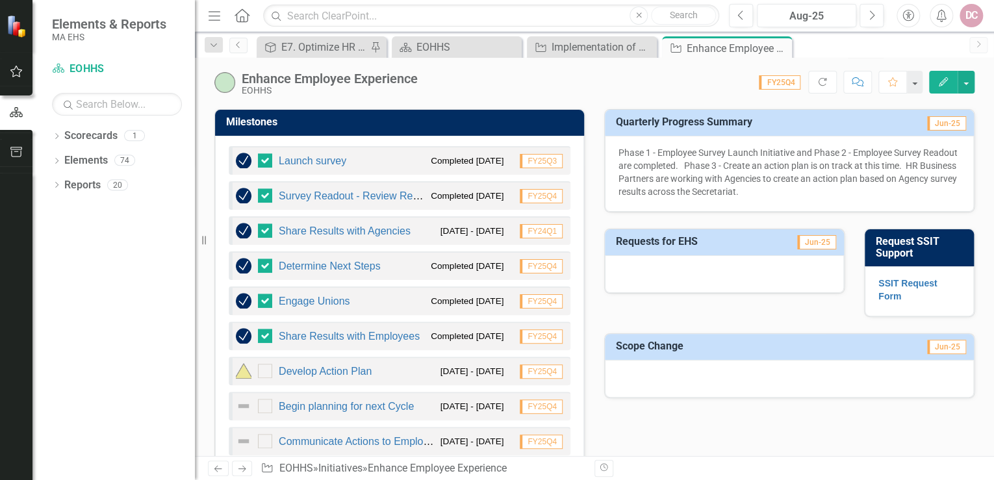
scroll to position [416, 0]
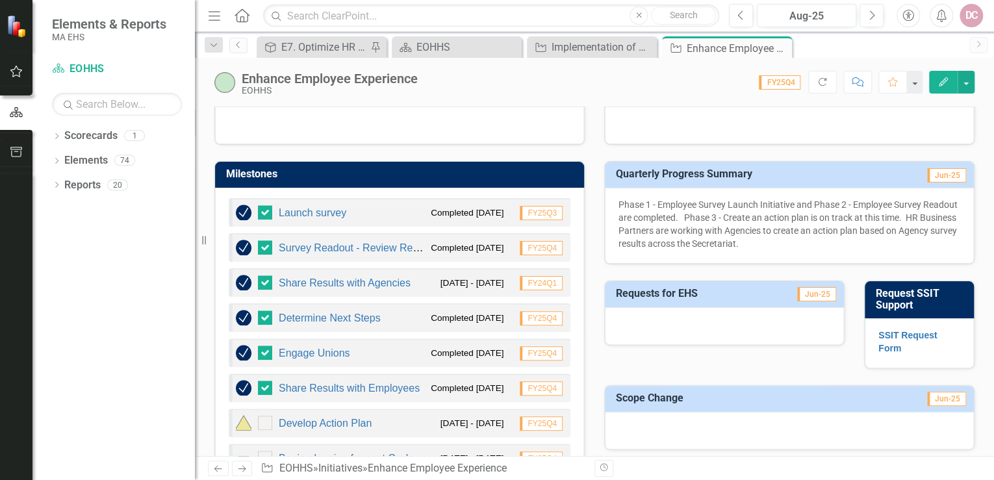
click at [951, 75] on button "Edit" at bounding box center [943, 82] width 29 height 23
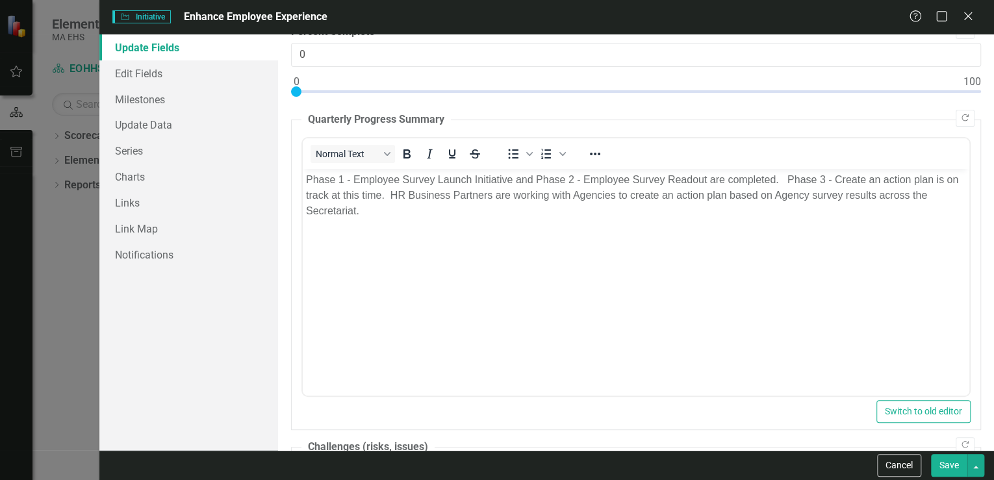
scroll to position [0, 0]
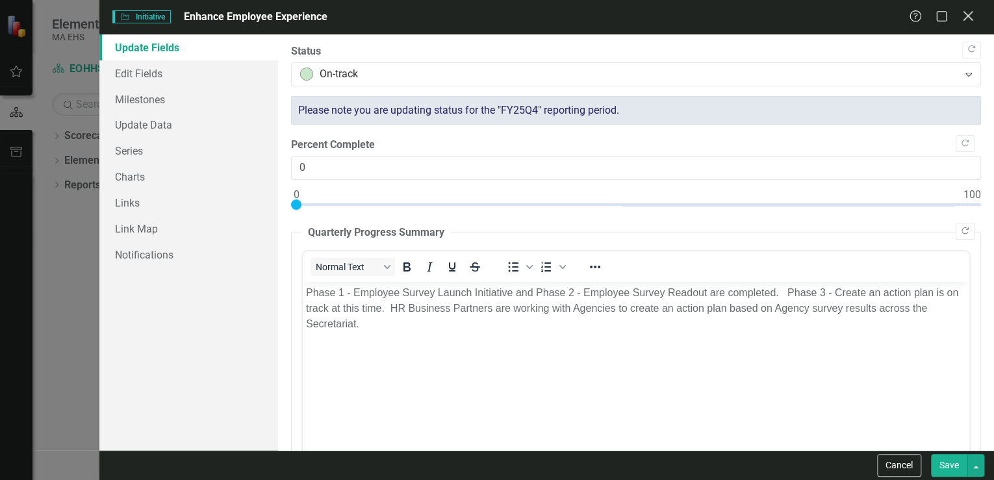
click at [964, 16] on icon "Close" at bounding box center [967, 16] width 16 height 12
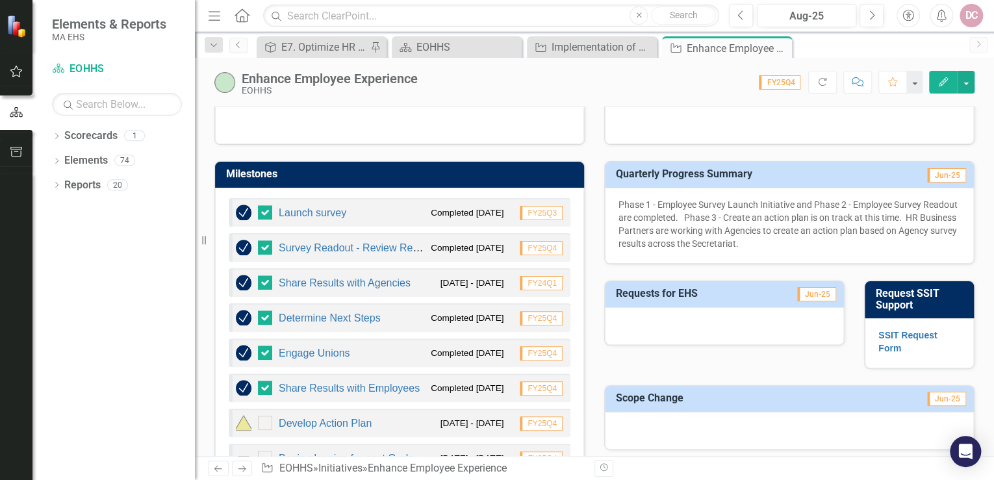
click at [935, 171] on span "Jun-25" at bounding box center [946, 175] width 39 height 14
click at [781, 84] on span "FY25Q4" at bounding box center [780, 82] width 42 height 14
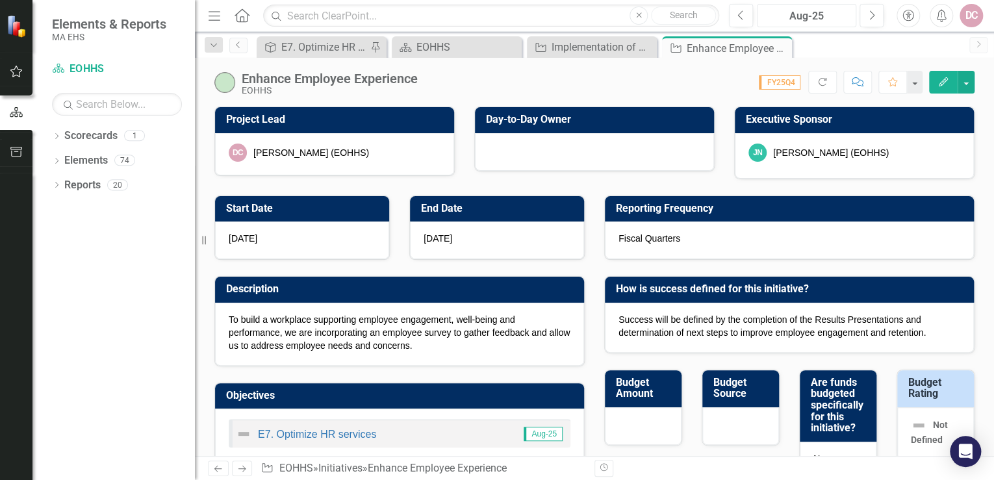
click at [837, 17] on div "Aug-25" at bounding box center [806, 16] width 90 height 16
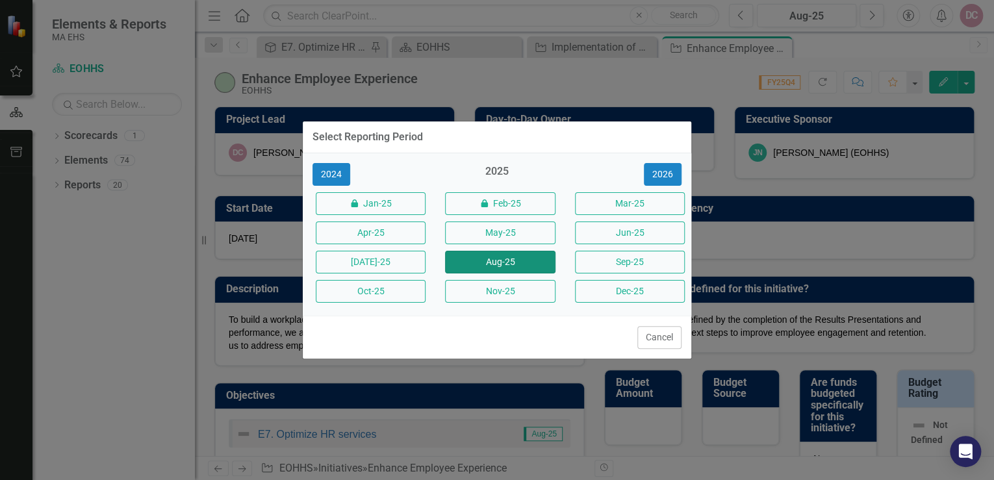
click at [496, 262] on button "Aug-25" at bounding box center [500, 262] width 110 height 23
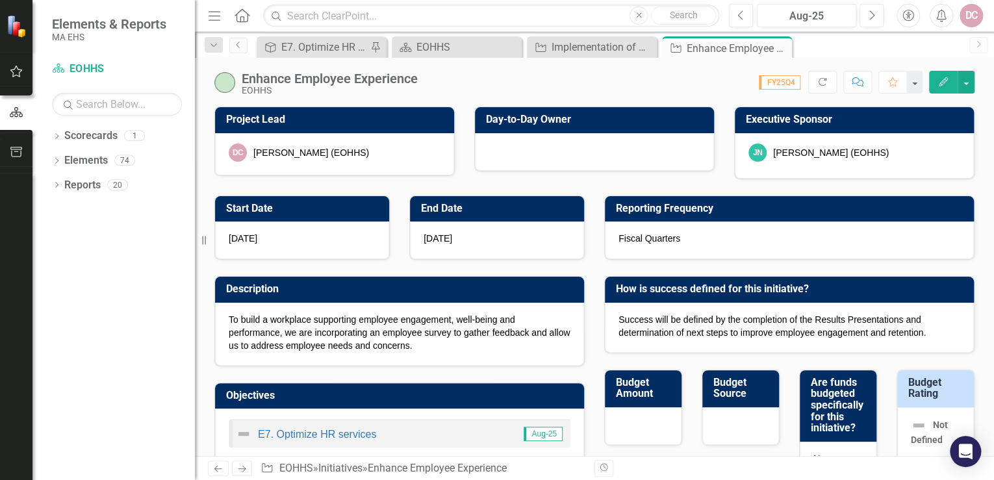
click at [778, 86] on span "FY25Q4" at bounding box center [780, 82] width 42 height 14
click at [821, 82] on icon "Refresh" at bounding box center [822, 81] width 12 height 9
click at [811, 80] on span "FY25Q4" at bounding box center [815, 82] width 42 height 14
click at [811, 82] on span "FY25Q4" at bounding box center [815, 82] width 42 height 14
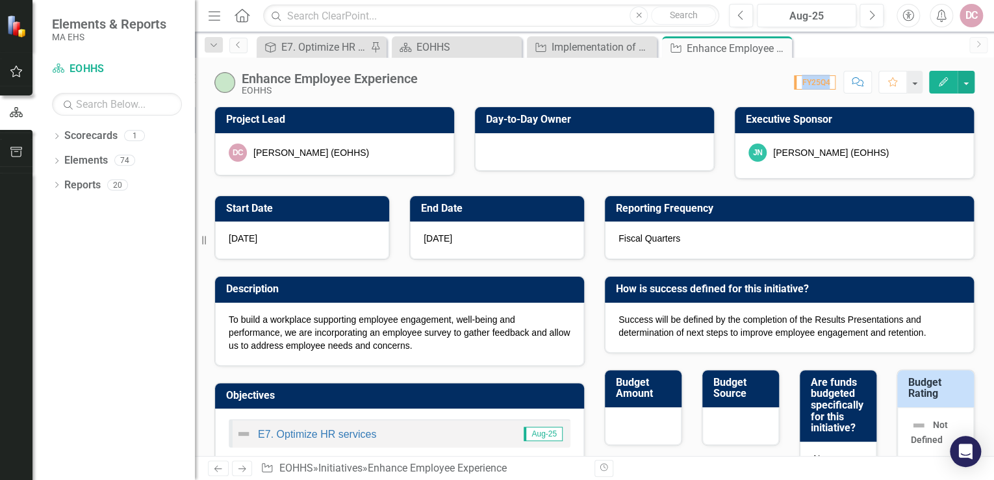
click at [809, 84] on span "FY25Q4" at bounding box center [815, 82] width 42 height 14
click at [765, 88] on div "Score: 0.00 FY25Q4 Completed Comment Favorite Edit" at bounding box center [699, 82] width 550 height 22
click at [966, 86] on button "button" at bounding box center [965, 82] width 17 height 23
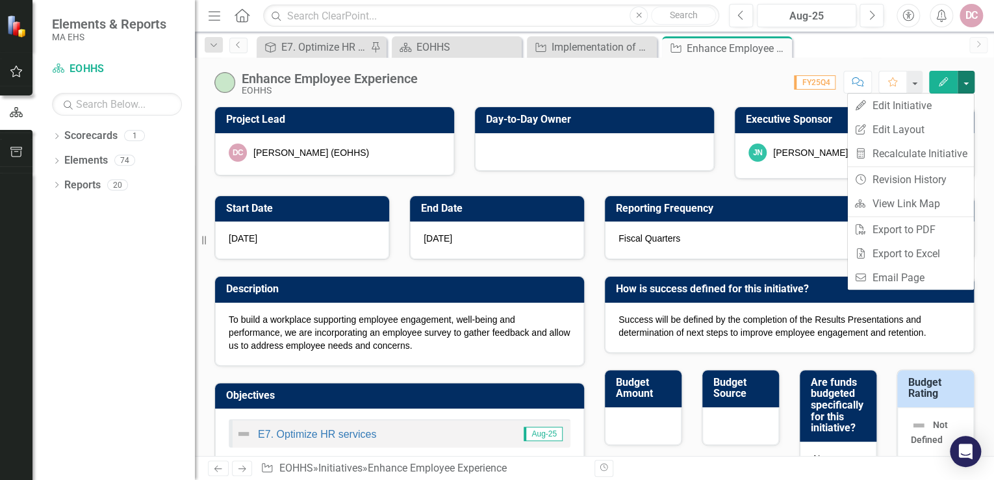
click at [748, 92] on div "Score: 0.00 FY25Q4 Completed Comment Favorite Edit" at bounding box center [699, 82] width 550 height 22
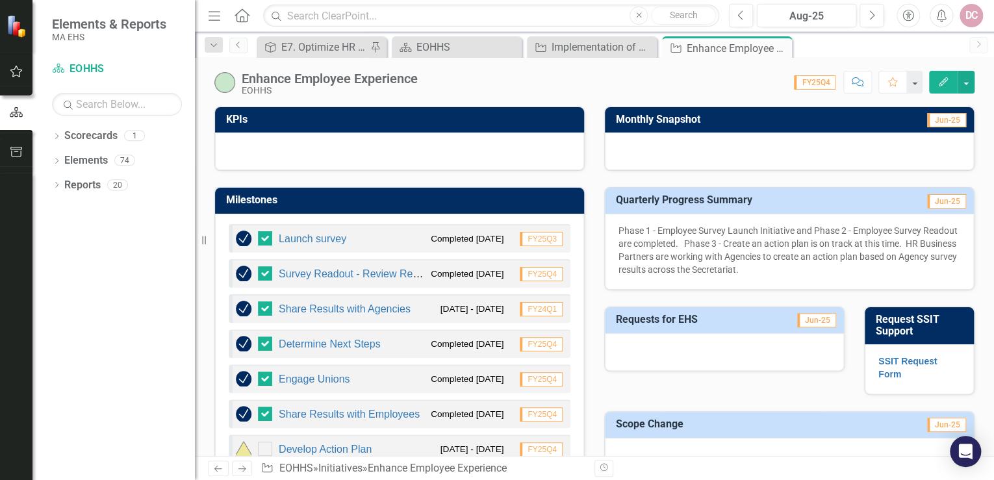
scroll to position [416, 0]
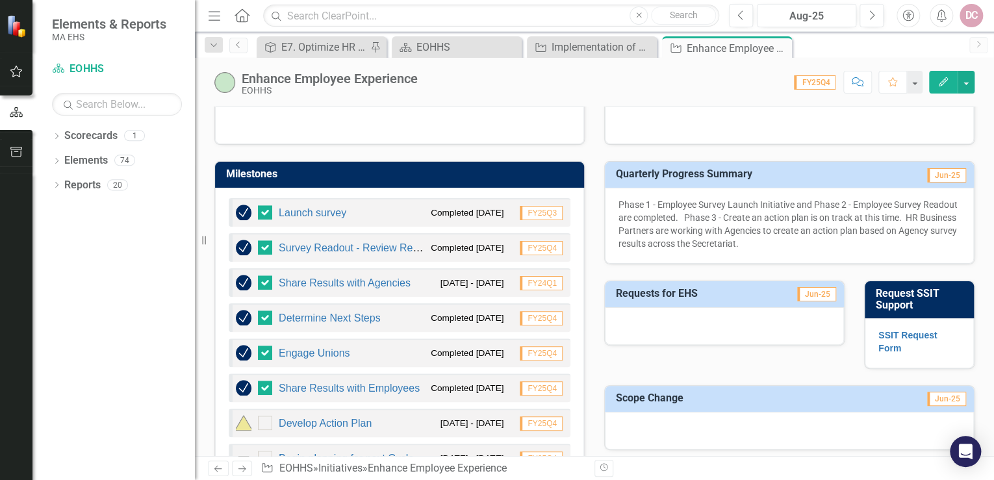
click at [731, 174] on h3 "Quarterly Progress Summary" at bounding box center [751, 174] width 271 height 12
click at [735, 203] on p "Phase 1 - Employee Survey Launch Initiative and Phase 2 - Employee Survey Reado…" at bounding box center [789, 224] width 342 height 52
click at [733, 242] on p "Phase 1 - Employee Survey Launch Initiative and Phase 2 - Employee Survey Reado…" at bounding box center [789, 224] width 342 height 52
click at [837, 220] on p "Phase 1 - Employee Survey Launch Initiative and Phase 2 - Employee Survey Reado…" at bounding box center [789, 224] width 342 height 52
click at [875, 8] on button "Next" at bounding box center [871, 15] width 24 height 23
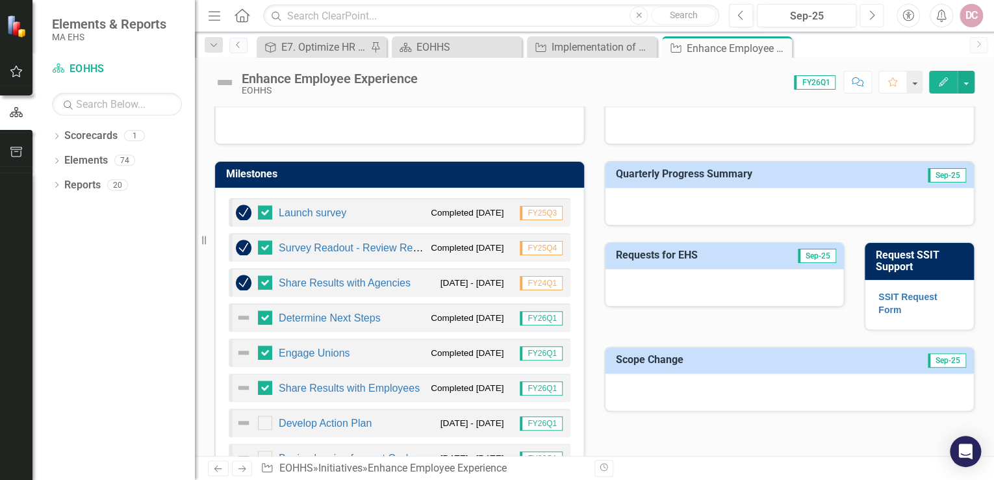
scroll to position [364, 0]
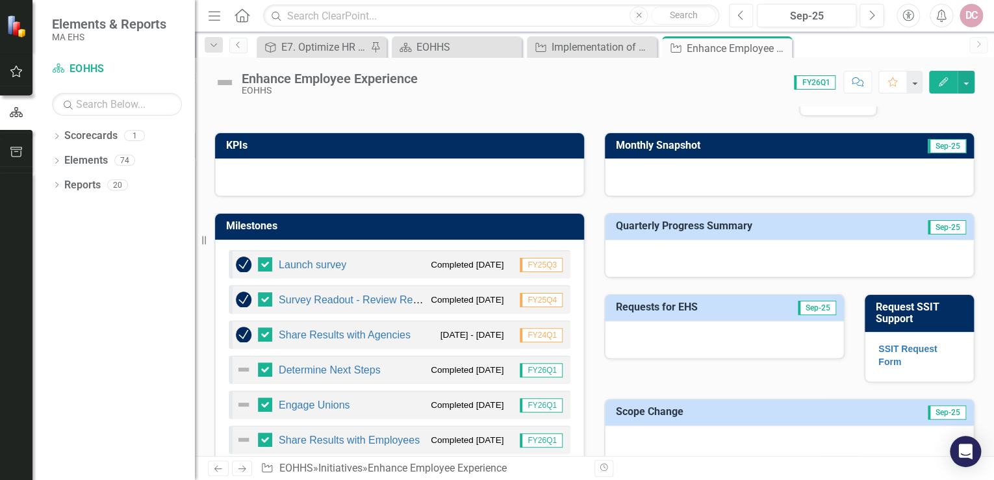
click at [742, 10] on icon "Previous" at bounding box center [740, 16] width 7 height 12
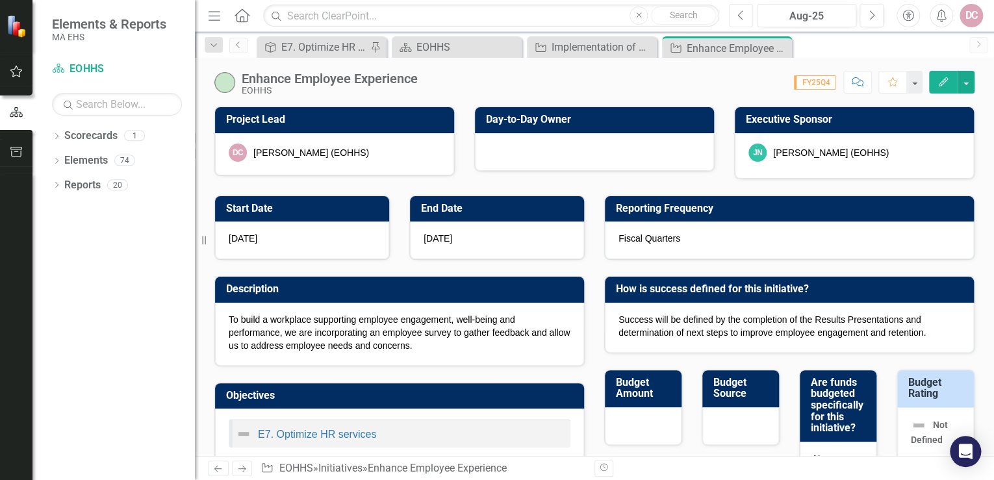
checkbox input "true"
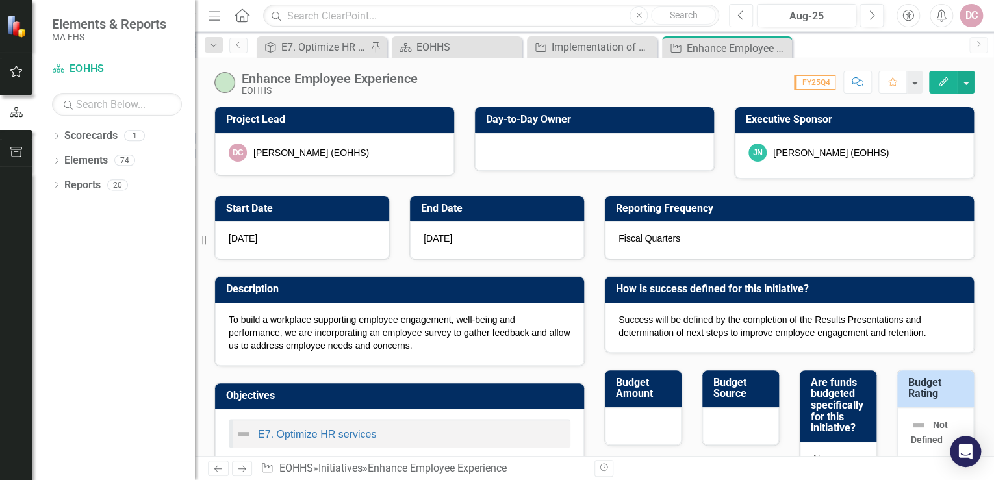
checkbox input "true"
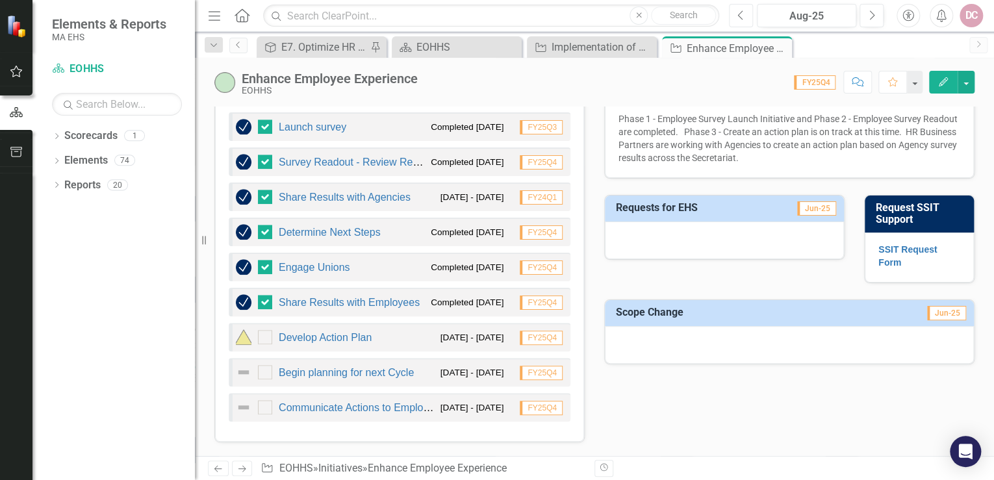
scroll to position [520, 0]
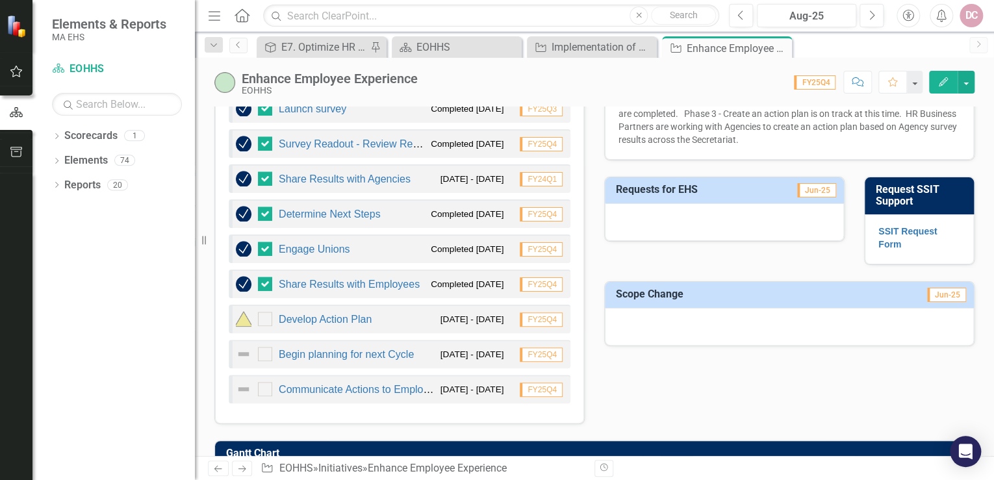
click at [413, 318] on div "Develop Action Plan [DATE] - [DATE] FY25Q4" at bounding box center [400, 319] width 342 height 29
click at [546, 313] on span "FY25Q4" at bounding box center [541, 319] width 43 height 14
click at [421, 312] on div "Develop Action Plan [DATE] - [DATE] FY25Q4" at bounding box center [400, 319] width 342 height 29
click at [468, 317] on small "[DATE] - [DATE]" at bounding box center [472, 319] width 64 height 12
click at [524, 317] on span "FY25Q4" at bounding box center [541, 319] width 43 height 14
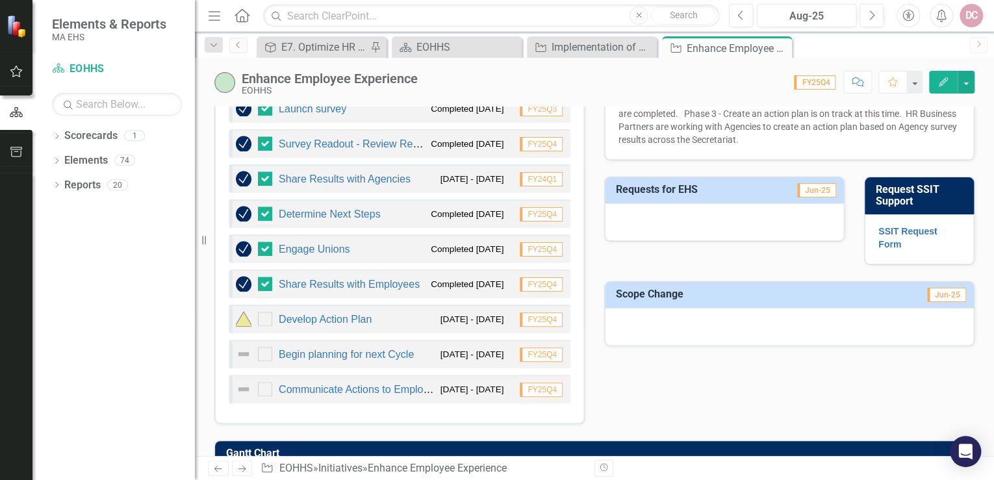
click at [549, 321] on span "FY25Q4" at bounding box center [541, 319] width 43 height 14
click at [377, 351] on link "Begin planning for next Cycle" at bounding box center [346, 354] width 135 height 11
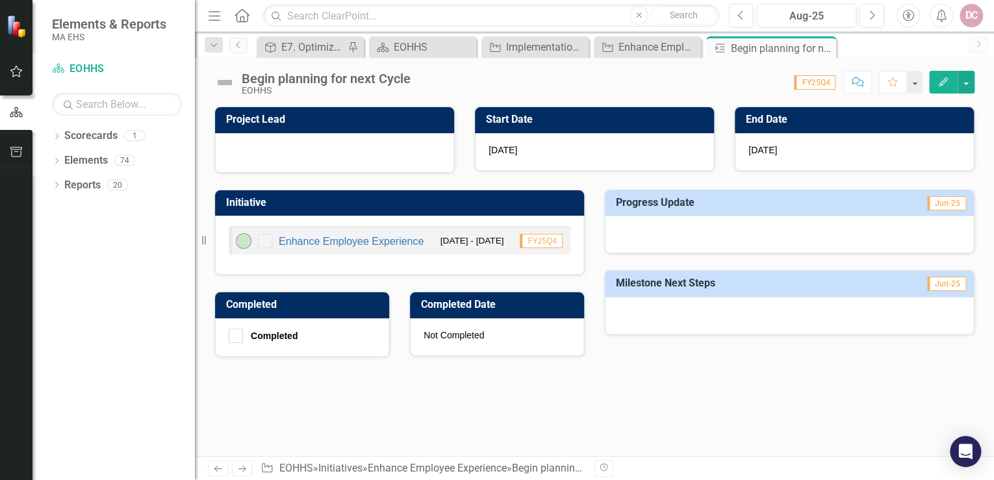
click at [938, 82] on icon "Edit" at bounding box center [943, 81] width 12 height 9
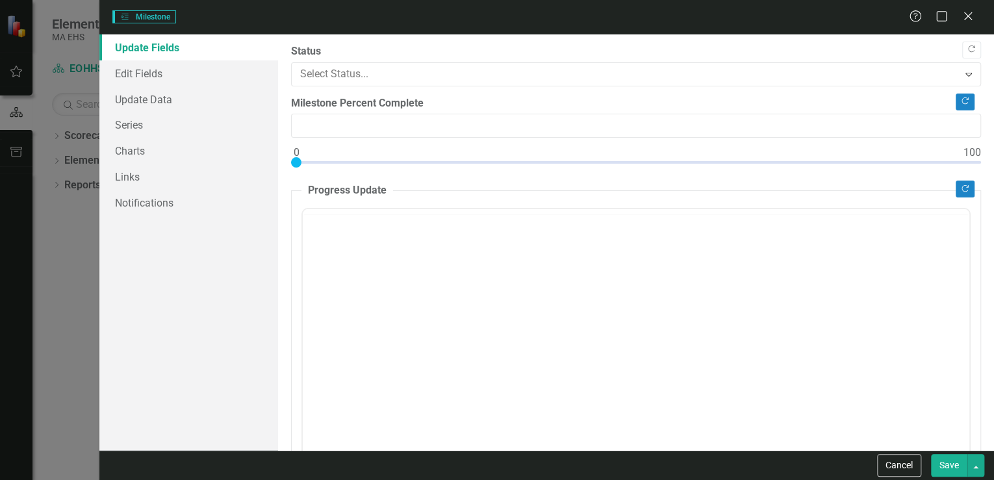
type input "0"
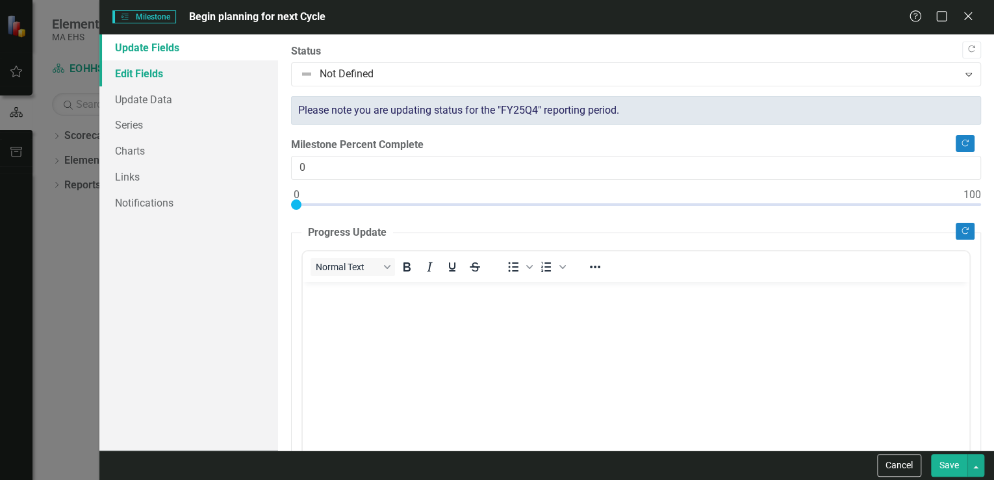
click at [181, 77] on link "Edit Fields" at bounding box center [188, 73] width 179 height 26
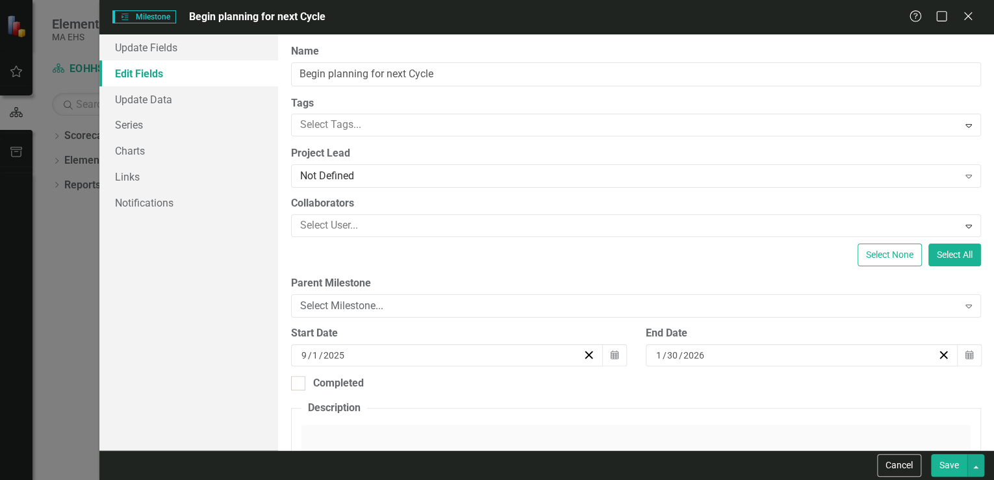
click at [163, 13] on span "Milestones Milestone" at bounding box center [144, 16] width 64 height 13
click at [911, 465] on button "Cancel" at bounding box center [899, 465] width 44 height 23
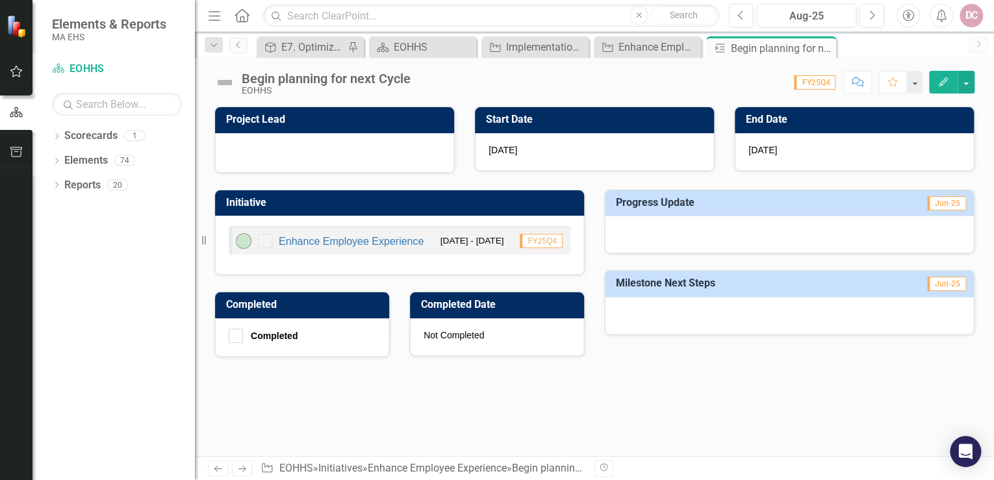
click at [818, 88] on span "FY25Q4" at bounding box center [815, 82] width 42 height 14
click at [870, 16] on icon "Next" at bounding box center [871, 16] width 7 height 12
click at [669, 227] on div at bounding box center [789, 235] width 369 height 38
